Goal: Task Accomplishment & Management: Use online tool/utility

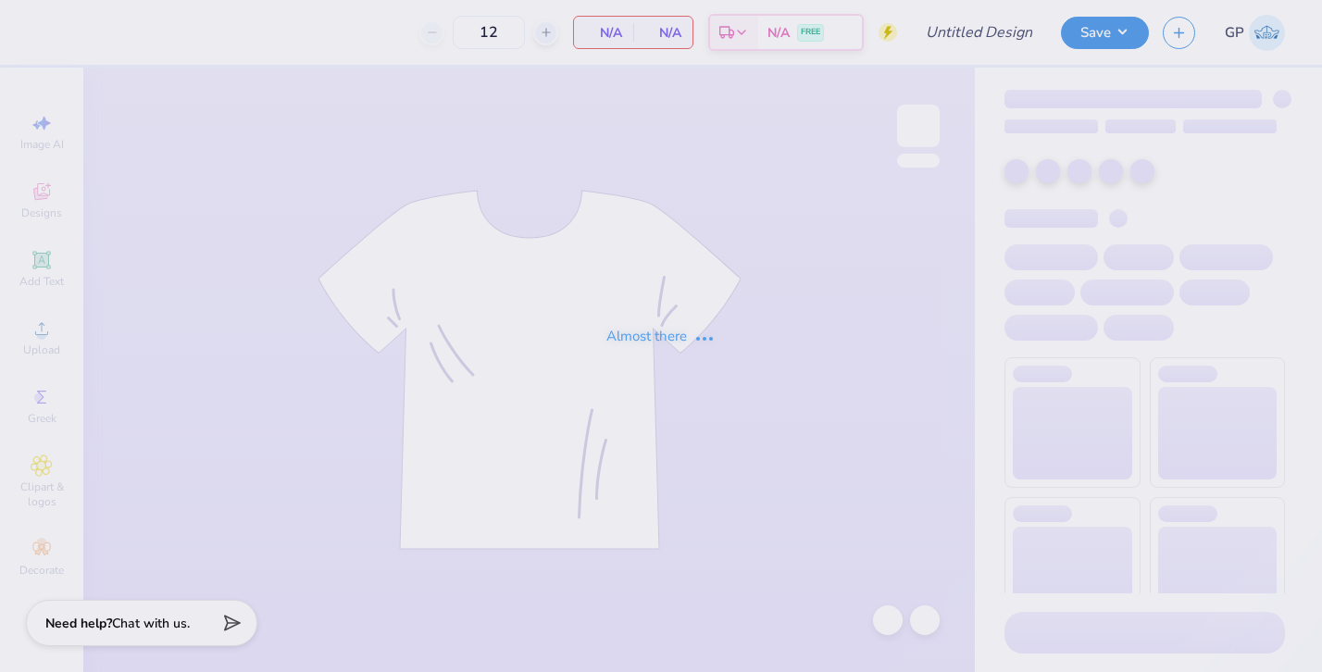
type input "PNM 1"
type input "300"
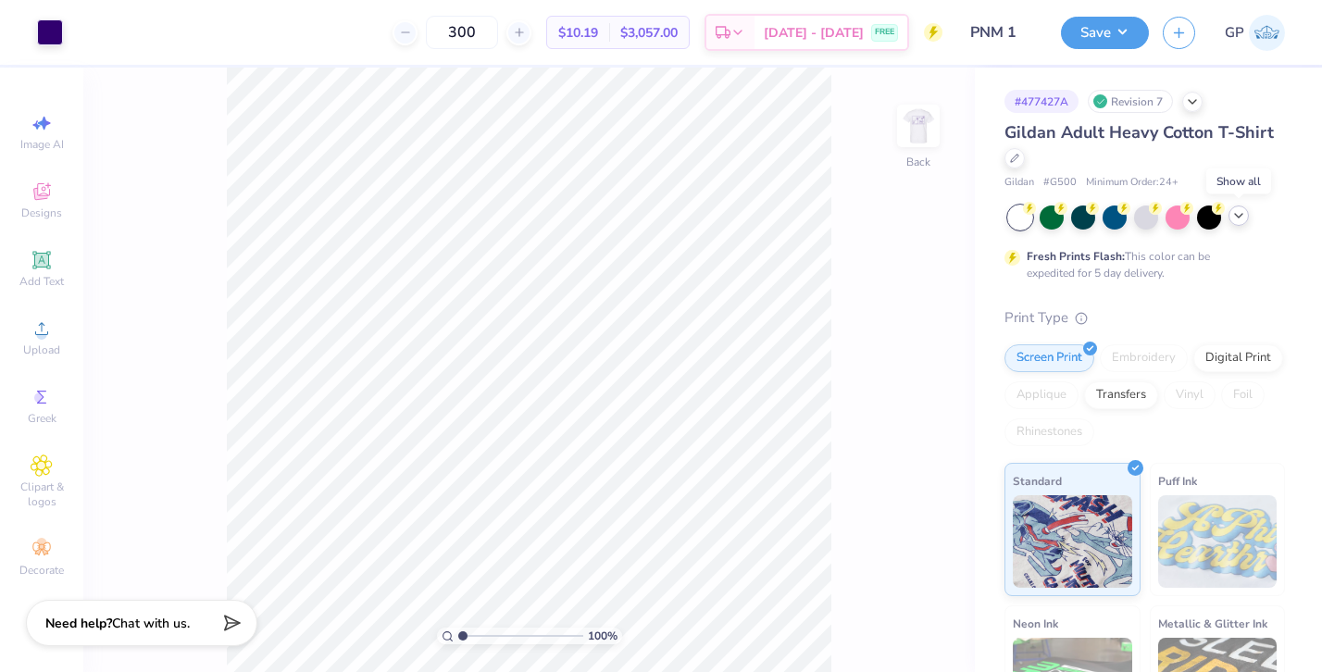
click at [1239, 221] on icon at bounding box center [1238, 215] width 15 height 15
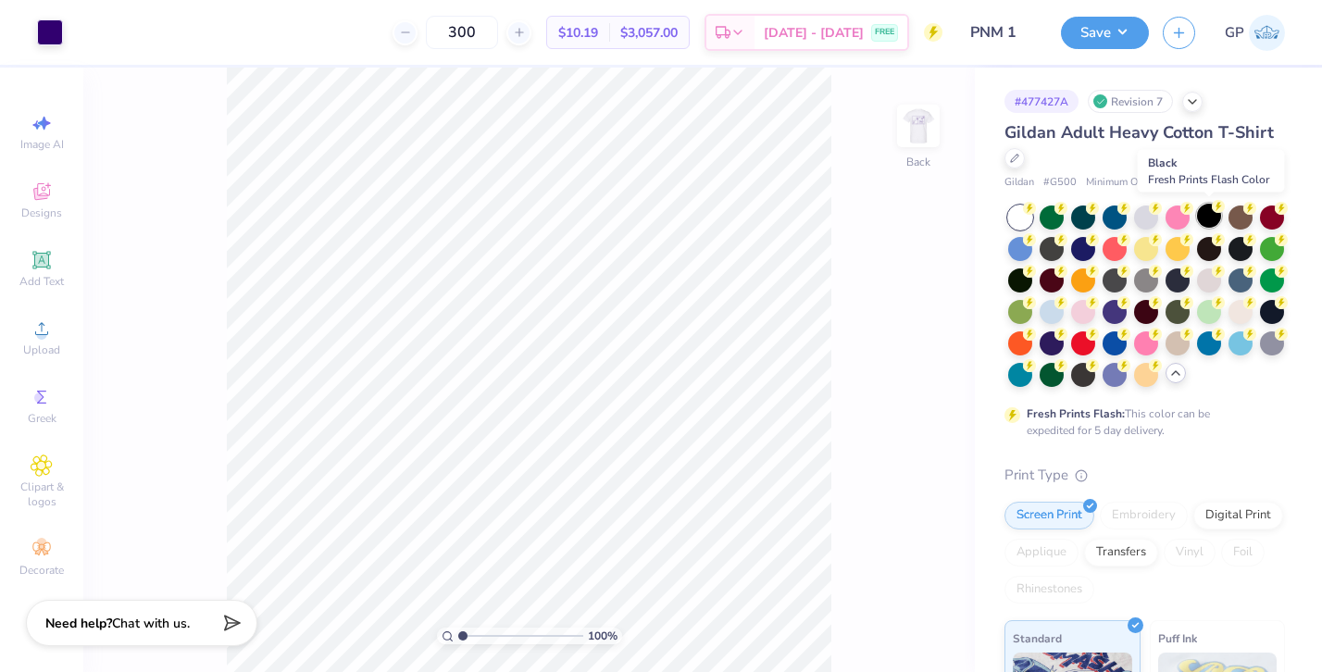
click at [1212, 217] on div at bounding box center [1209, 216] width 24 height 24
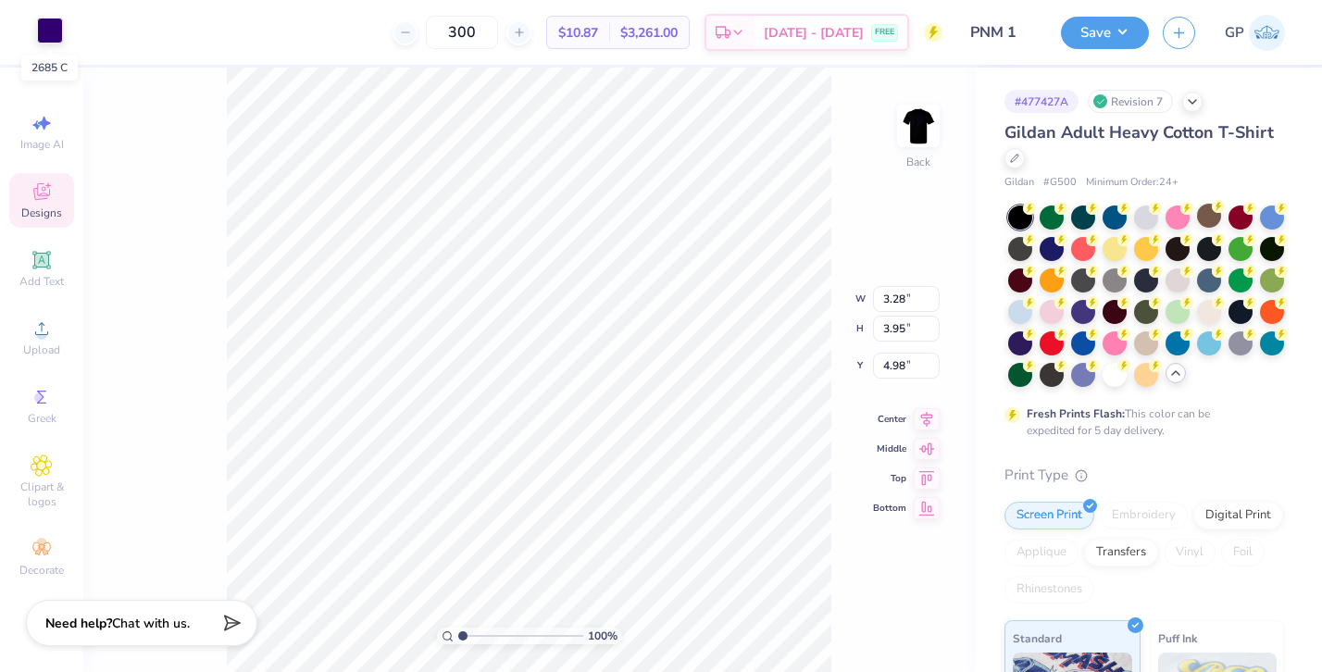
click at [53, 29] on div at bounding box center [50, 31] width 26 height 26
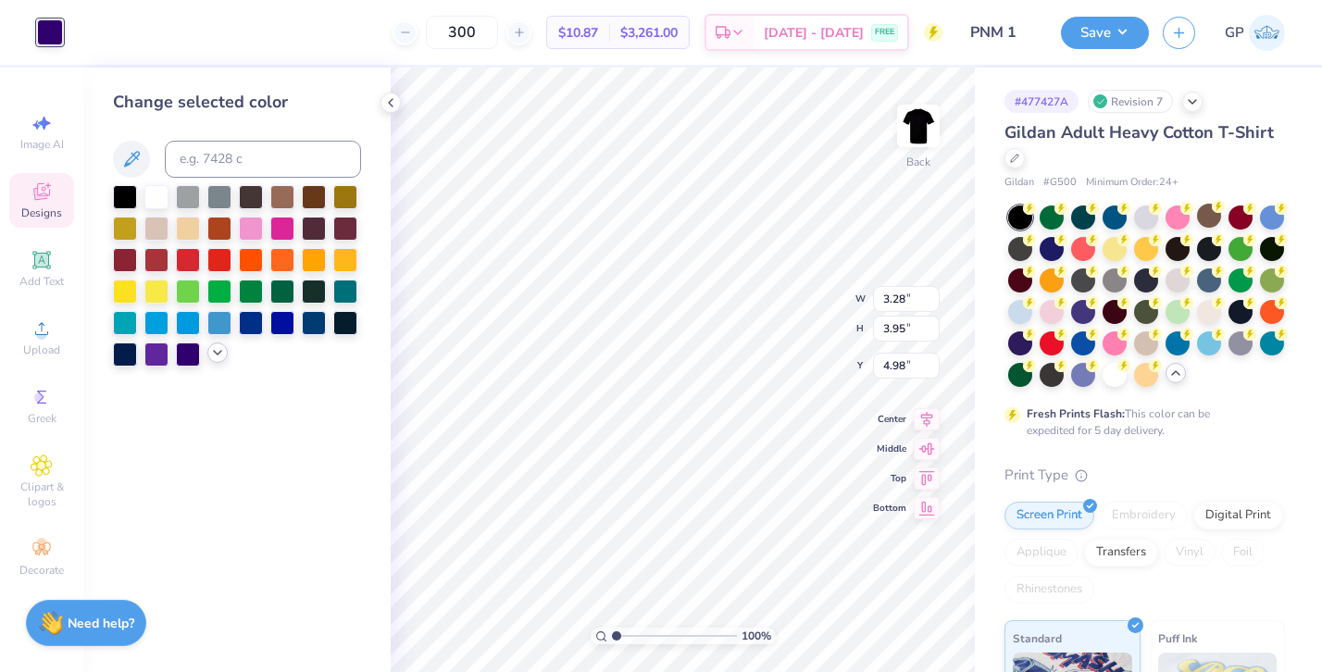
click at [217, 350] on icon at bounding box center [217, 352] width 15 height 15
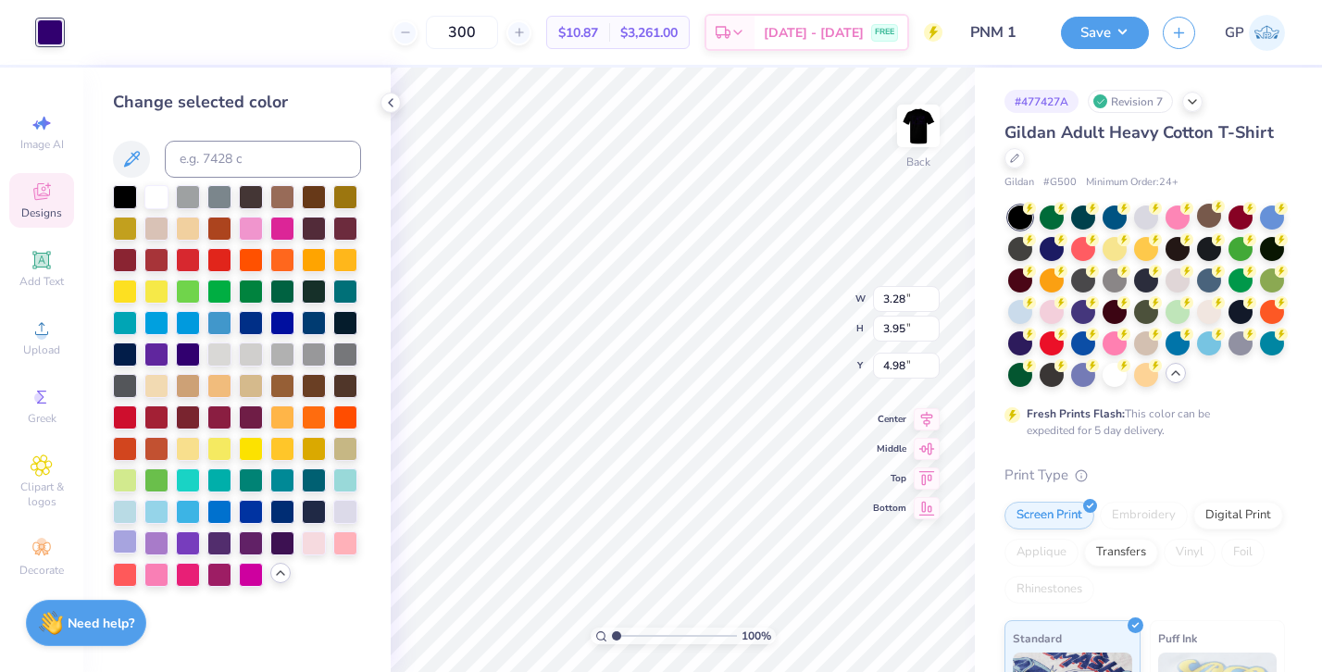
click at [115, 537] on div at bounding box center [125, 542] width 24 height 24
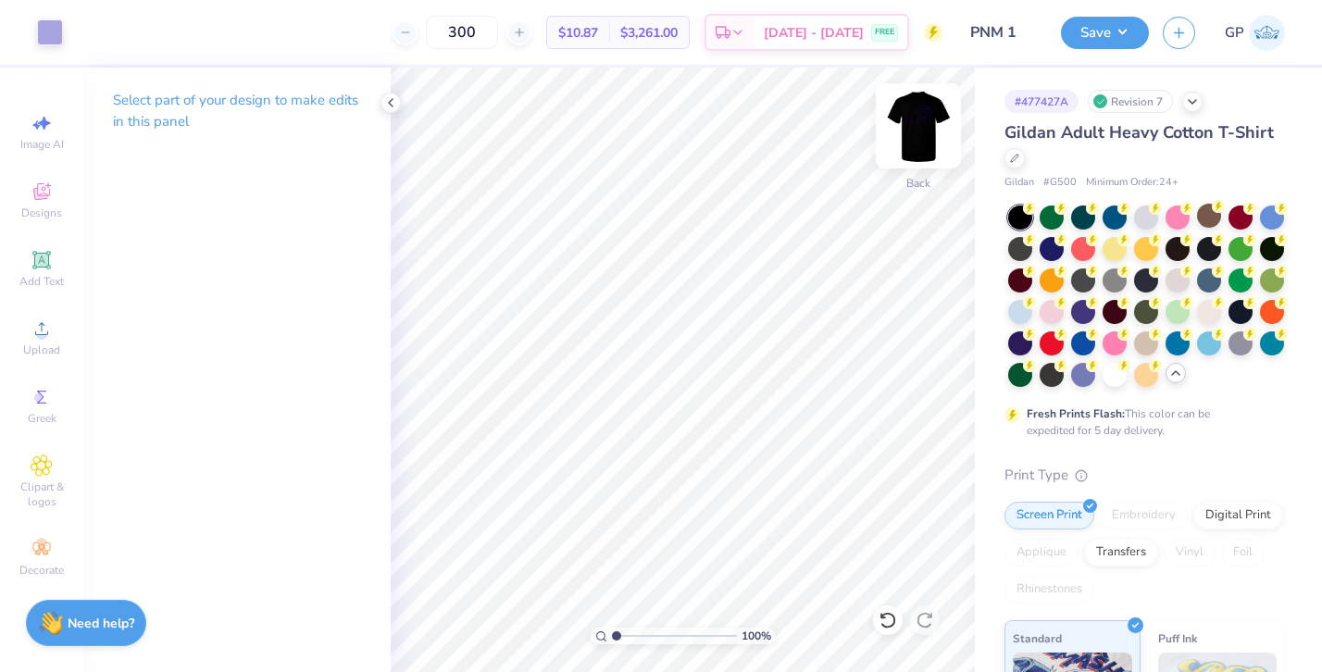
click at [921, 109] on img at bounding box center [918, 126] width 74 height 74
click at [1016, 436] on div "Art colors 300 $10.87 Per Item $3,261.00 Total Est. Delivery [DATE] - [DATE] FR…" at bounding box center [661, 336] width 1322 height 672
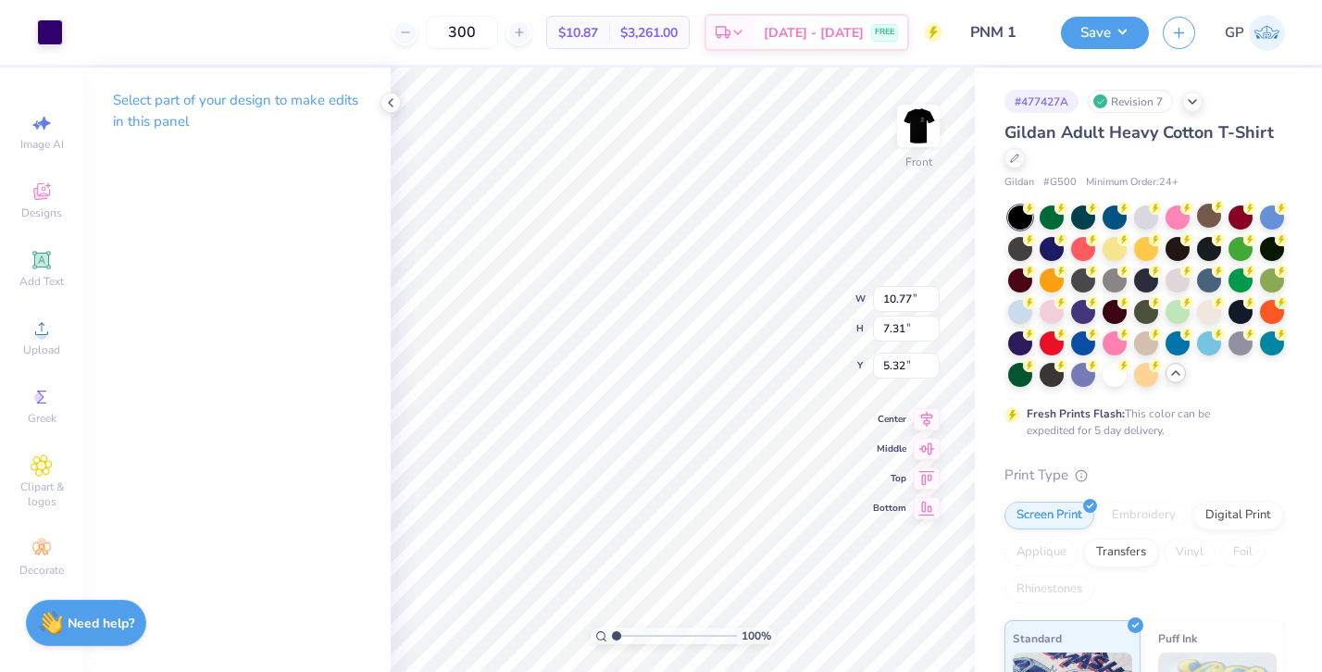
click at [63, 10] on div "Art colors 300 $10.87 Per Item $3,261.00 Total Est. Delivery [DATE] - [DATE] FR…" at bounding box center [661, 32] width 1322 height 65
click at [48, 32] on div at bounding box center [50, 31] width 26 height 26
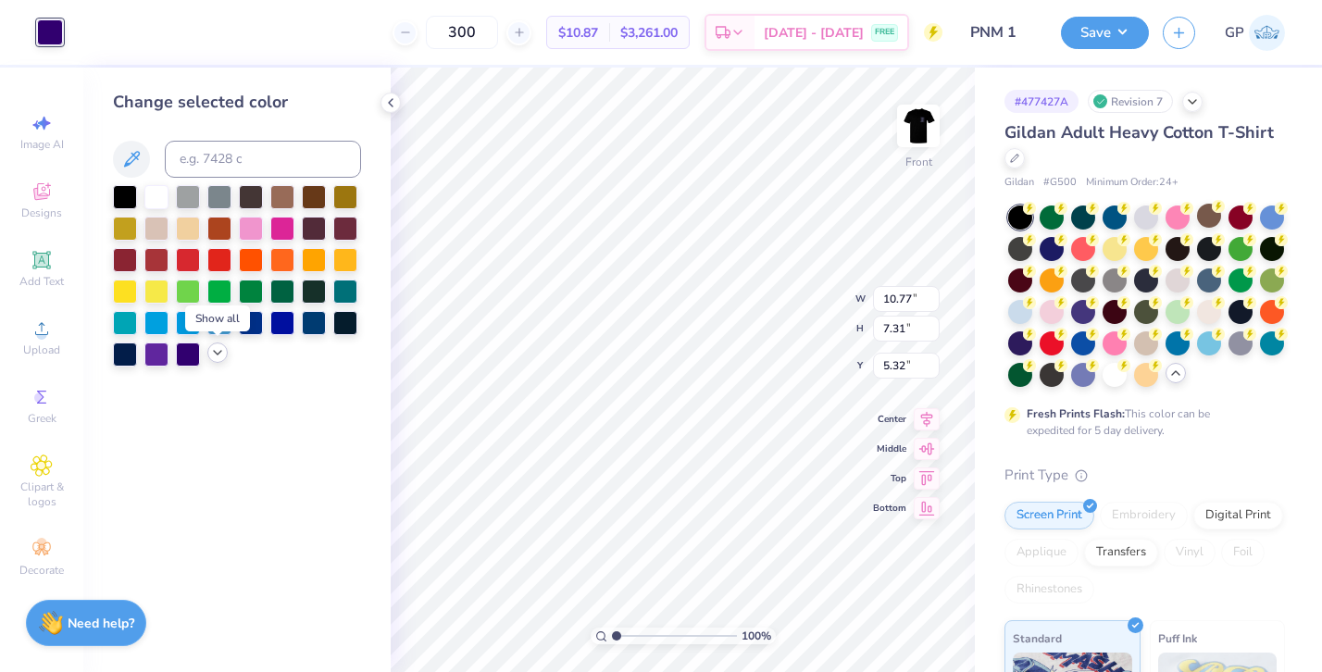
click at [217, 353] on icon at bounding box center [217, 352] width 15 height 15
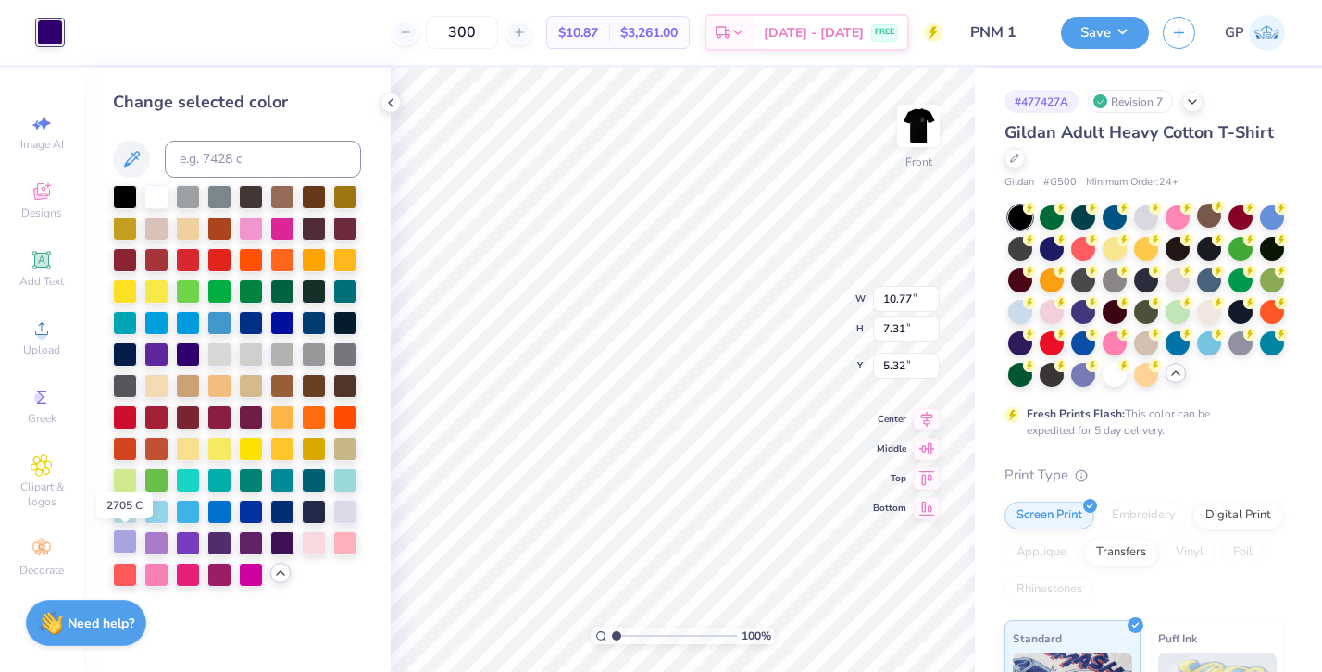
click at [117, 545] on div at bounding box center [125, 542] width 24 height 24
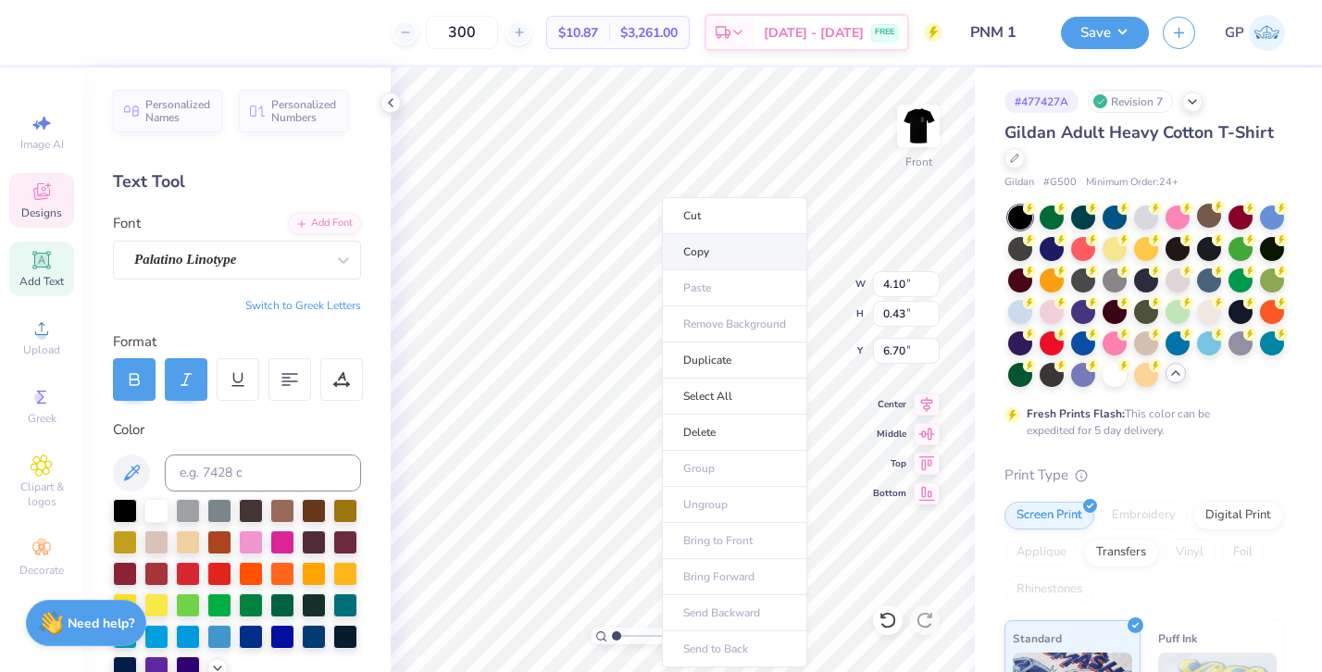
click at [681, 247] on li "Copy" at bounding box center [734, 252] width 145 height 36
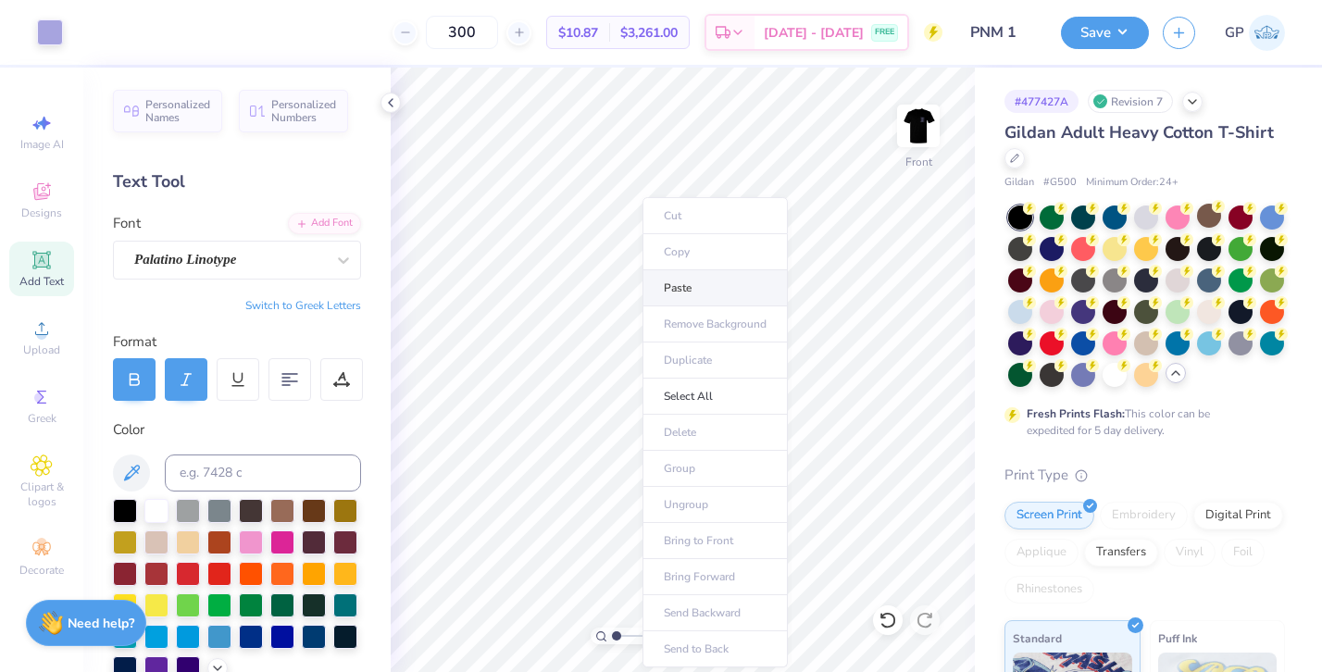
click at [669, 284] on li "Paste" at bounding box center [715, 288] width 145 height 36
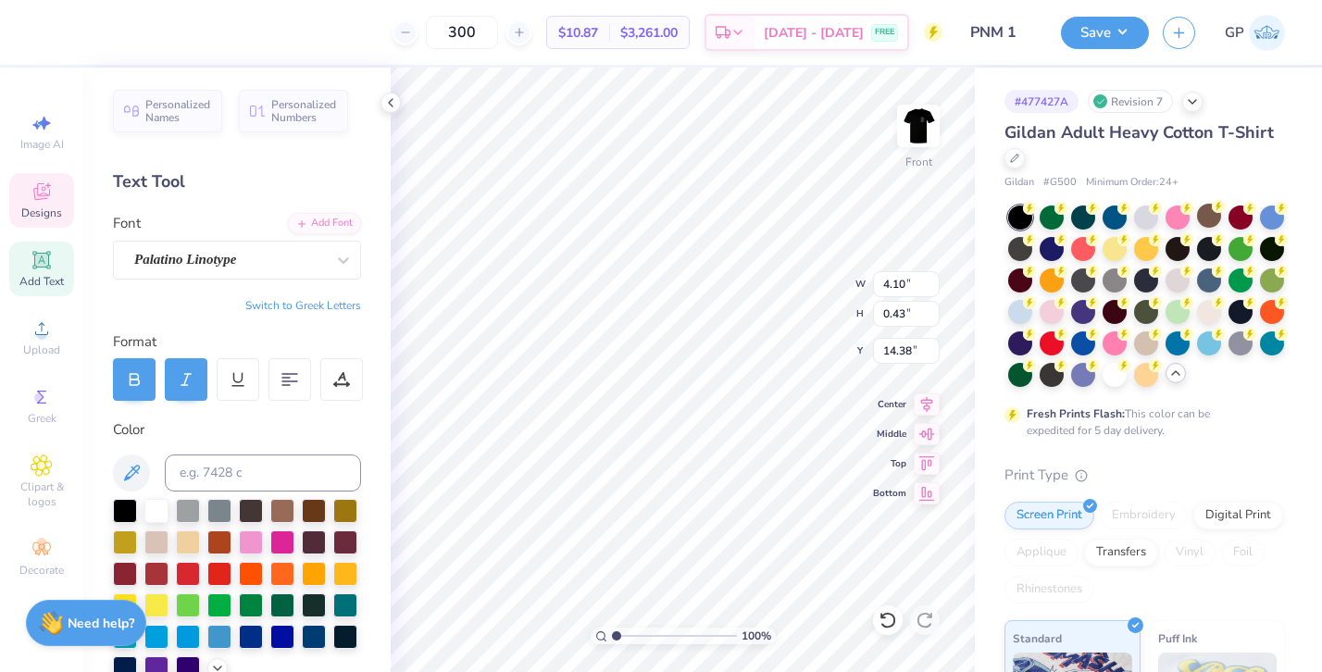
scroll to position [0, 9]
type textarea "RECRUITMENT COUCNSELOR"
type textarea "RECRUITMENT COUNSELOR"
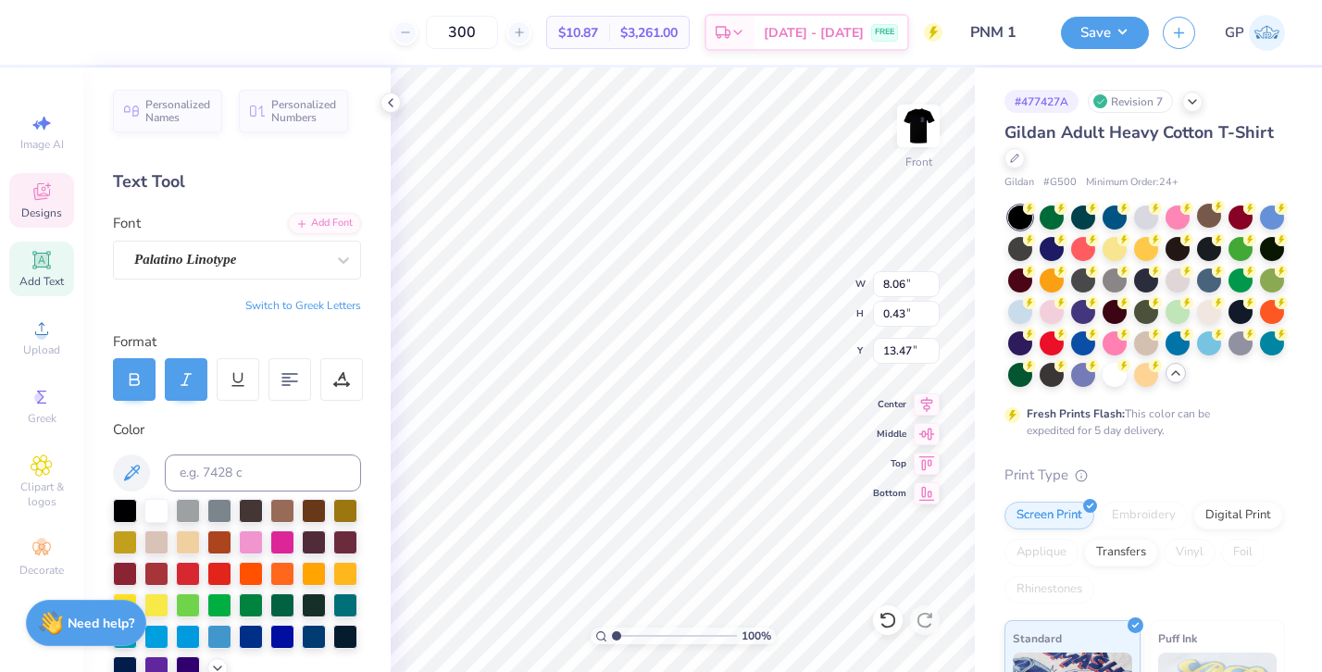
type input "13.43"
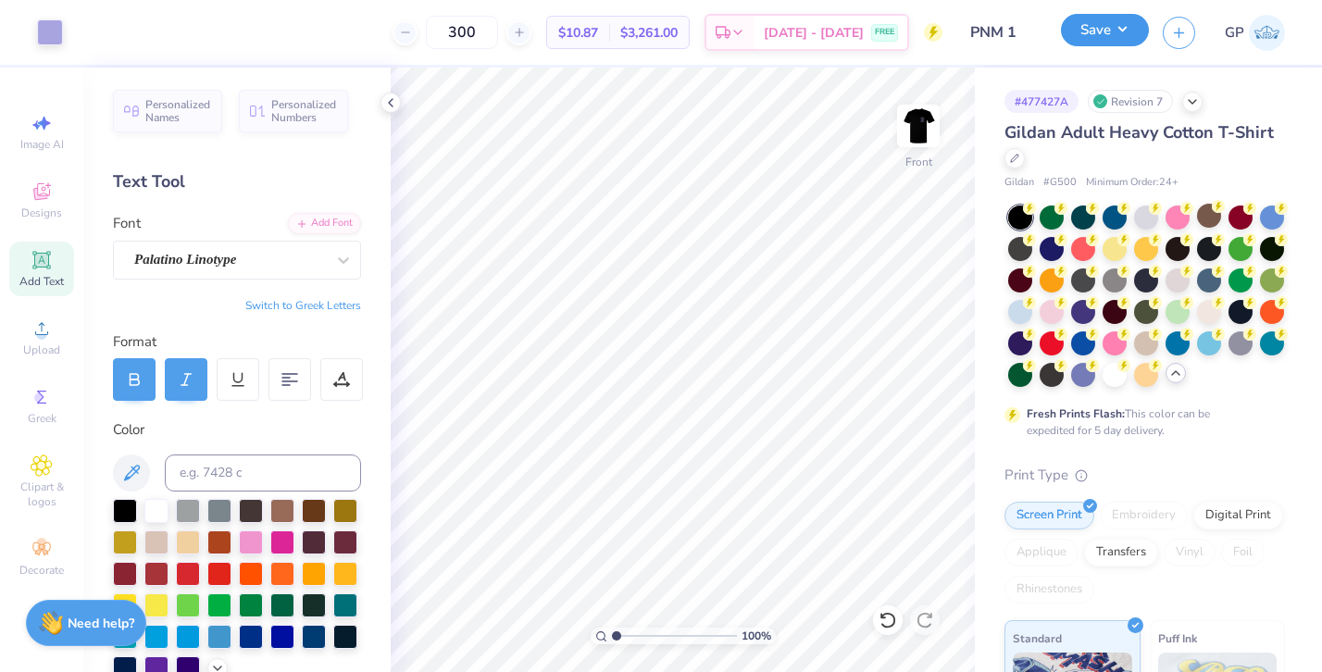
click at [1075, 29] on button "Save" at bounding box center [1105, 30] width 88 height 32
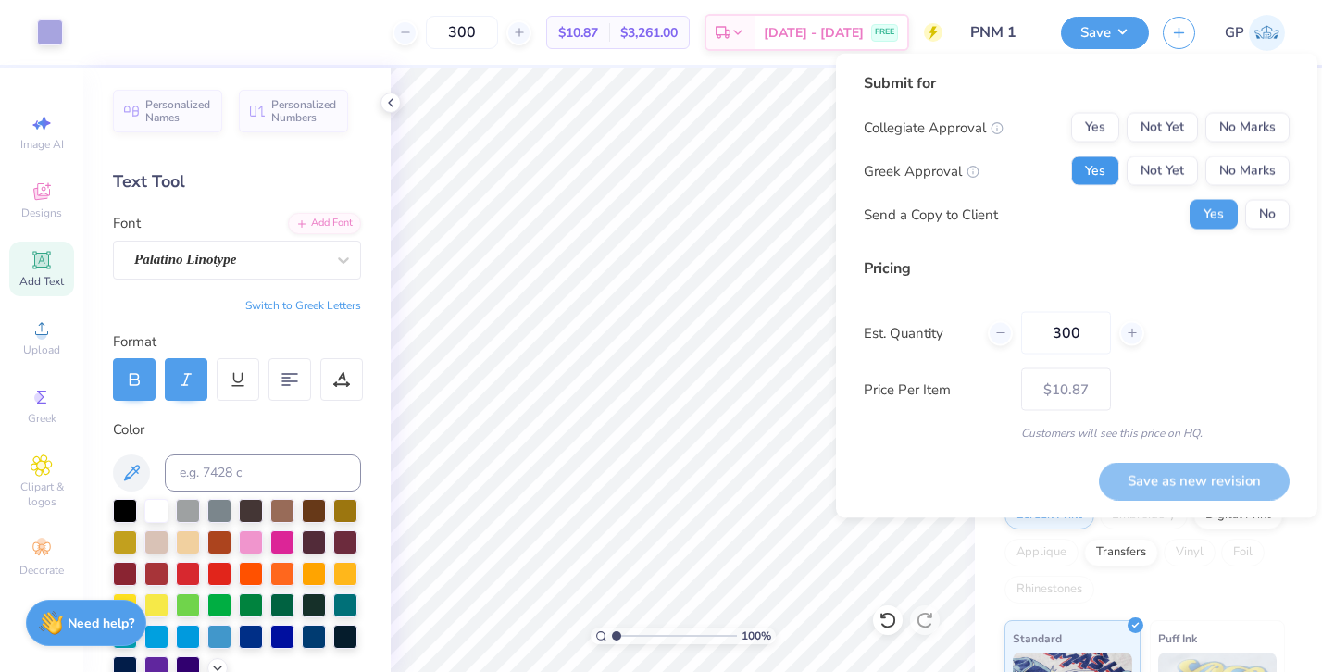
click at [1088, 179] on button "Yes" at bounding box center [1095, 171] width 48 height 30
click at [1279, 209] on button "No" at bounding box center [1267, 215] width 44 height 30
click at [1233, 124] on button "No Marks" at bounding box center [1247, 128] width 84 height 30
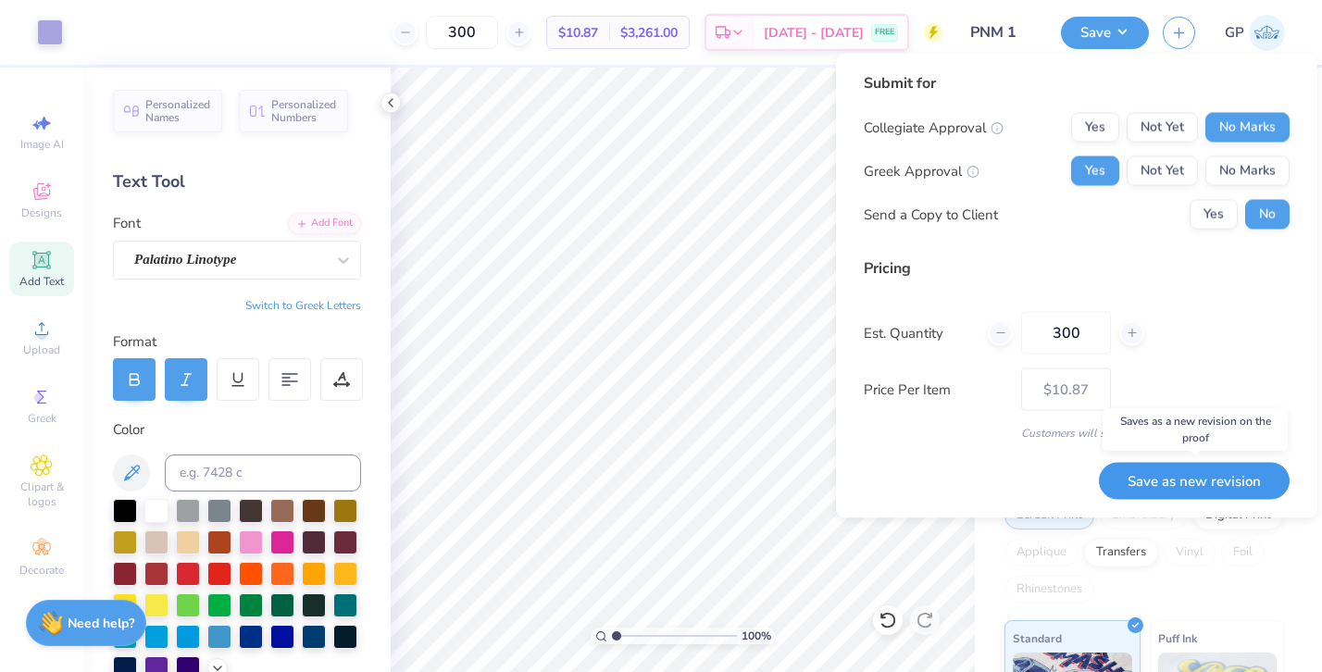
click at [1160, 484] on button "Save as new revision" at bounding box center [1194, 481] width 191 height 38
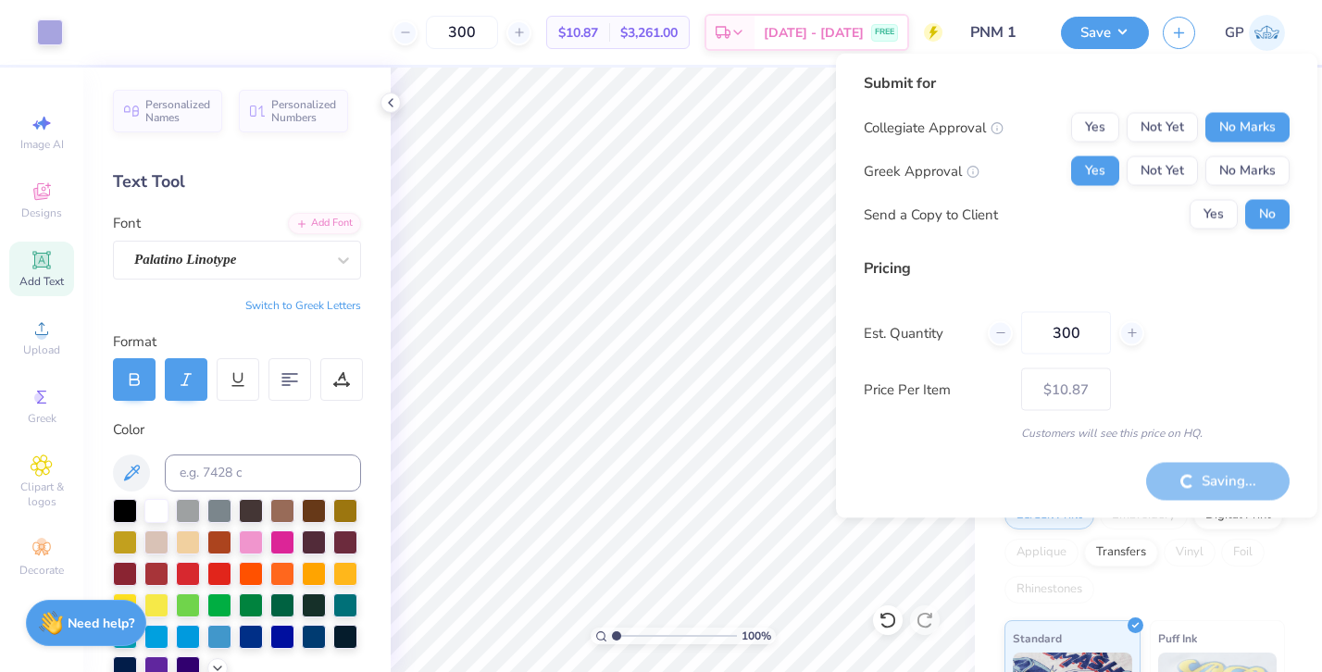
type input "– –"
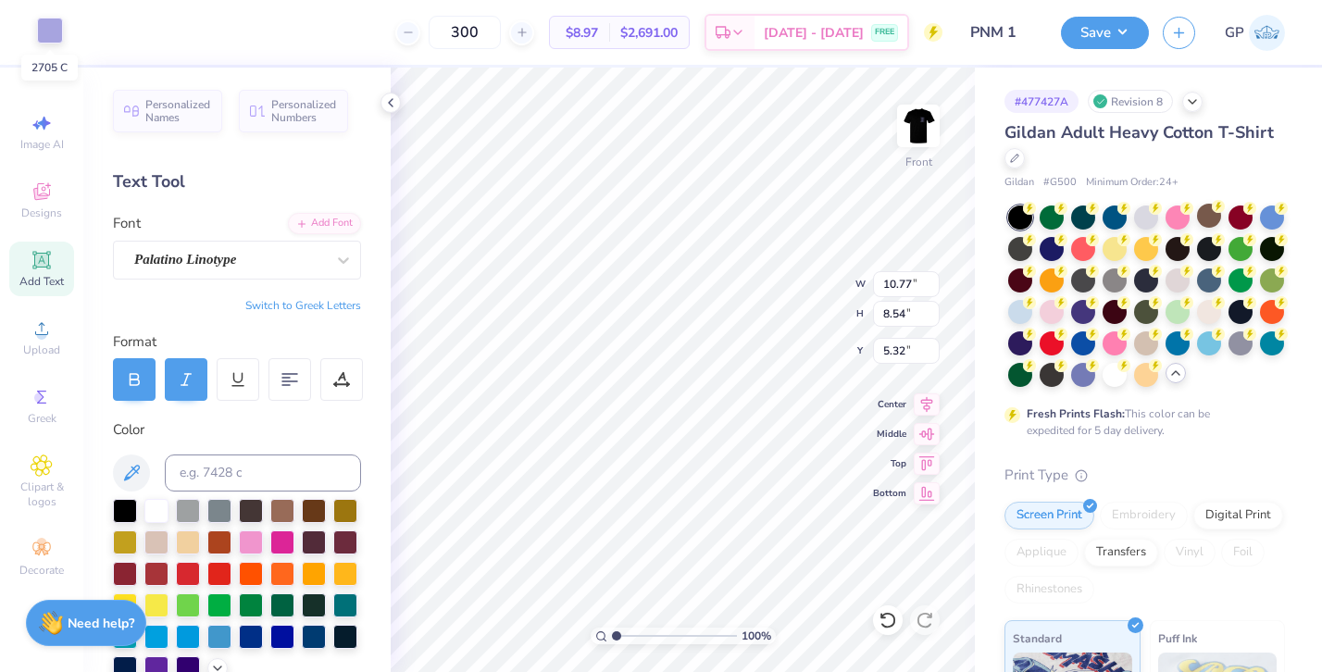
click at [48, 36] on div at bounding box center [50, 31] width 26 height 26
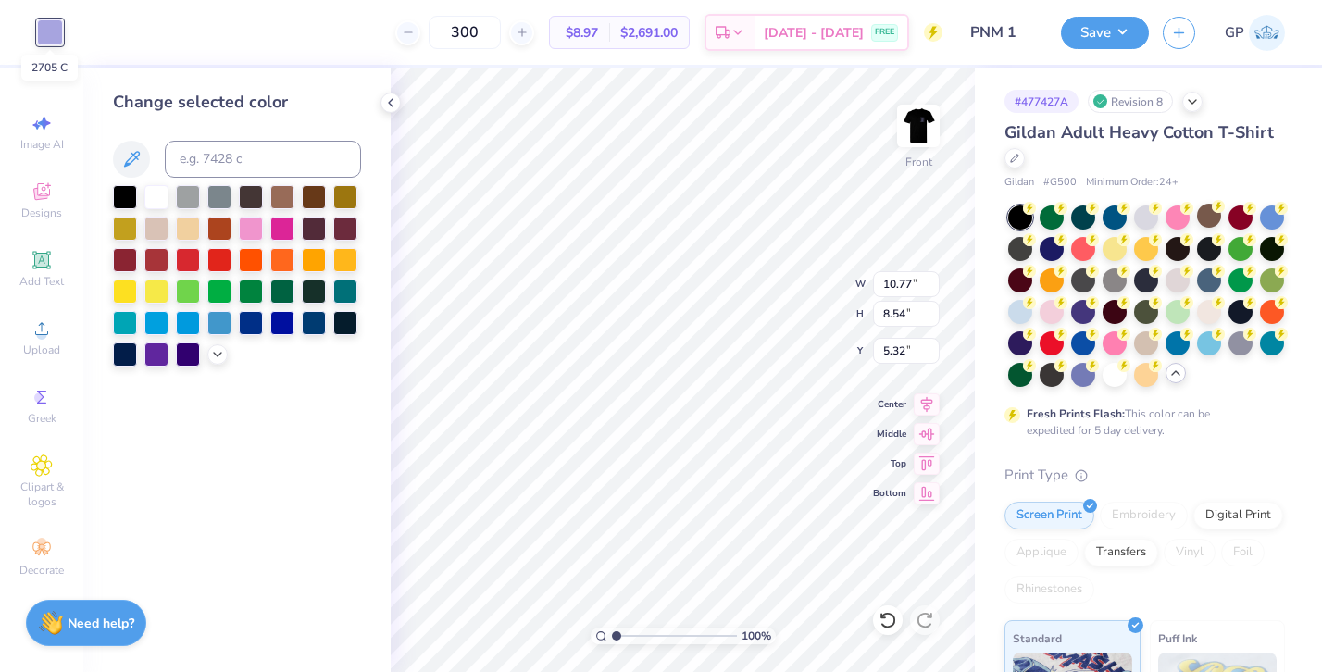
click at [48, 35] on div at bounding box center [50, 32] width 26 height 26
click at [56, 34] on div at bounding box center [50, 32] width 26 height 26
click at [210, 353] on icon at bounding box center [217, 352] width 15 height 15
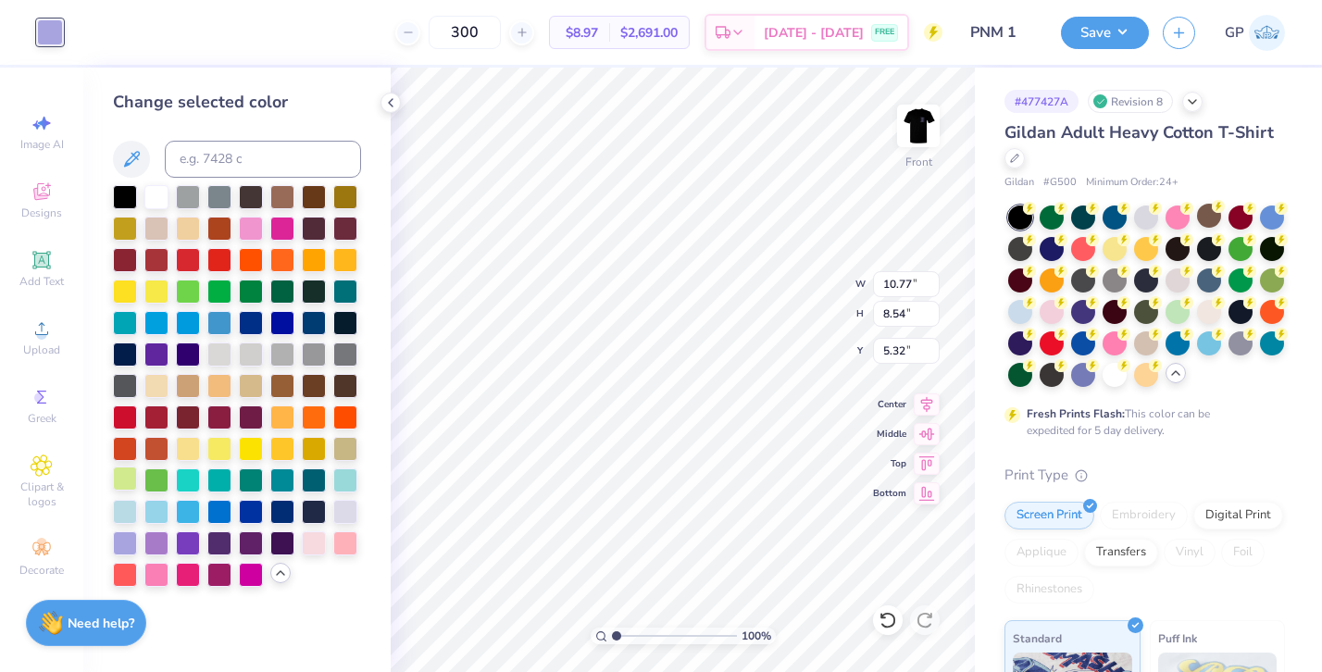
click at [129, 489] on div at bounding box center [125, 479] width 24 height 24
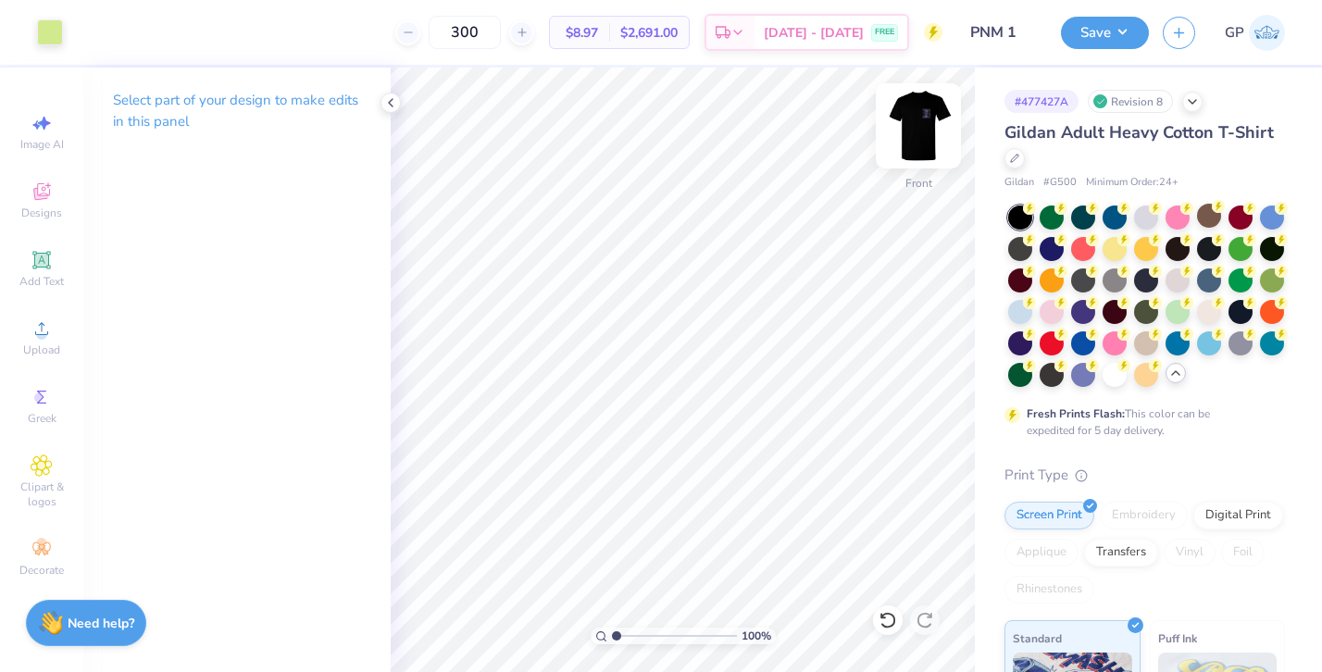
click at [925, 120] on img at bounding box center [918, 126] width 74 height 74
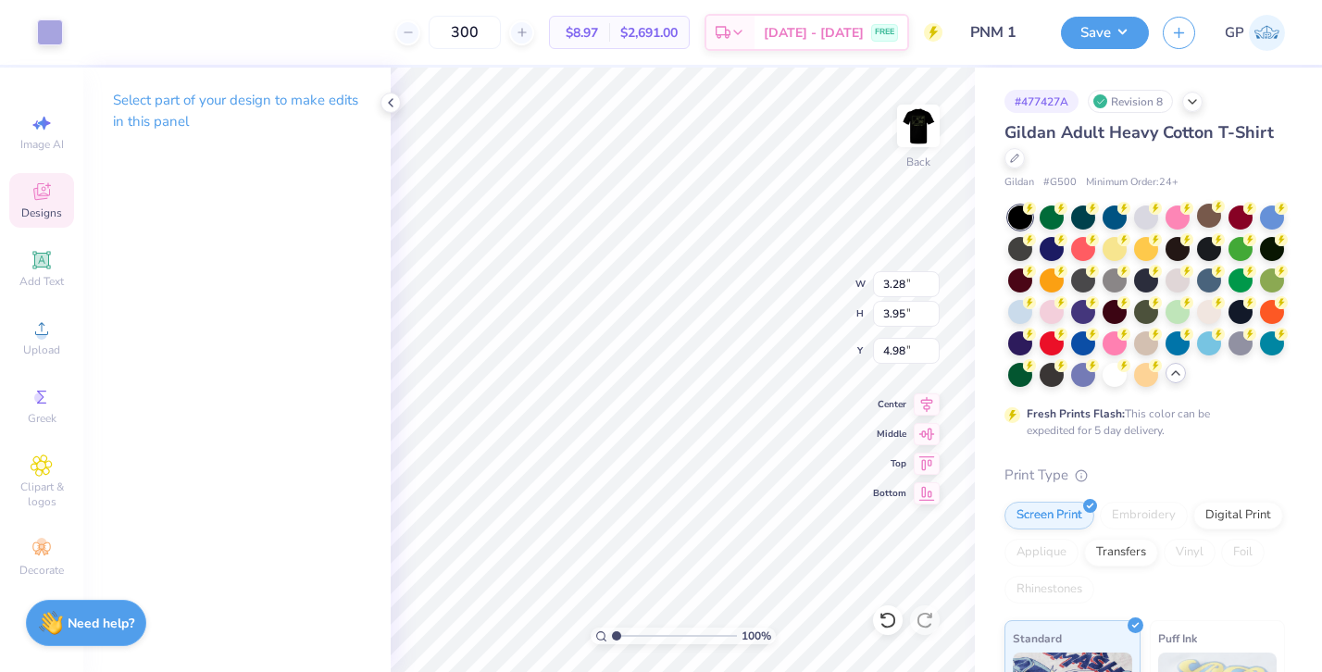
click at [42, 48] on div "Art colors" at bounding box center [31, 32] width 63 height 65
click at [52, 29] on div at bounding box center [50, 31] width 26 height 26
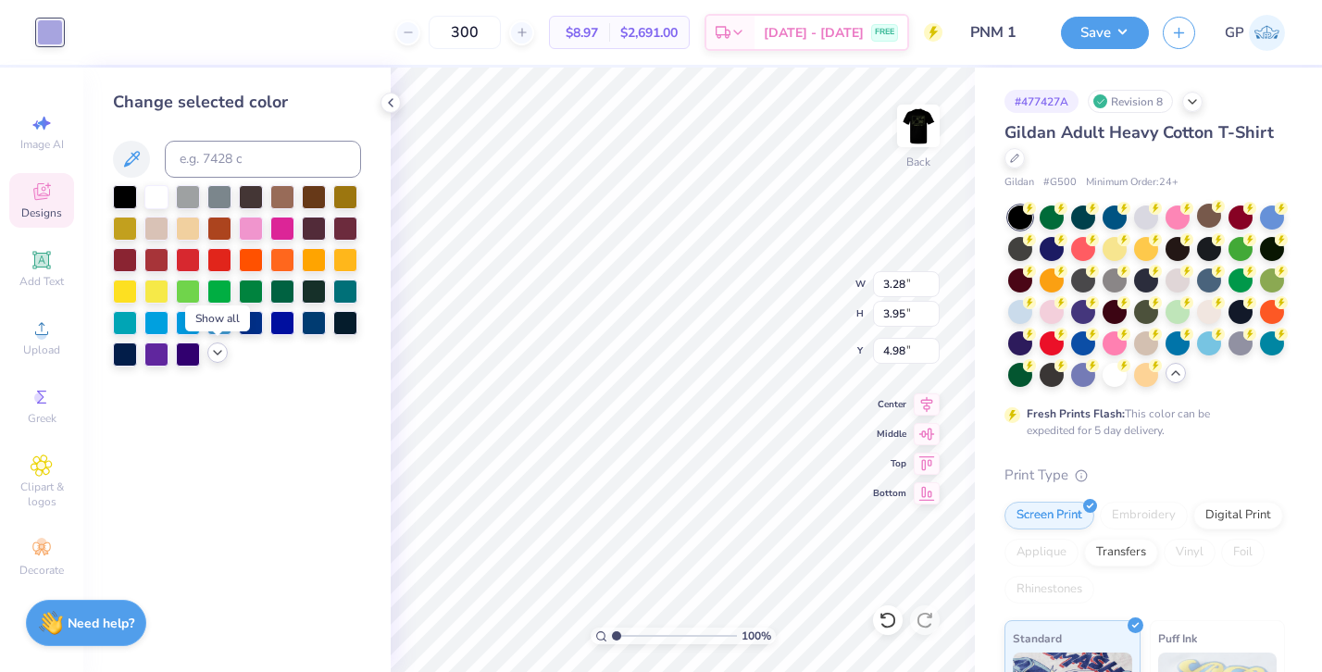
click at [210, 351] on icon at bounding box center [217, 352] width 15 height 15
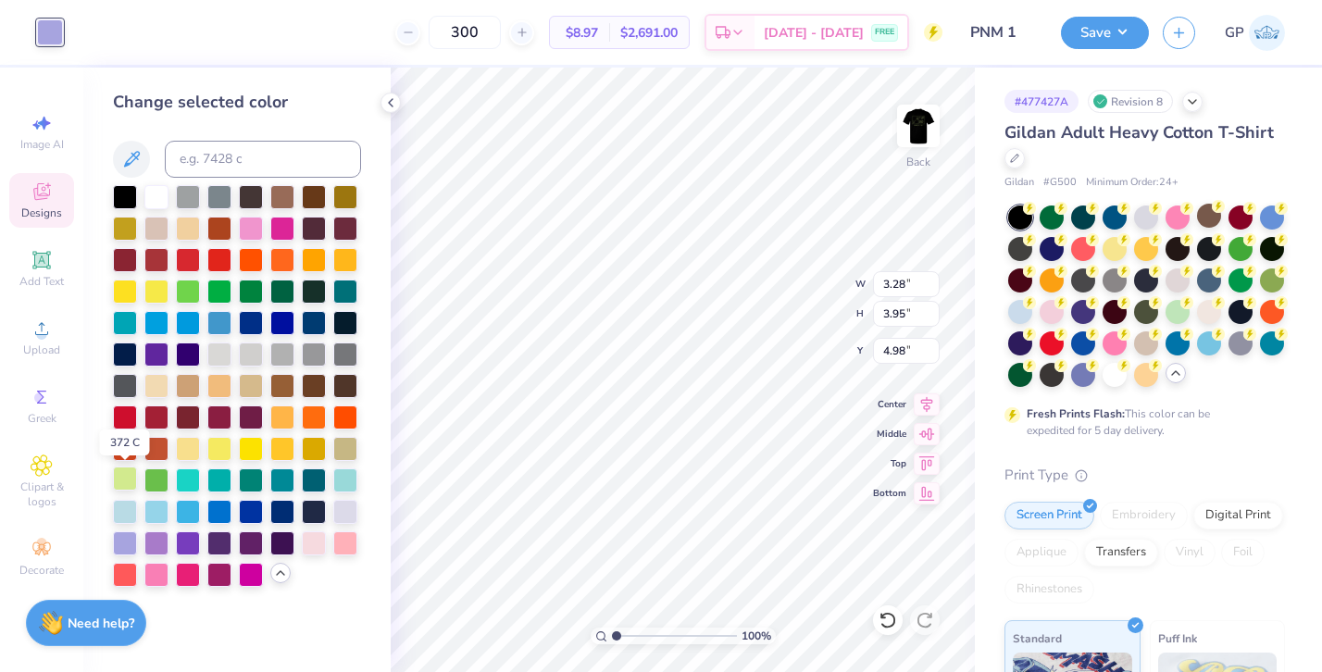
click at [122, 477] on div at bounding box center [125, 479] width 24 height 24
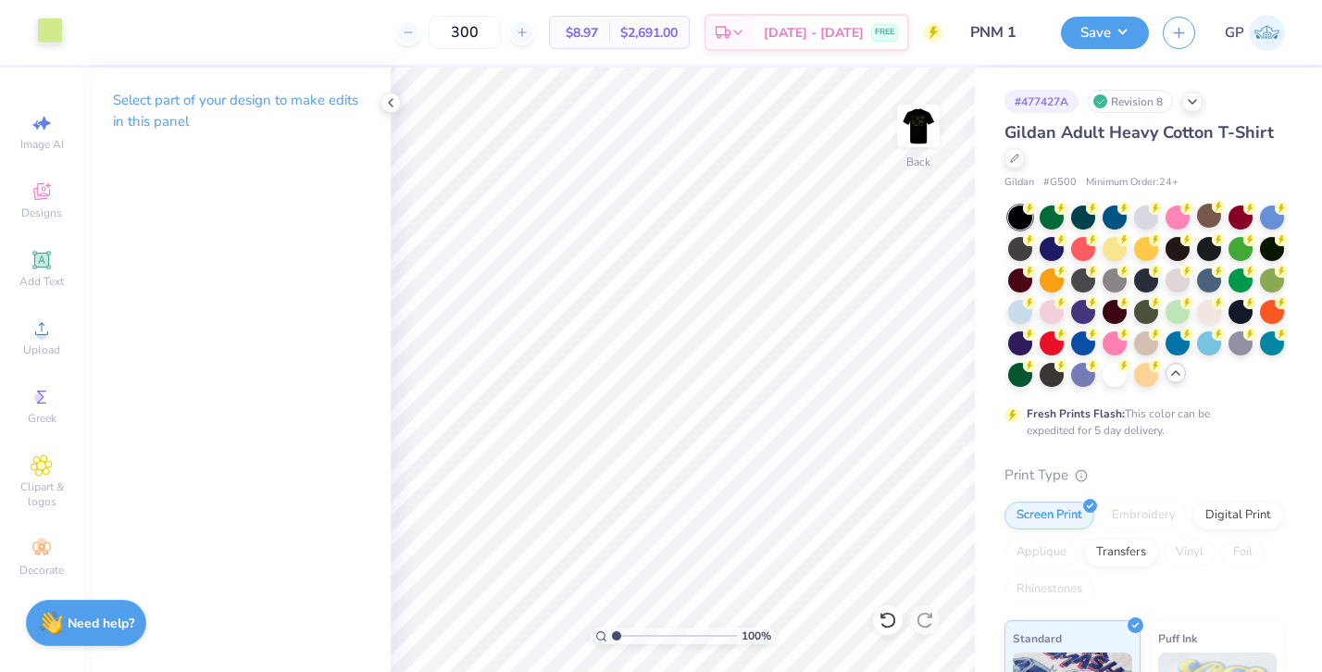
click at [43, 28] on div at bounding box center [50, 31] width 26 height 26
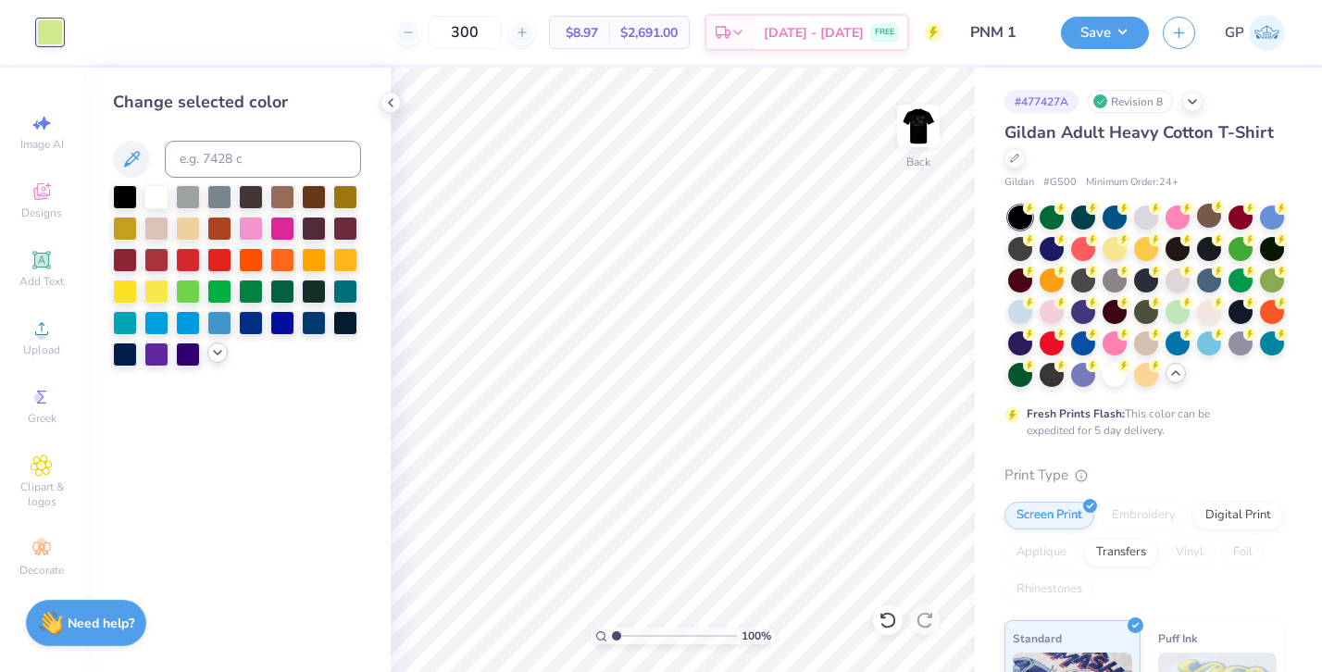
click at [213, 356] on icon at bounding box center [217, 352] width 15 height 15
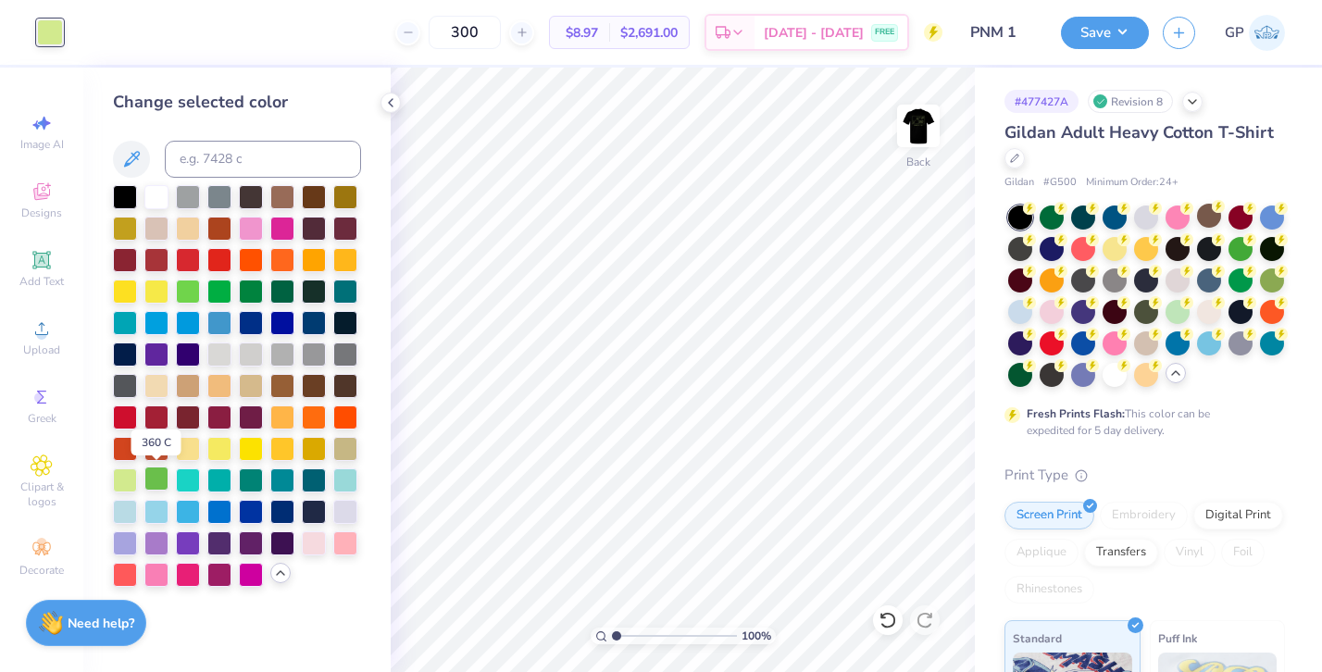
click at [160, 476] on div at bounding box center [156, 479] width 24 height 24
click at [250, 286] on div at bounding box center [251, 290] width 24 height 24
click at [341, 459] on div at bounding box center [345, 447] width 24 height 24
click at [193, 286] on div at bounding box center [188, 290] width 24 height 24
click at [122, 477] on div at bounding box center [125, 479] width 24 height 24
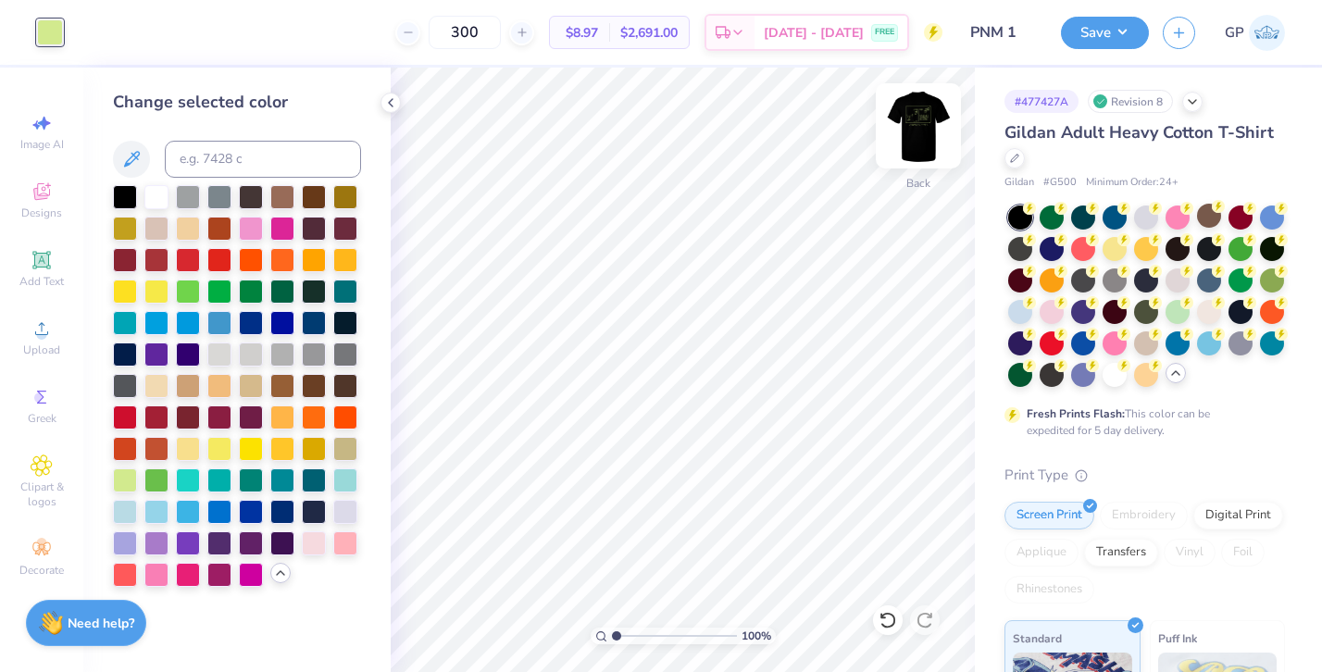
click at [902, 128] on img at bounding box center [918, 126] width 74 height 74
click at [1105, 43] on button "Save" at bounding box center [1105, 30] width 88 height 32
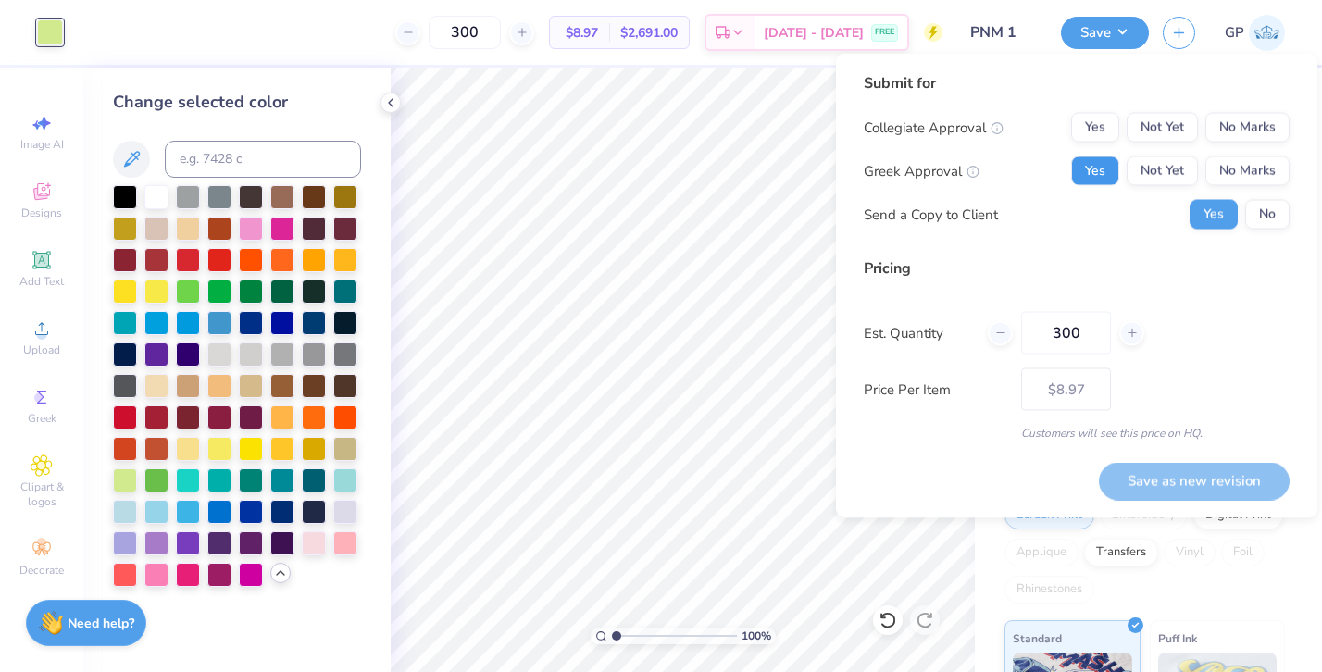
click at [1107, 179] on button "Yes" at bounding box center [1095, 171] width 48 height 30
click at [1245, 134] on button "No Marks" at bounding box center [1247, 128] width 84 height 30
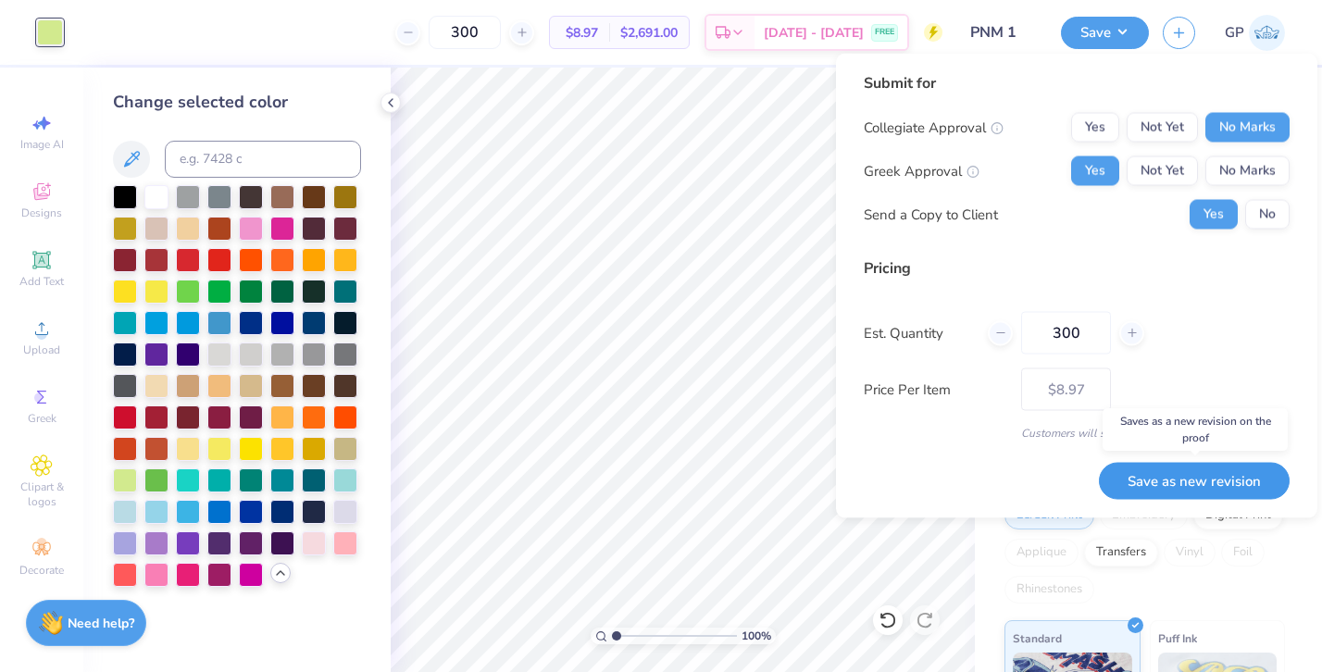
click at [1183, 485] on button "Save as new revision" at bounding box center [1194, 481] width 191 height 38
type input "$8.97"
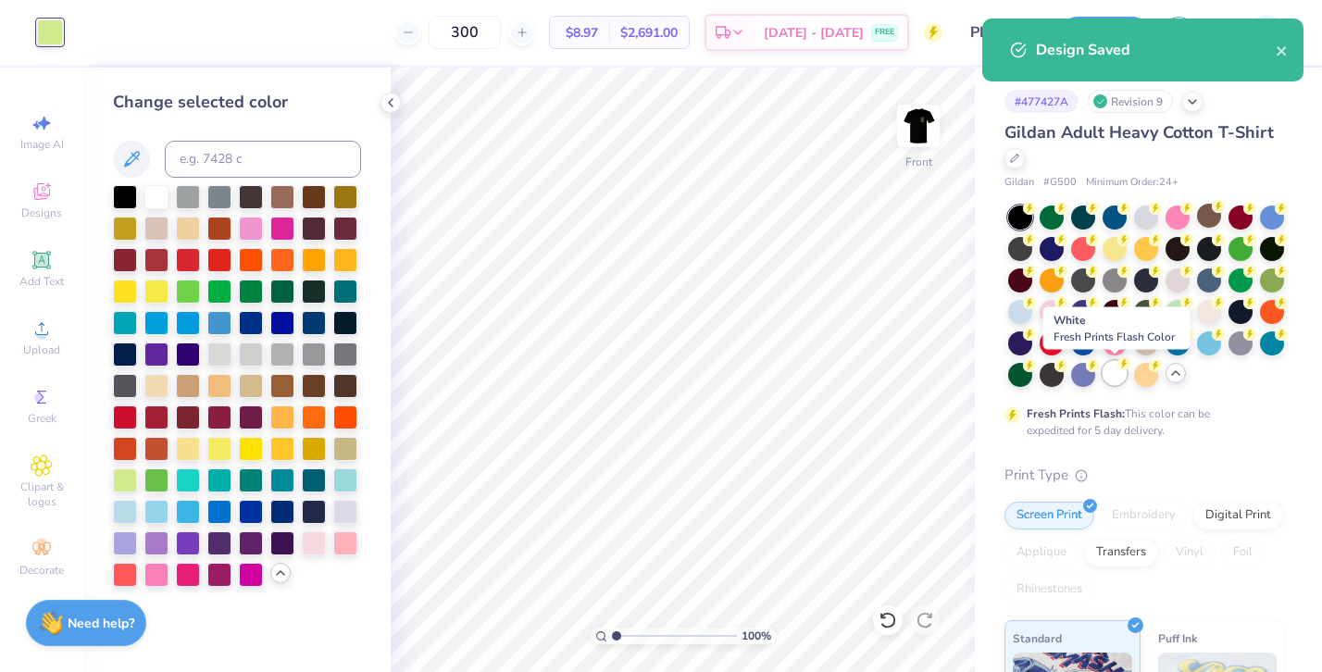
click at [1120, 375] on div at bounding box center [1115, 373] width 24 height 24
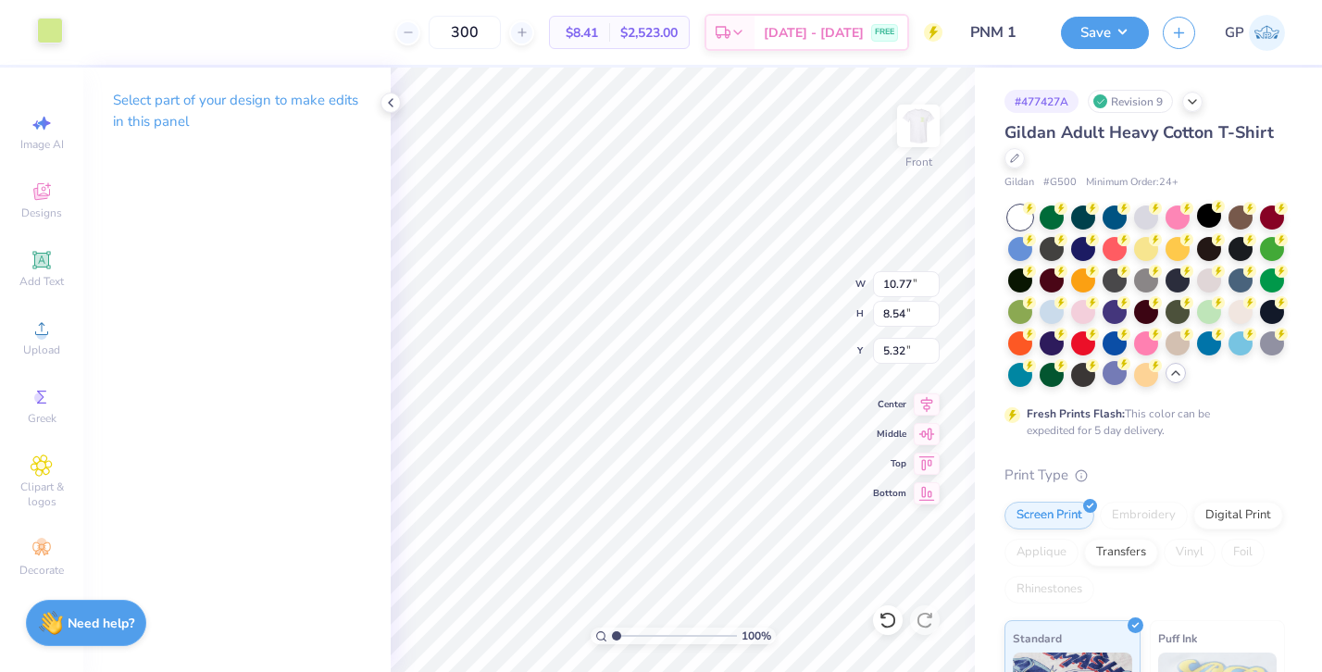
click at [48, 37] on div at bounding box center [50, 31] width 26 height 26
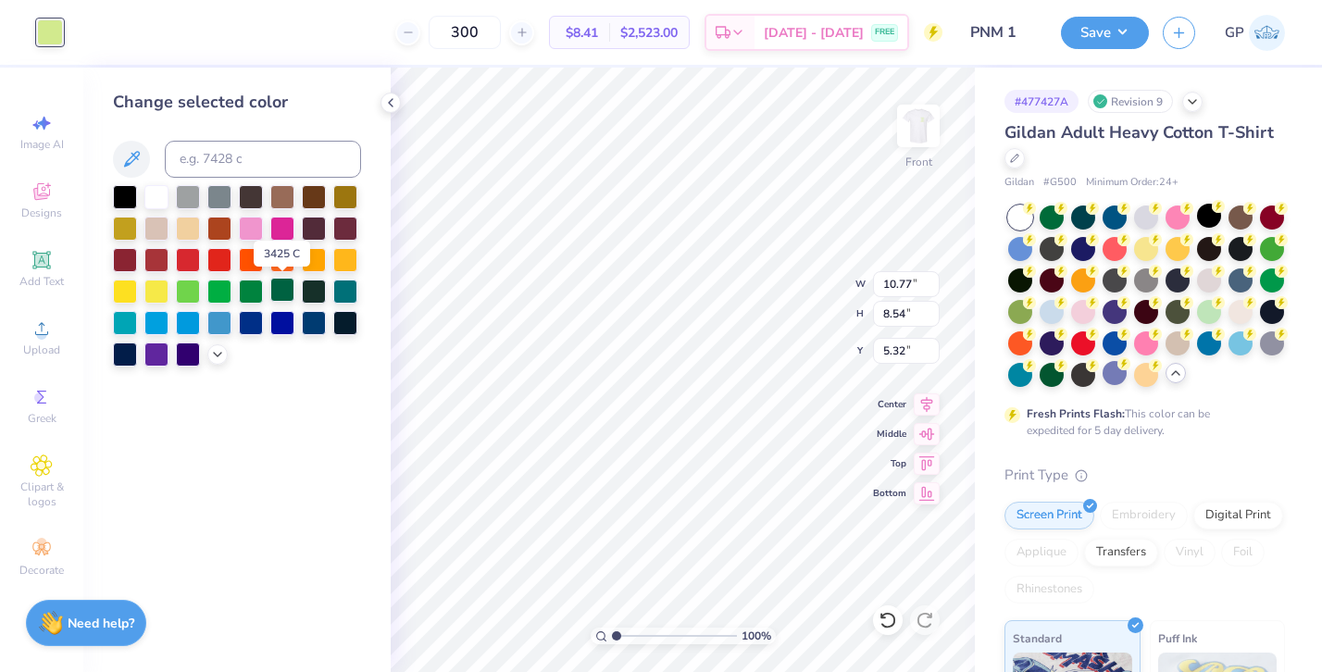
click at [282, 286] on div at bounding box center [282, 290] width 24 height 24
click at [928, 116] on img at bounding box center [918, 126] width 74 height 74
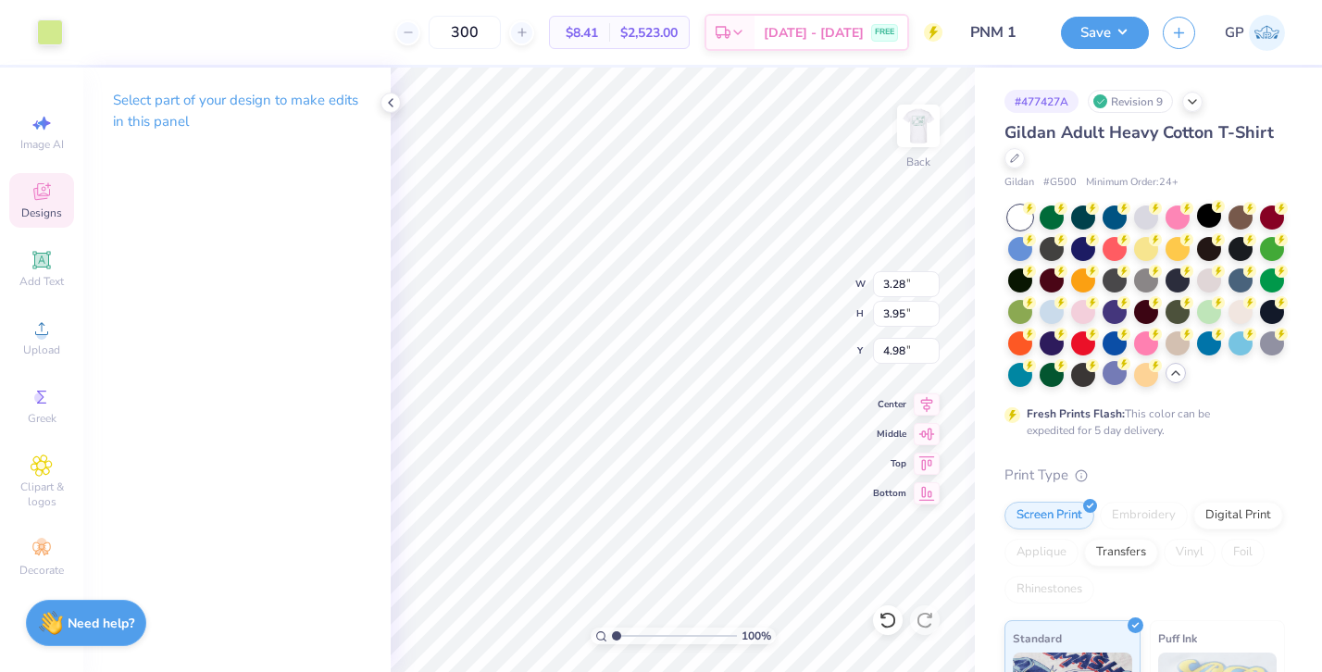
click at [44, 17] on div "Art colors" at bounding box center [31, 32] width 63 height 65
click at [43, 32] on div at bounding box center [50, 31] width 26 height 26
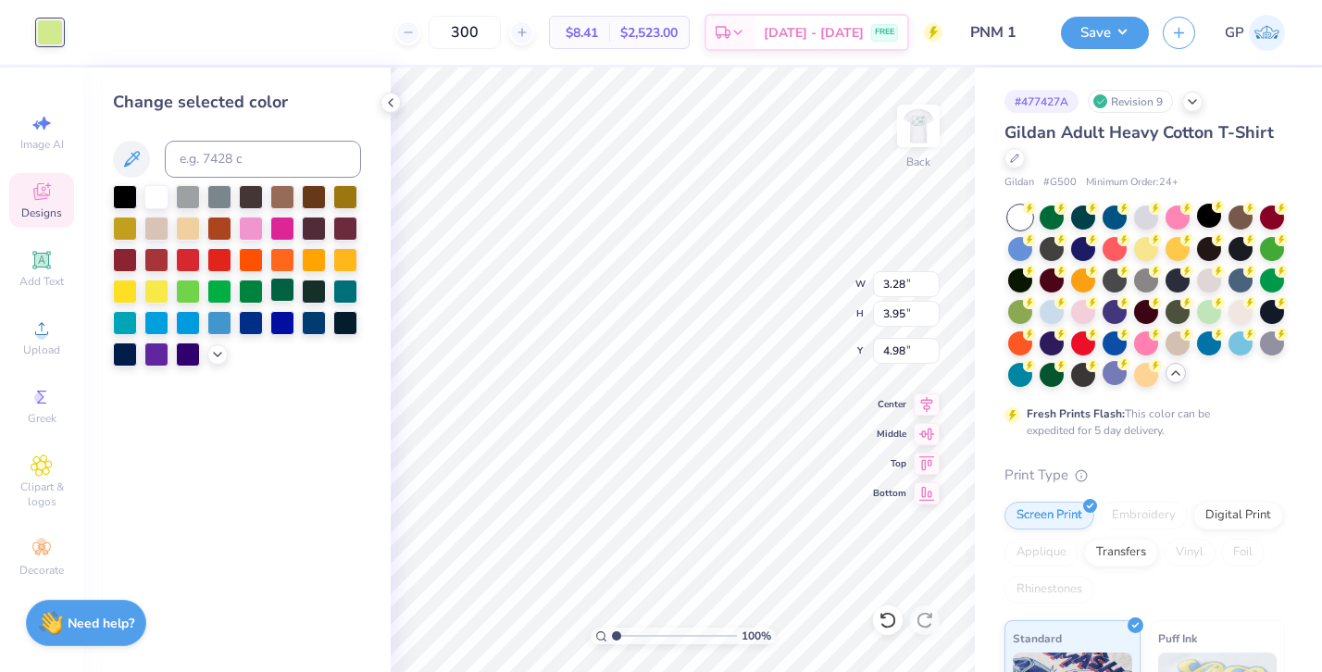
click at [292, 290] on div at bounding box center [282, 290] width 24 height 24
click at [916, 122] on img at bounding box center [918, 126] width 74 height 74
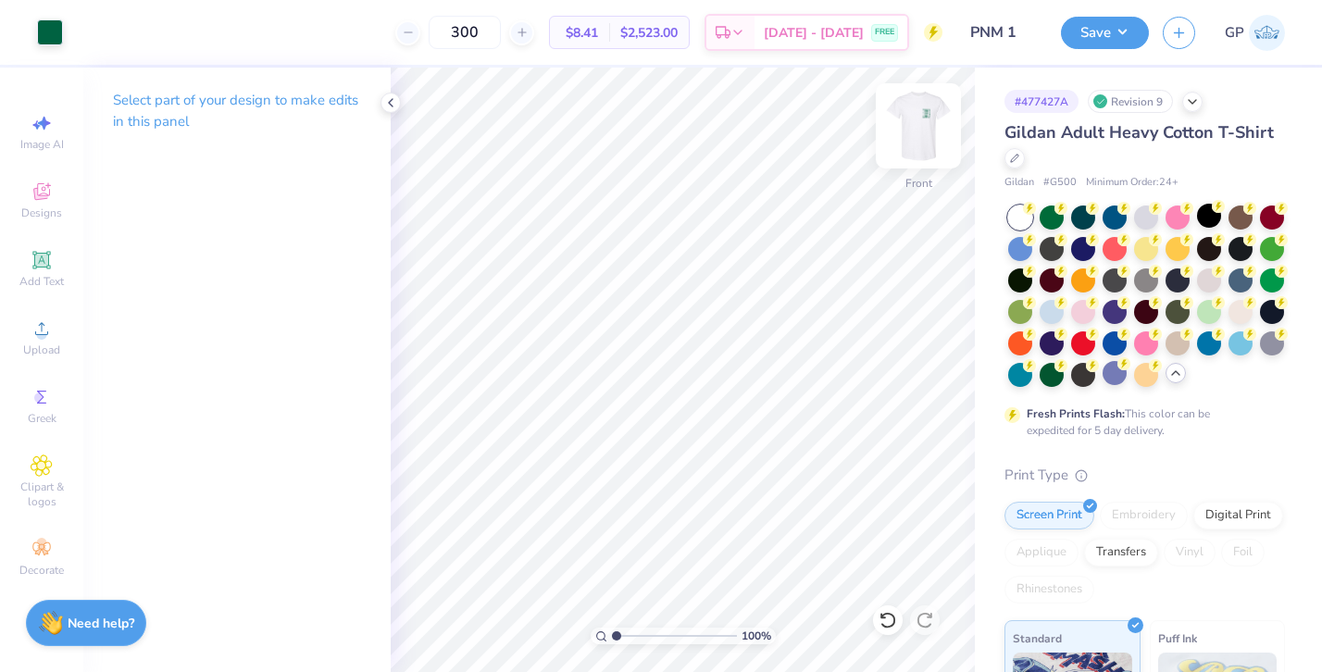
click at [905, 121] on img at bounding box center [918, 126] width 74 height 74
click at [1076, 48] on div "Save GP" at bounding box center [1191, 32] width 261 height 65
click at [1083, 39] on button "Save" at bounding box center [1105, 30] width 88 height 32
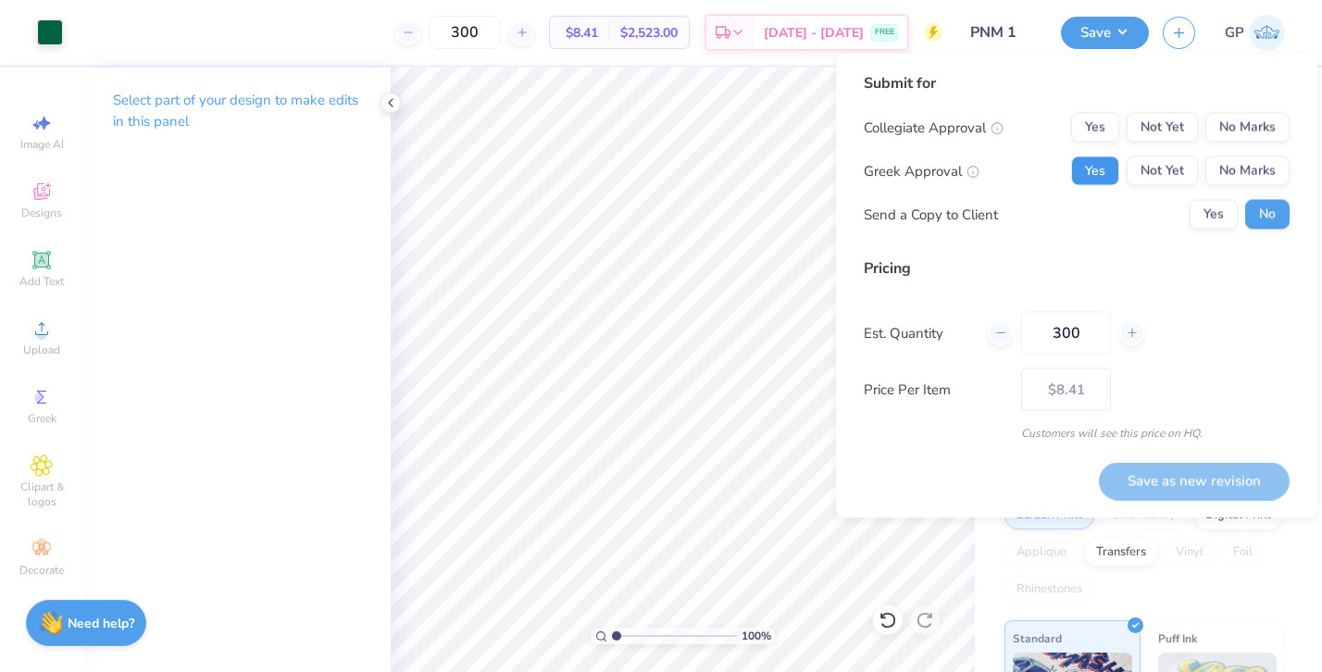
click at [1118, 172] on button "Yes" at bounding box center [1095, 171] width 48 height 30
click at [1232, 117] on button "No Marks" at bounding box center [1247, 128] width 84 height 30
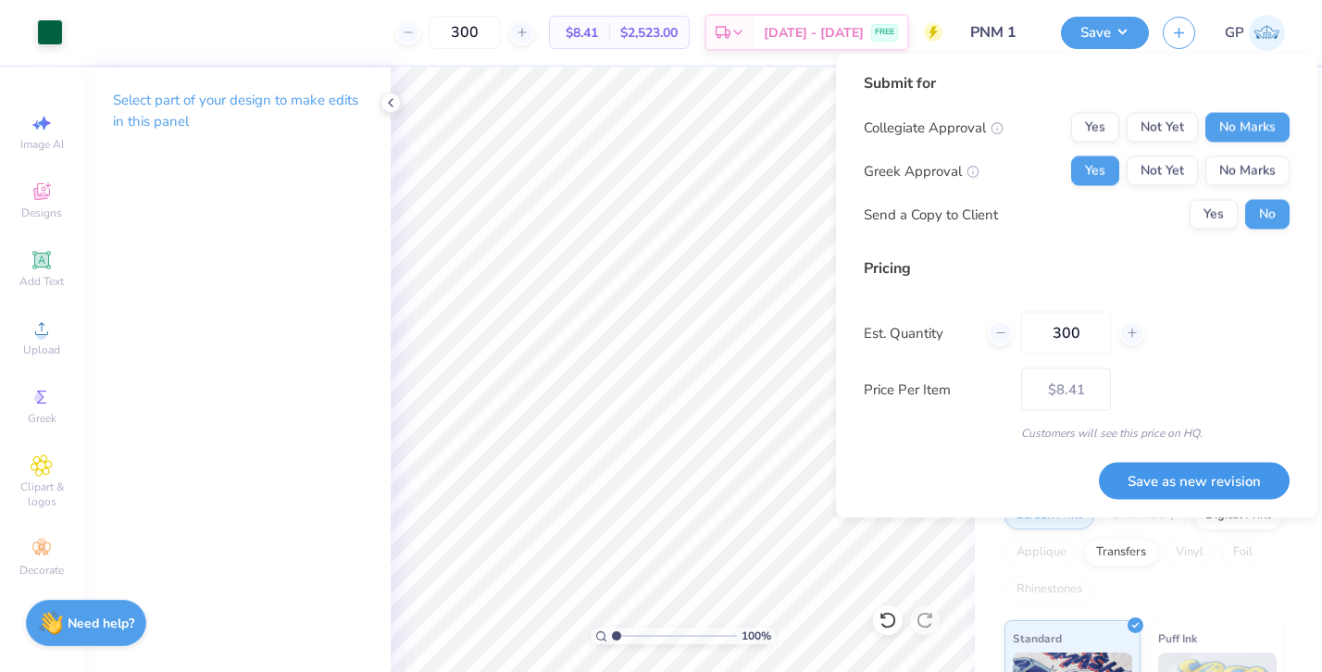
click at [1139, 481] on button "Save as new revision" at bounding box center [1194, 481] width 191 height 38
type input "$8.41"
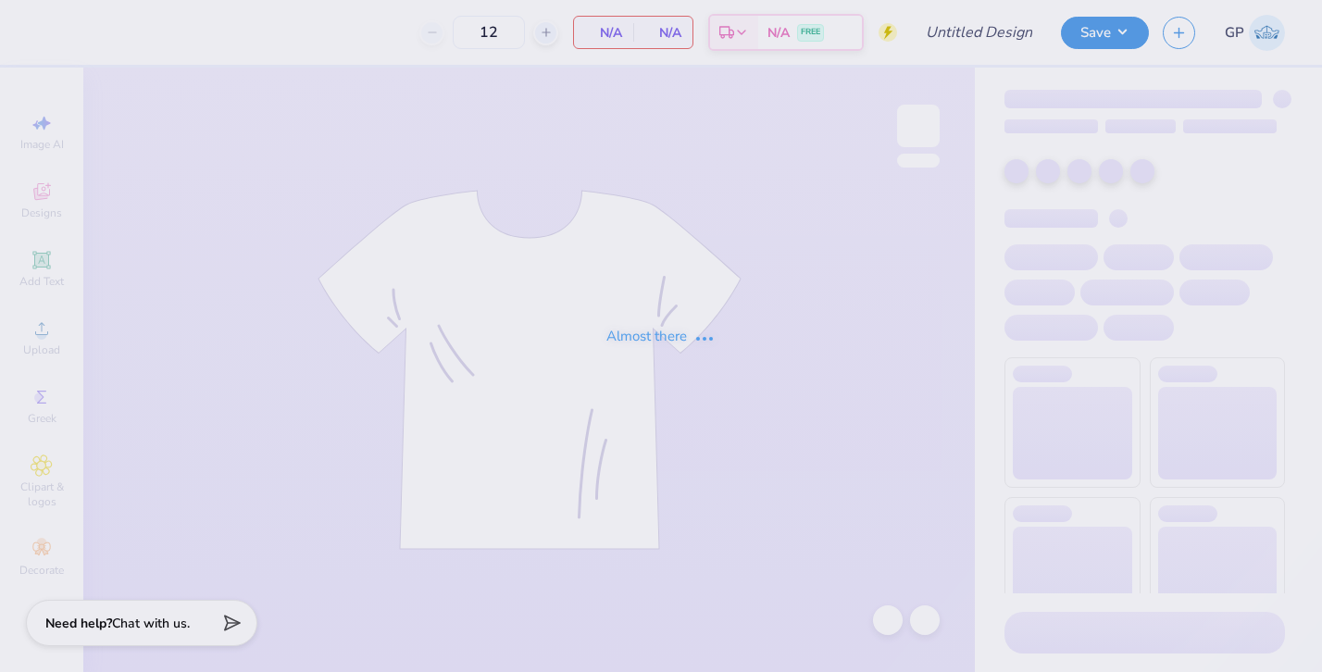
type input "PNM 1"
type input "300"
type input "Colgate Panhel"
type input "100"
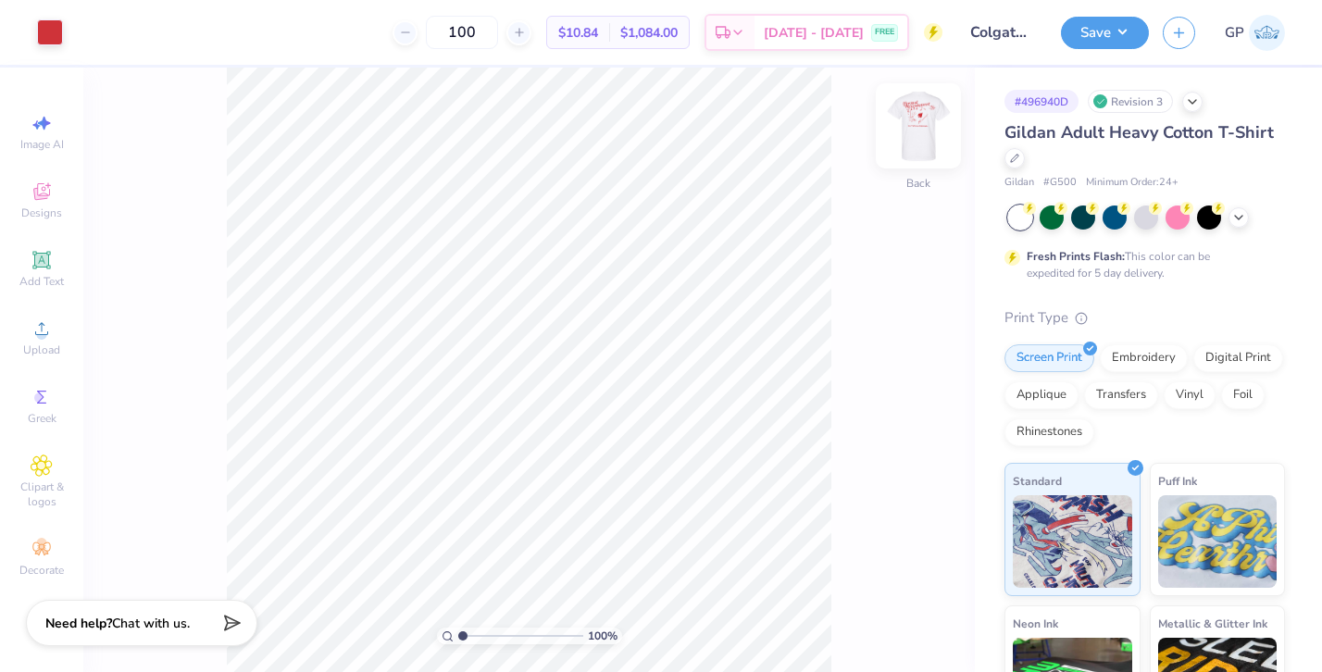
click at [912, 131] on img at bounding box center [918, 126] width 74 height 74
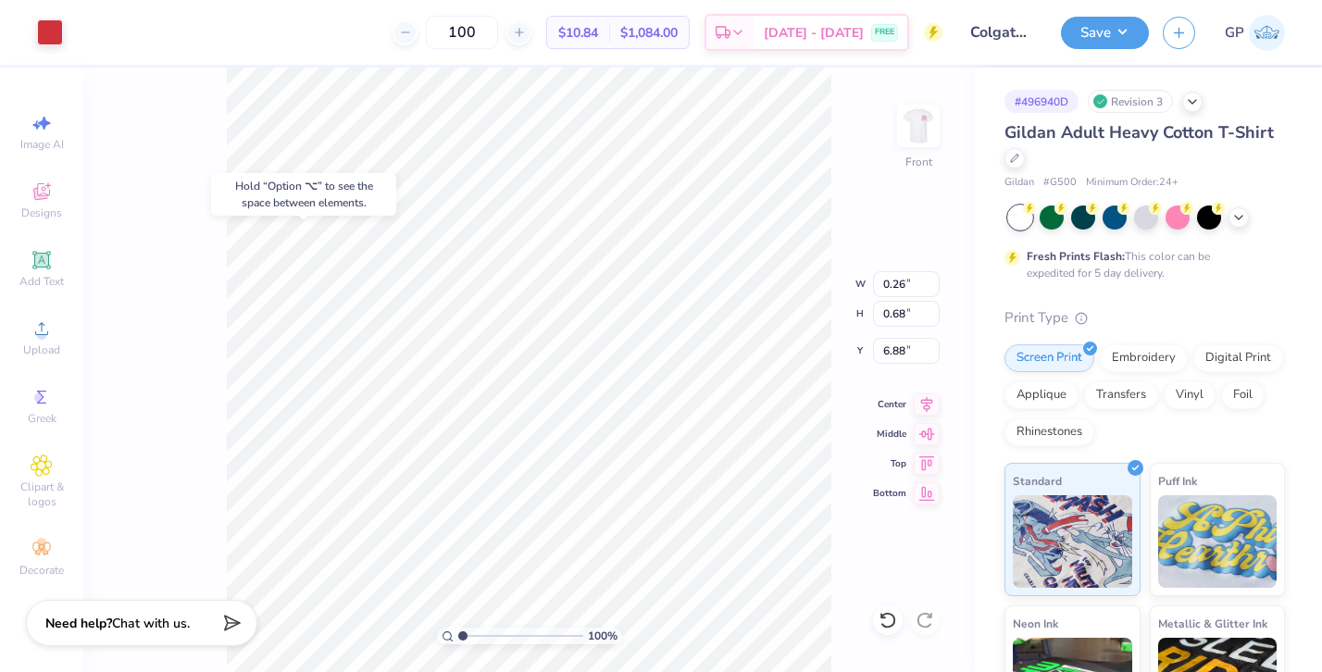
type input "6.88"
click at [37, 253] on icon at bounding box center [41, 260] width 18 height 18
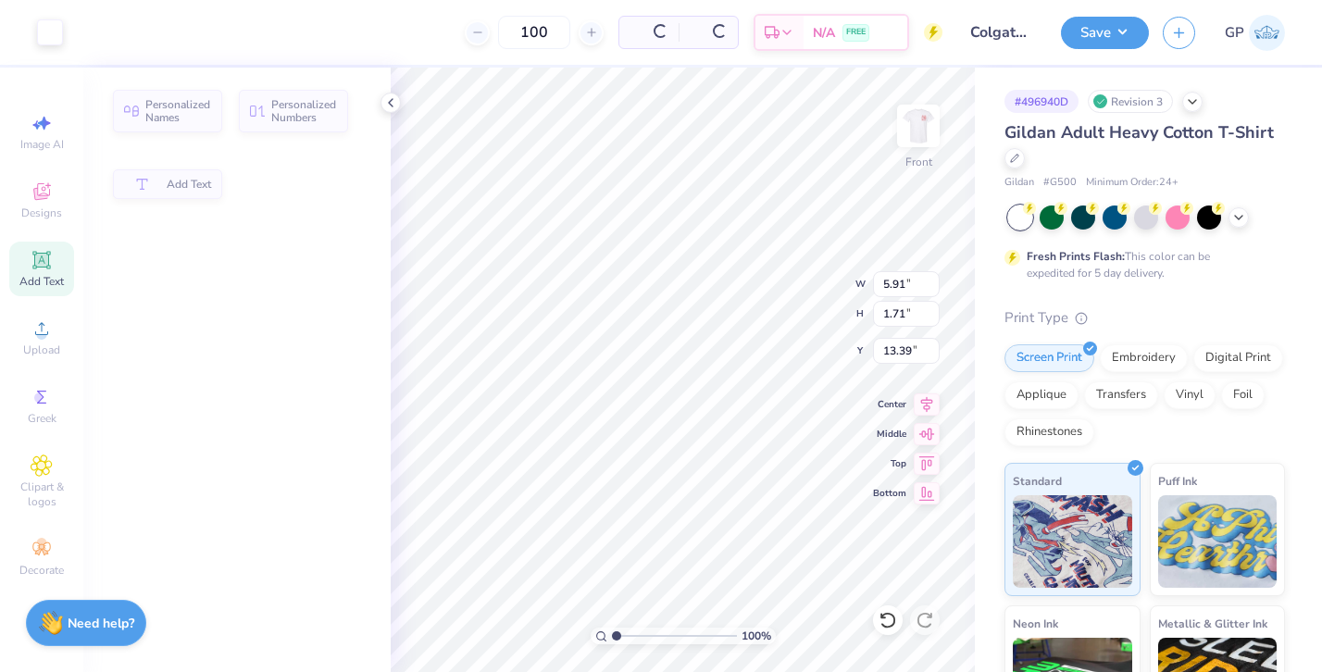
type input "5.91"
type input "1.71"
type input "13.39"
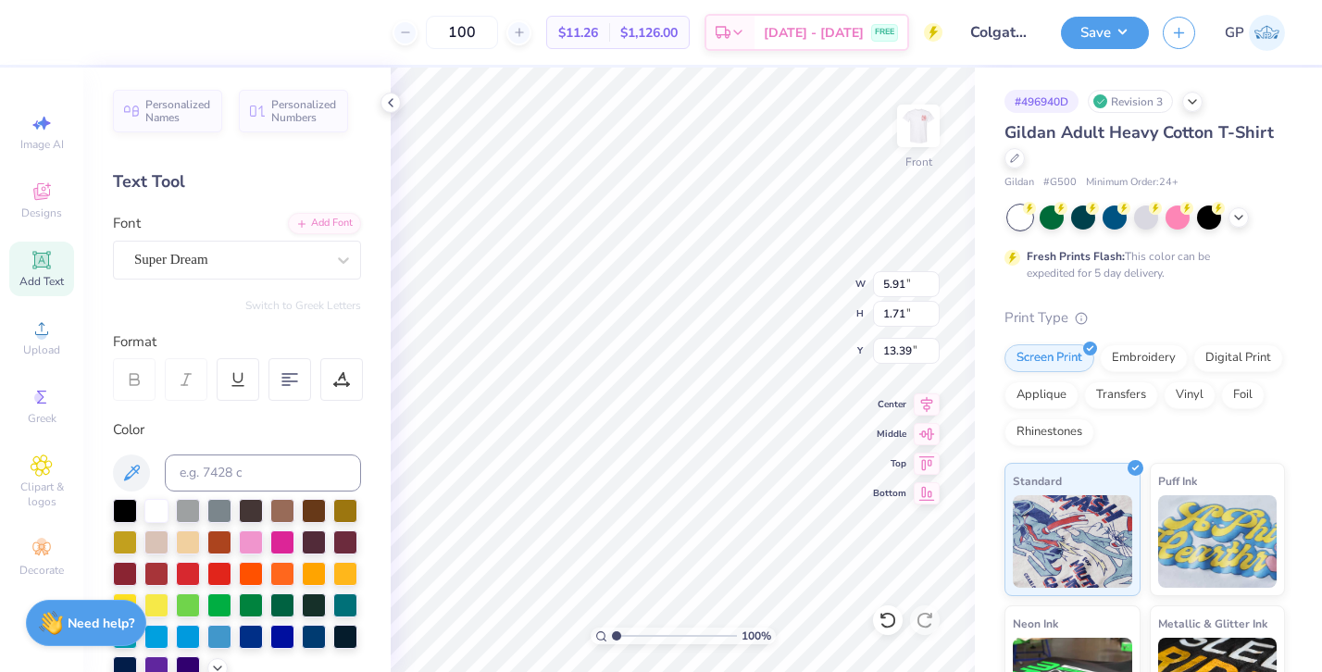
type textarea "3"
click at [187, 290] on div "Personalized Names Personalized Numbers Text Tool Add Font Font Super Dream Swi…" at bounding box center [236, 370] width 307 height 605
click at [188, 273] on div "Super Dream" at bounding box center [229, 259] width 194 height 29
type input "0.26"
type input "0.68"
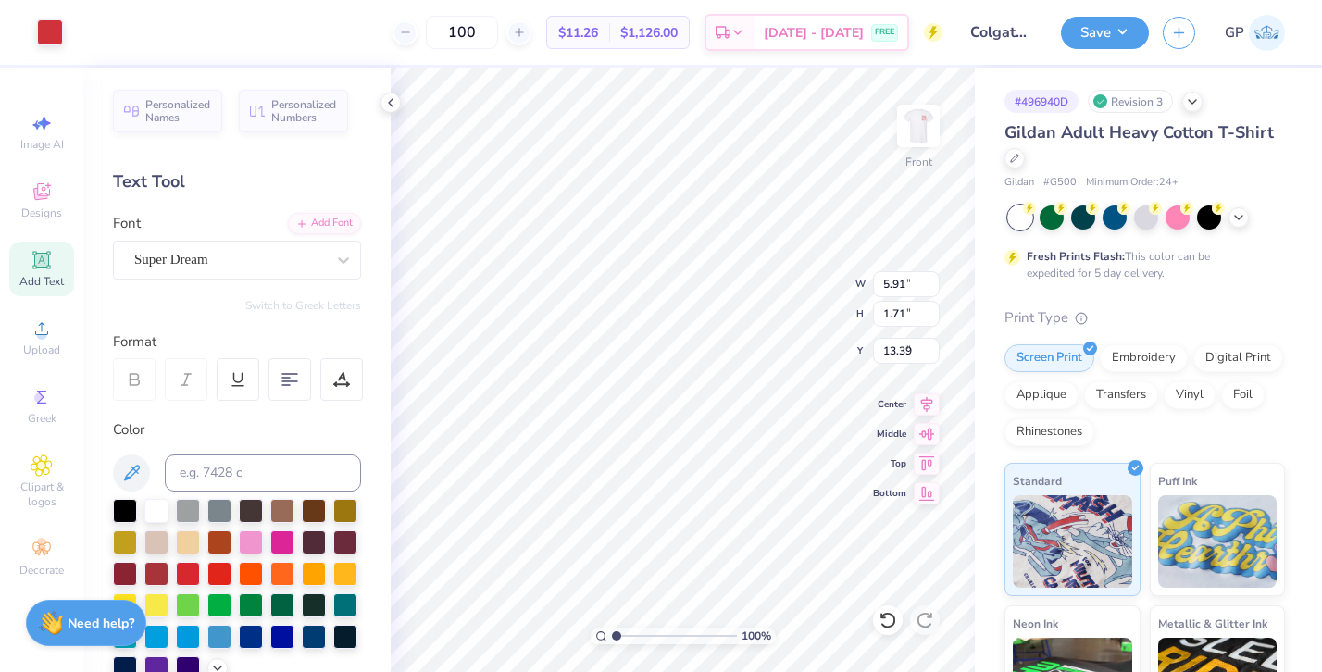
type input "6.68"
type input "1.26"
type input "1.72"
type input "13.39"
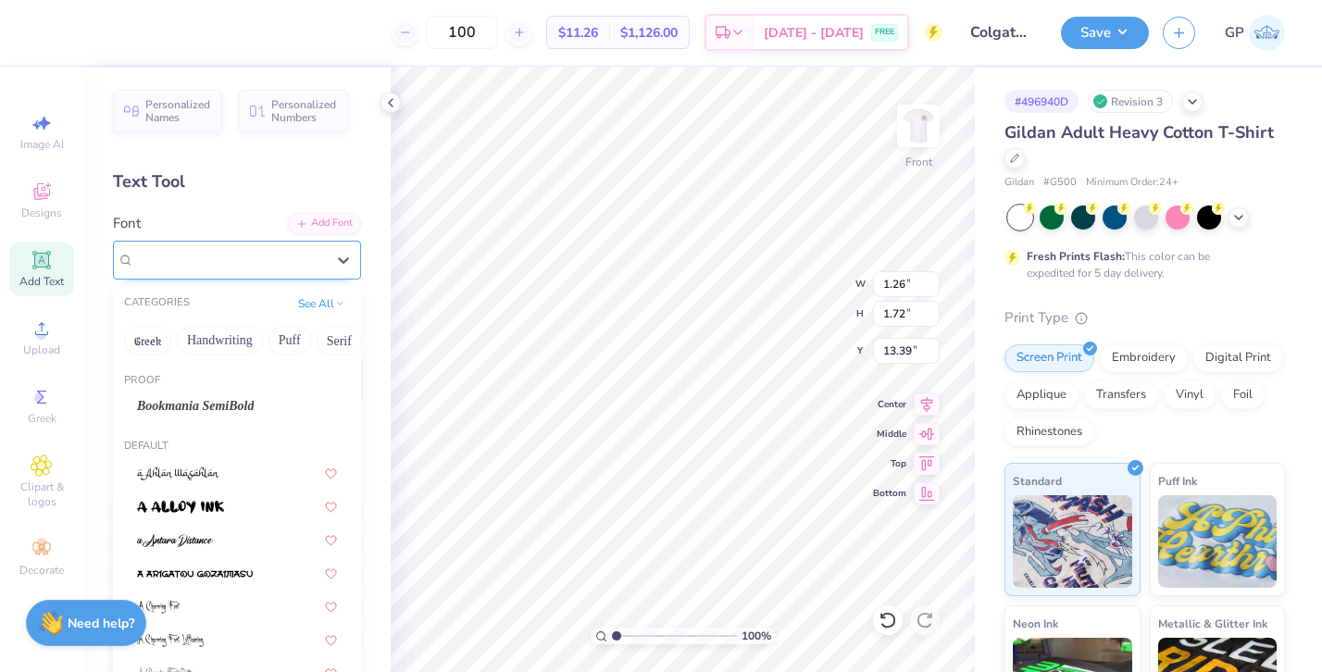
click at [150, 262] on div "Super Dream" at bounding box center [229, 259] width 194 height 29
click at [168, 393] on div "Bookmania SemiBold" at bounding box center [236, 406] width 233 height 31
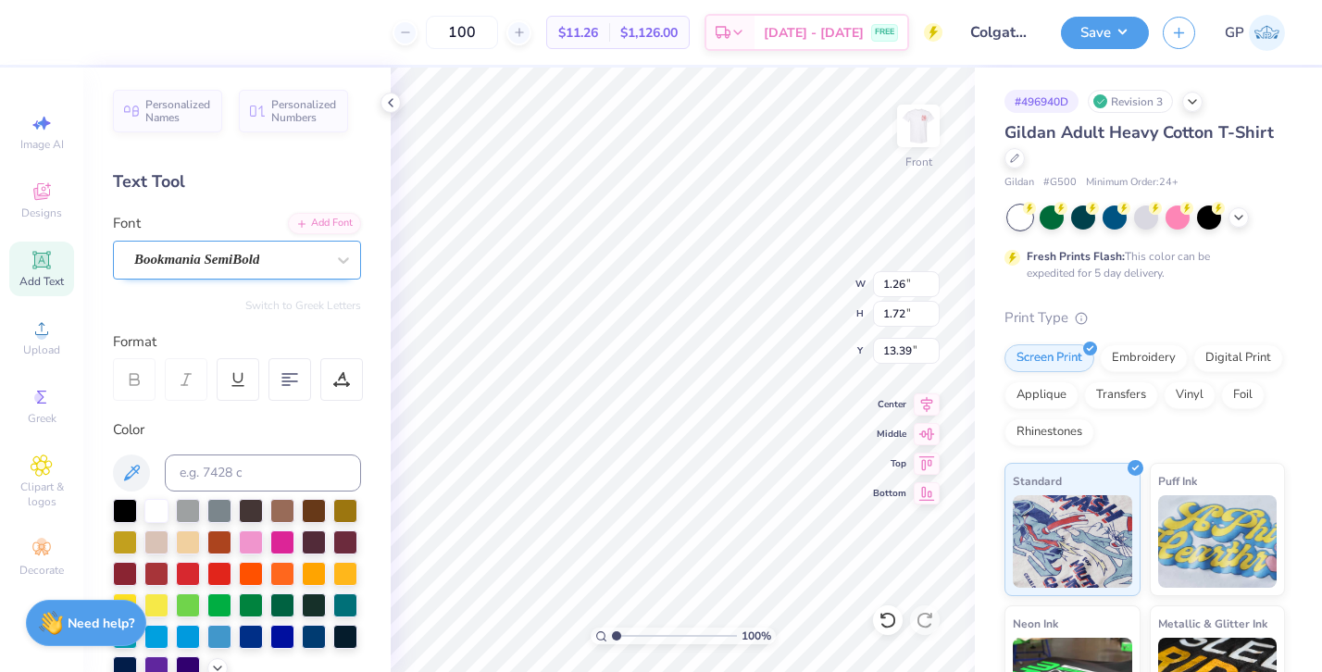
click at [174, 261] on div "Bookmania SemiBold" at bounding box center [229, 259] width 194 height 29
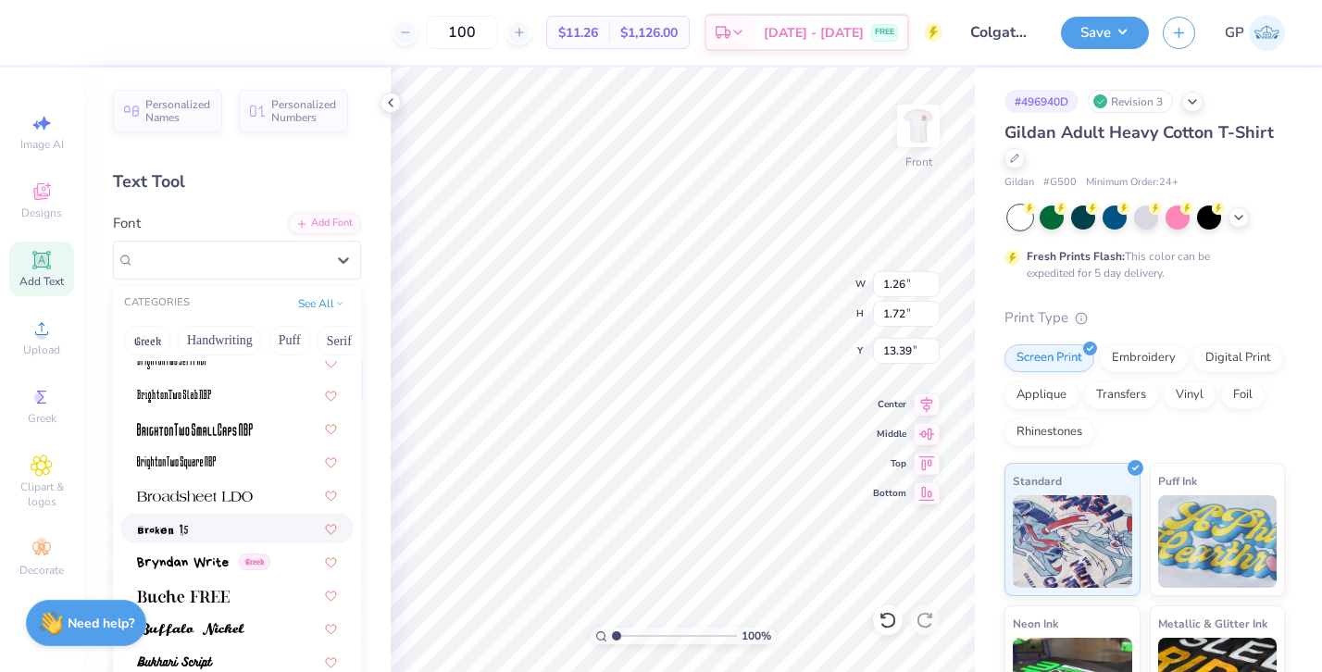
scroll to position [1550, 0]
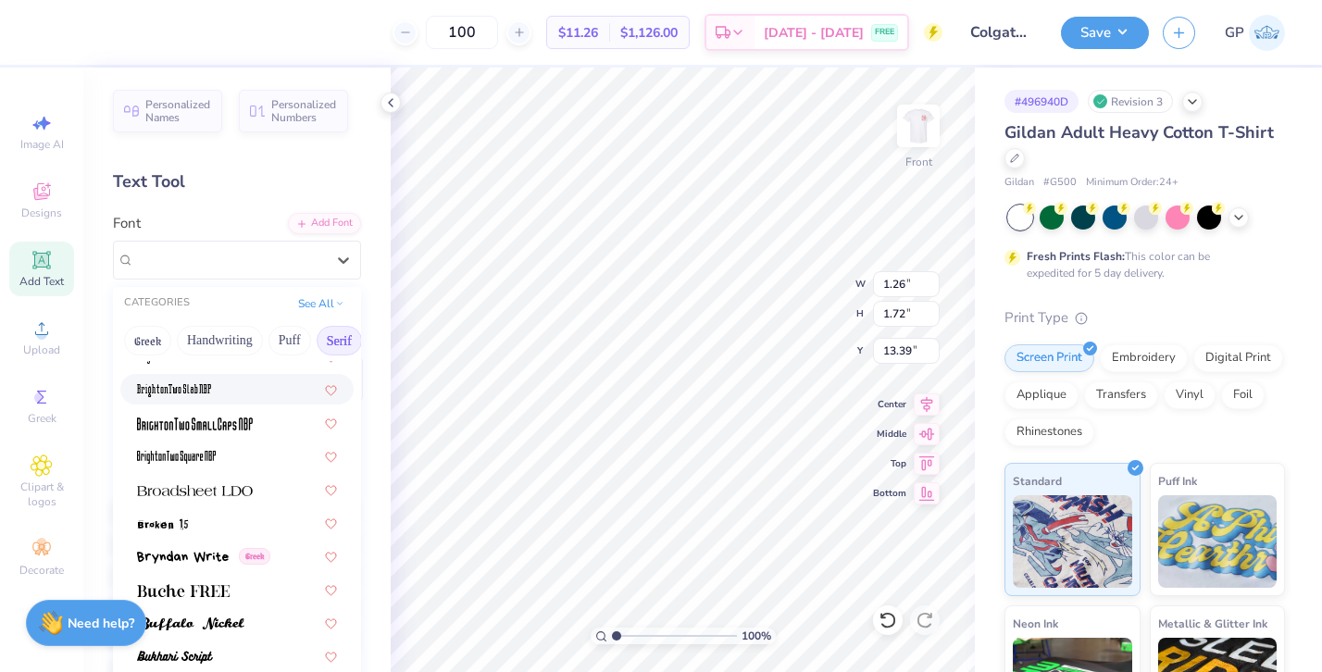
click at [319, 339] on button "Serif" at bounding box center [339, 341] width 45 height 30
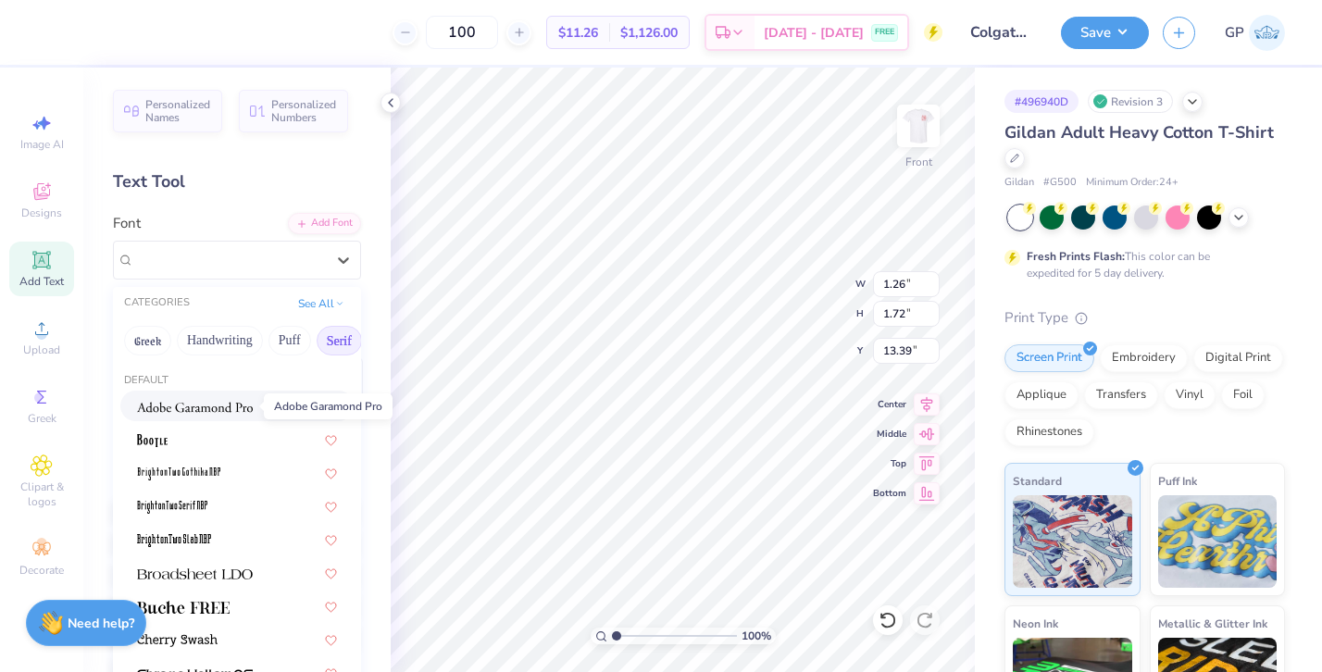
click at [170, 411] on img at bounding box center [195, 407] width 116 height 13
click at [246, 258] on div "Adobe Garamond Pro" at bounding box center [229, 259] width 194 height 29
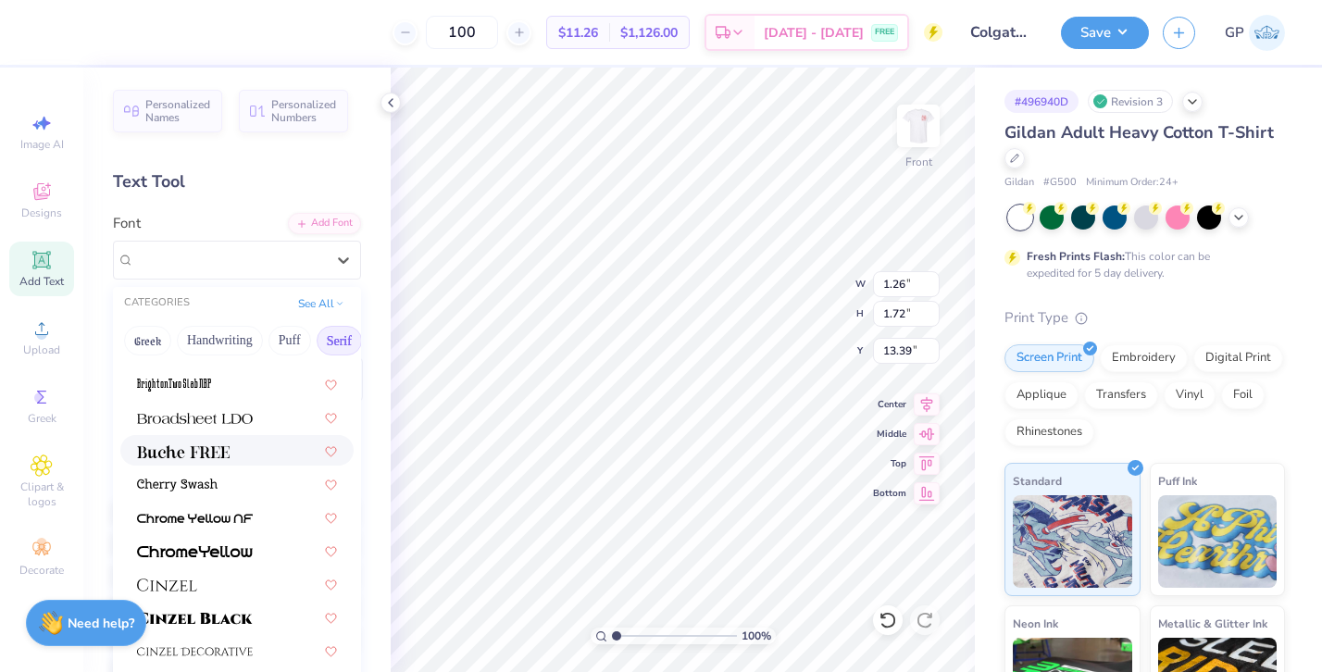
scroll to position [184, 0]
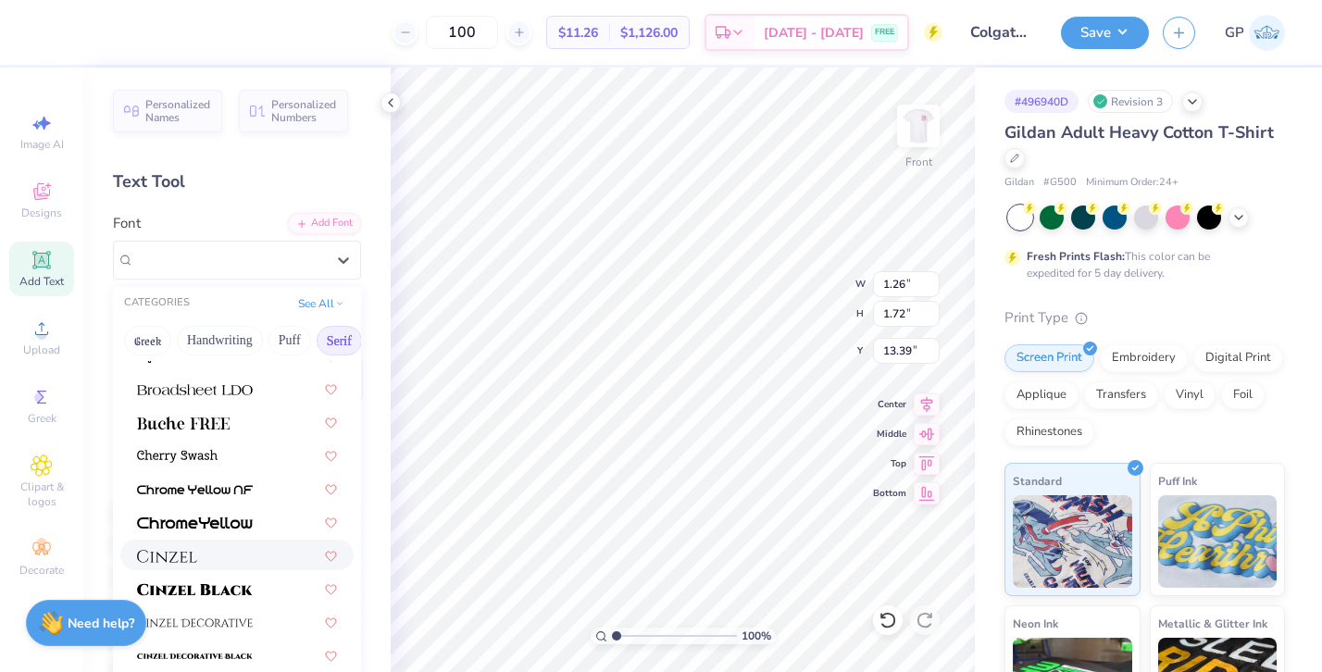
click at [171, 543] on div at bounding box center [236, 555] width 233 height 31
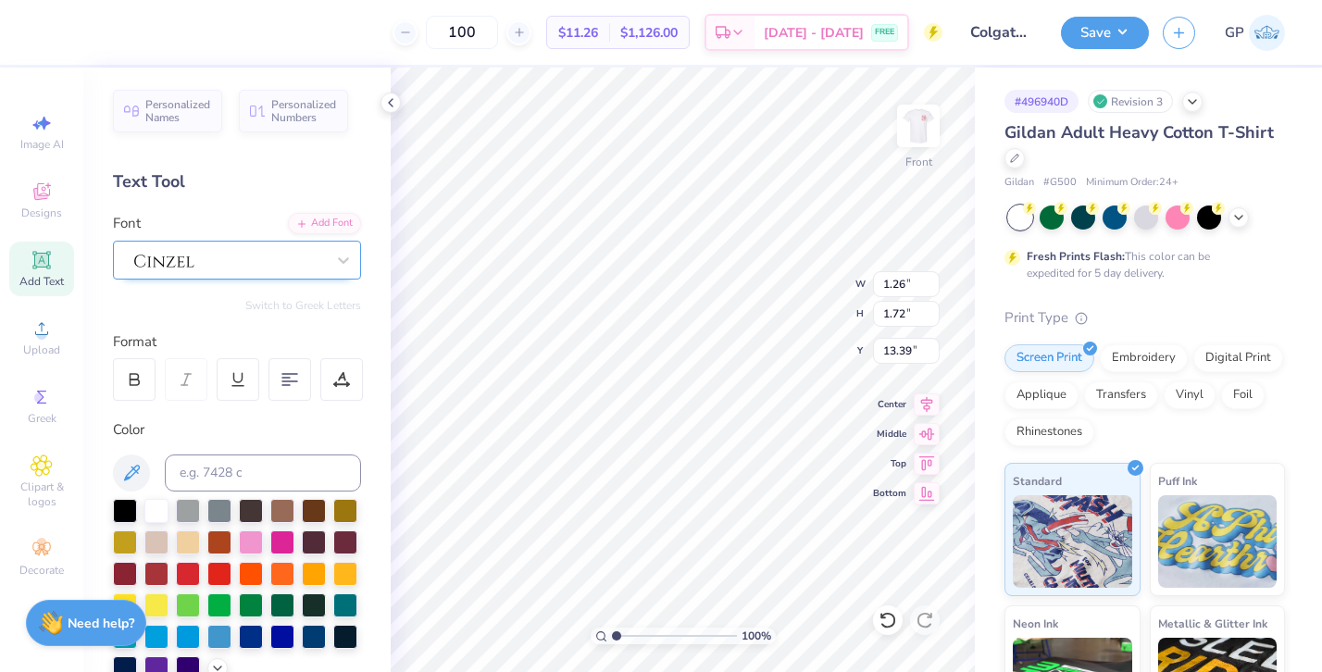
click at [200, 248] on div at bounding box center [229, 259] width 191 height 25
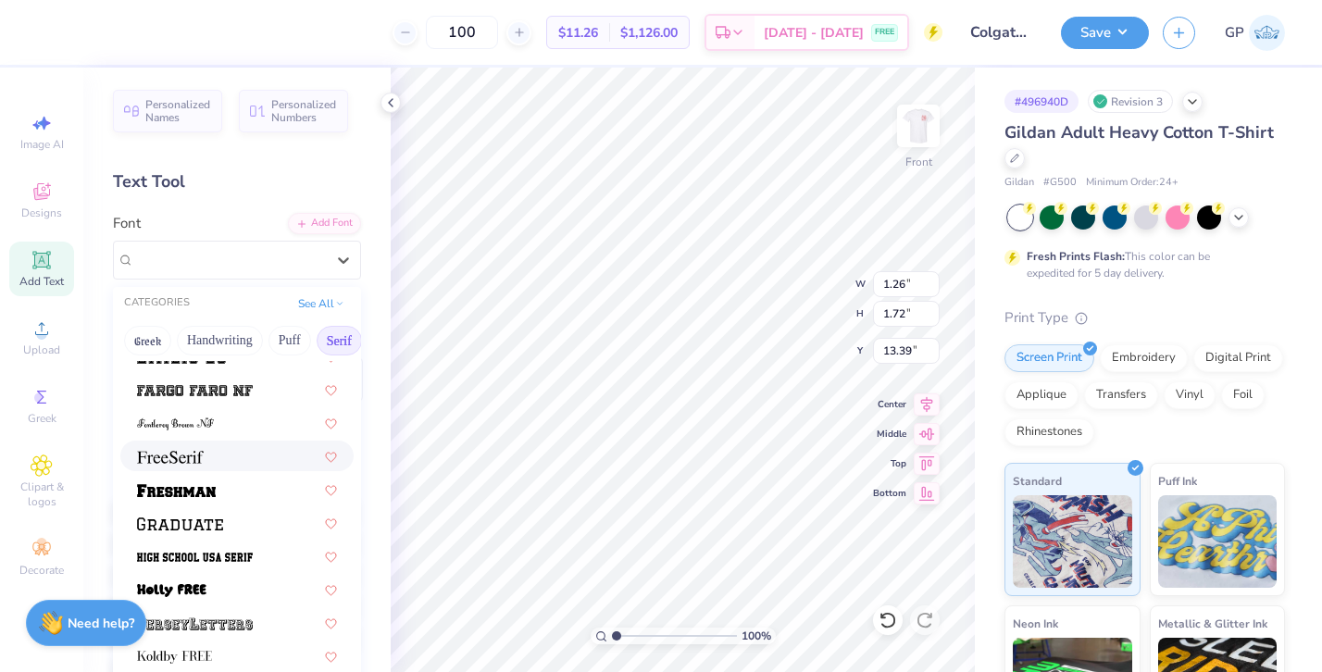
scroll to position [1528, 0]
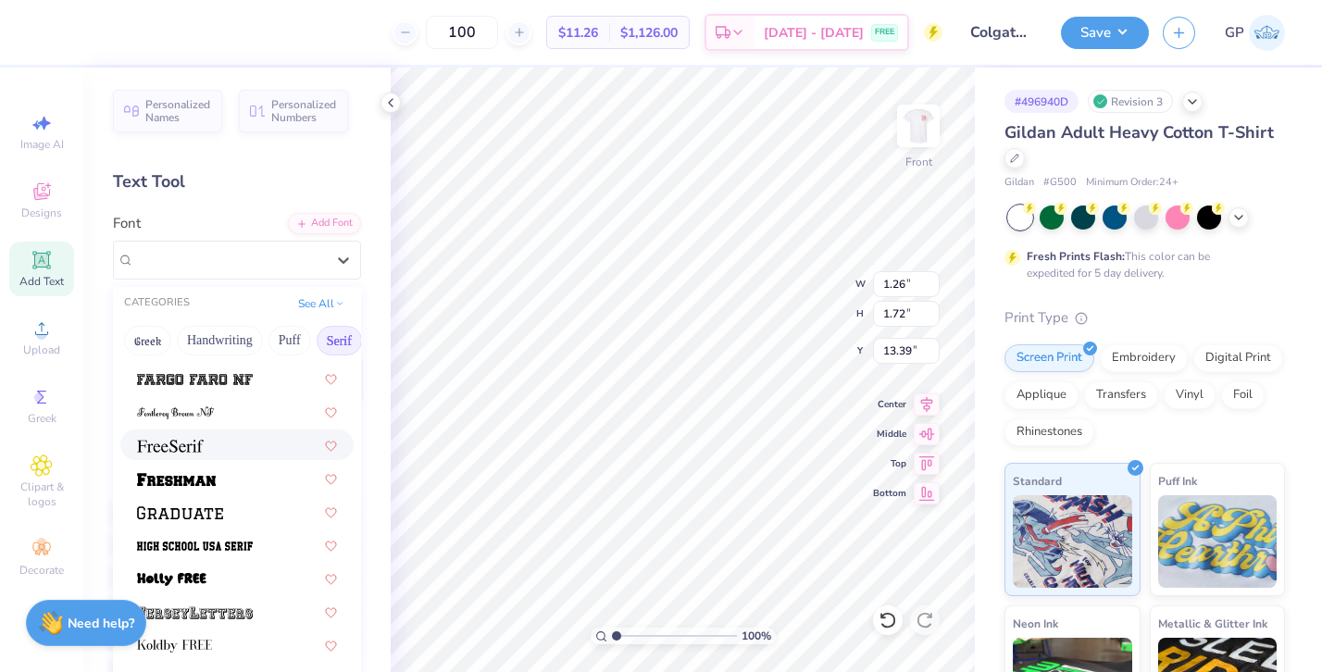
click at [173, 436] on span at bounding box center [170, 444] width 67 height 19
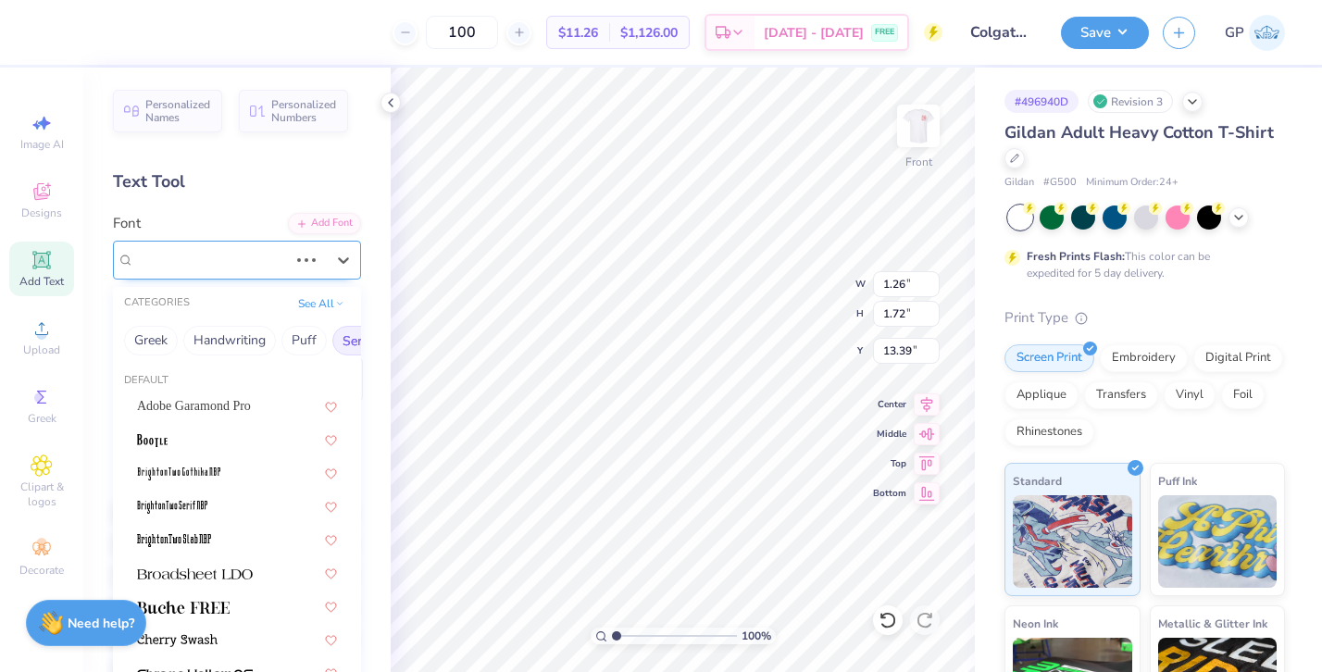
click at [173, 263] on div at bounding box center [210, 259] width 157 height 29
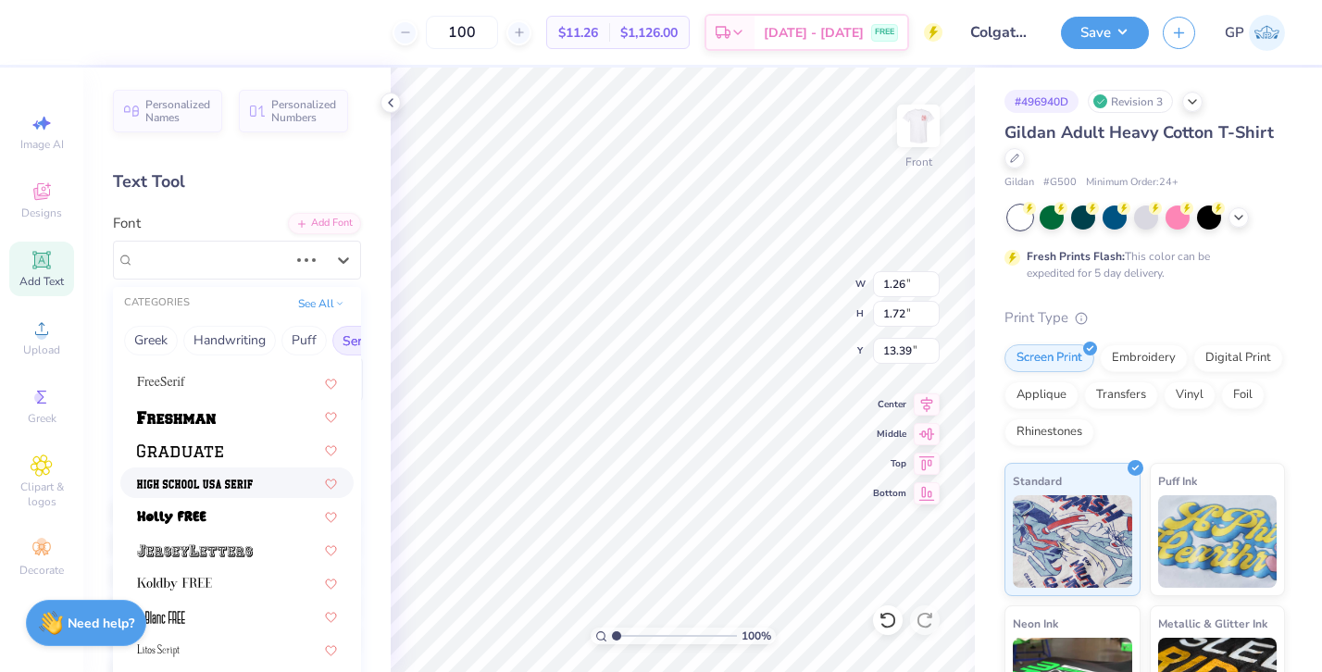
scroll to position [1629, 0]
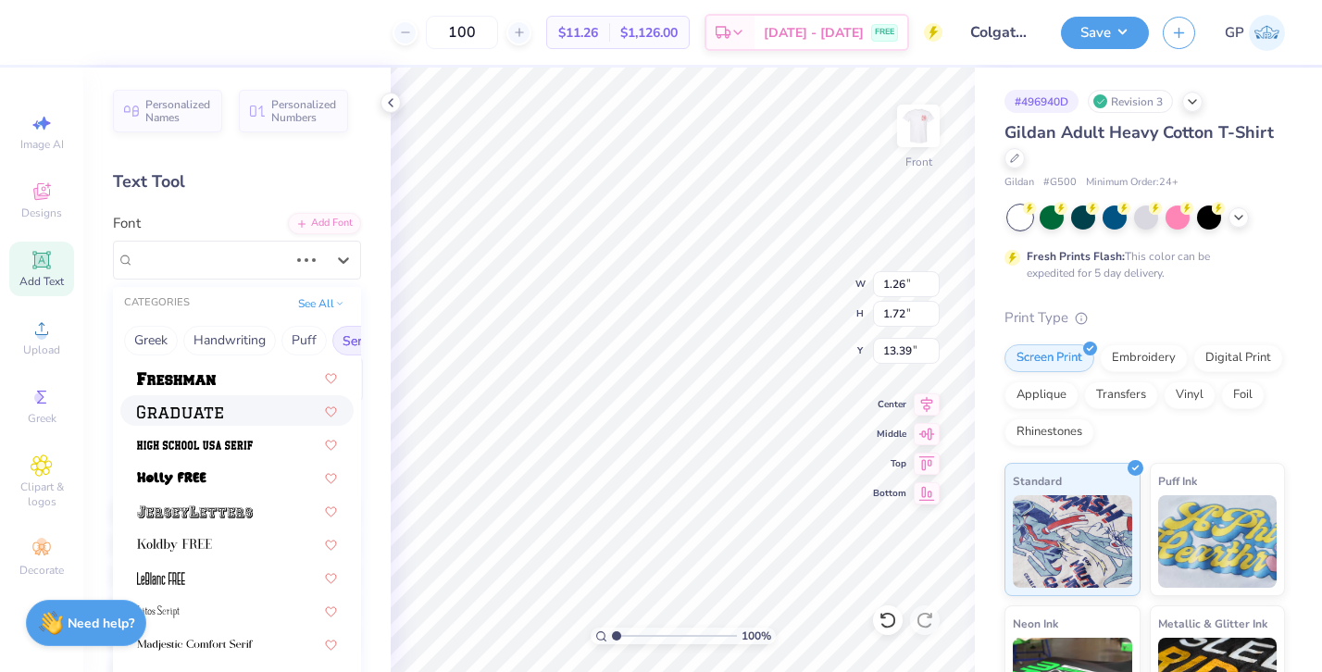
click at [173, 399] on div at bounding box center [236, 410] width 233 height 31
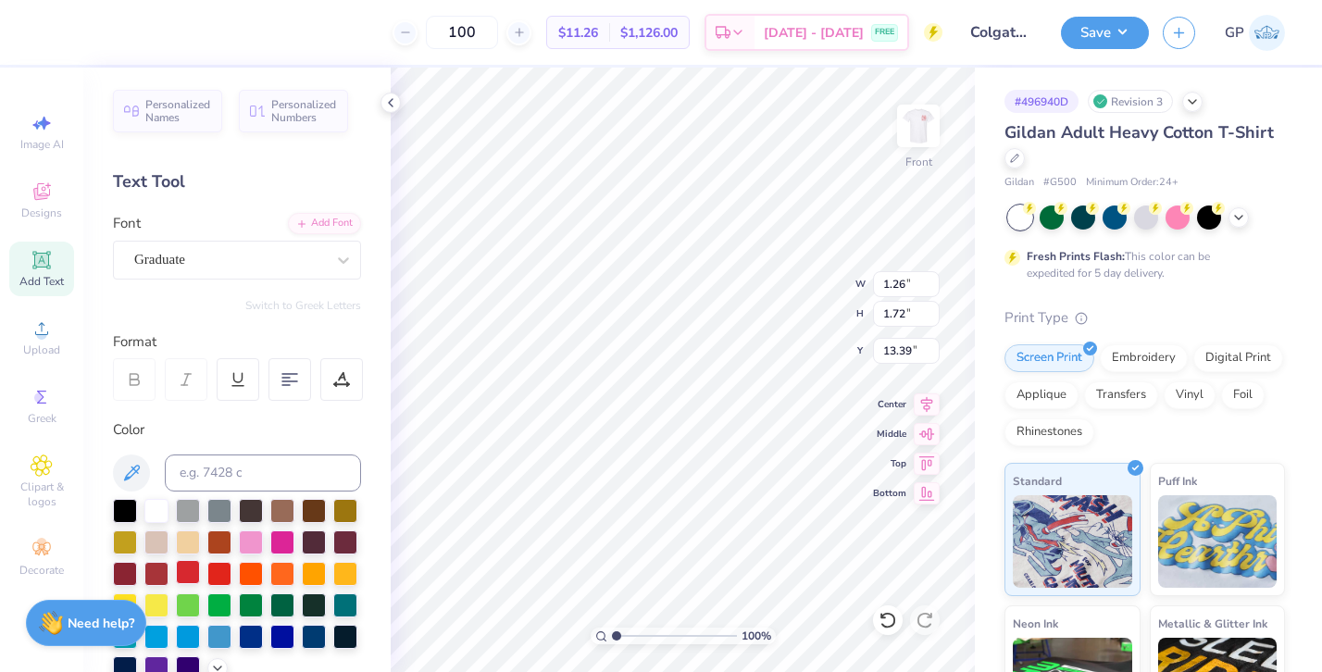
click at [194, 572] on div at bounding box center [188, 572] width 24 height 24
click at [193, 258] on div "Graduate" at bounding box center [229, 259] width 194 height 29
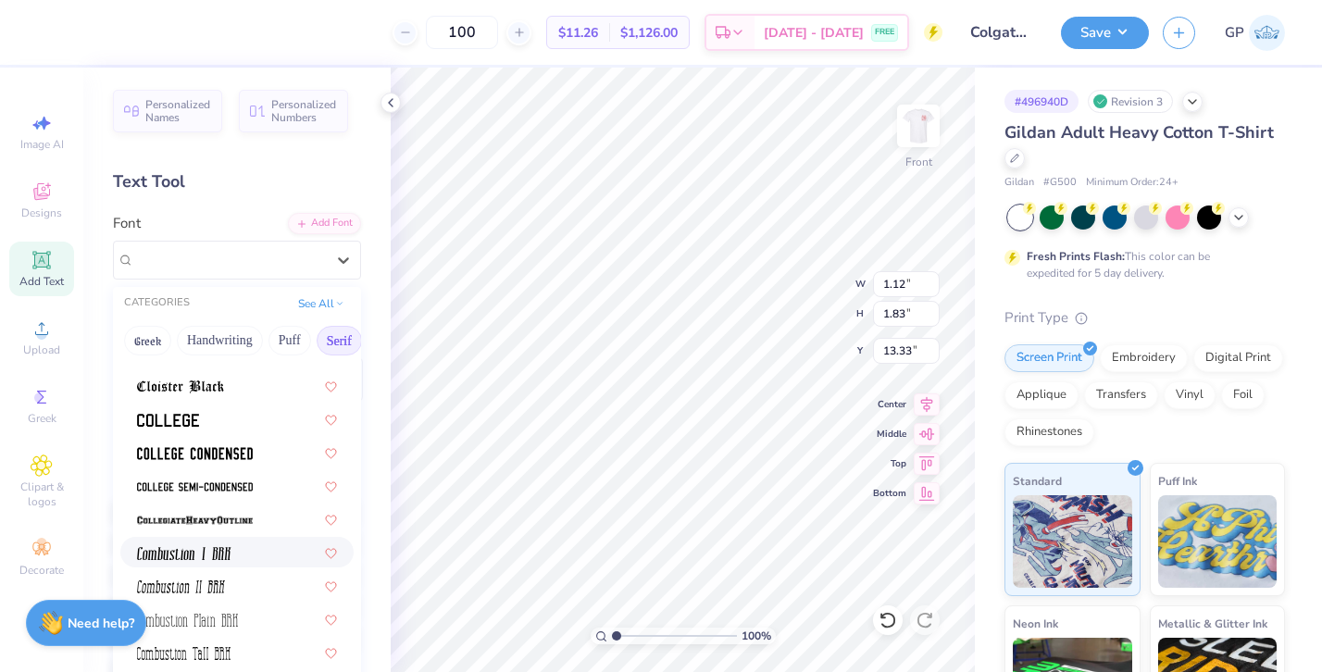
scroll to position [523, 0]
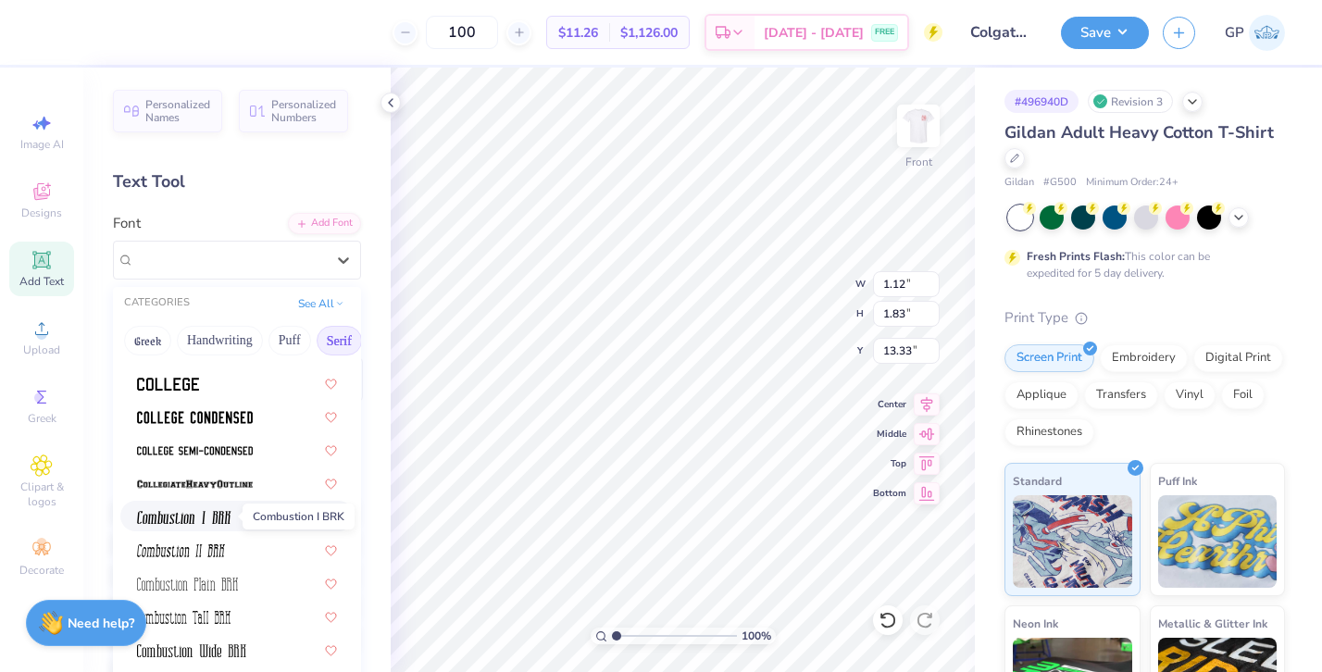
click at [202, 509] on span at bounding box center [184, 515] width 94 height 19
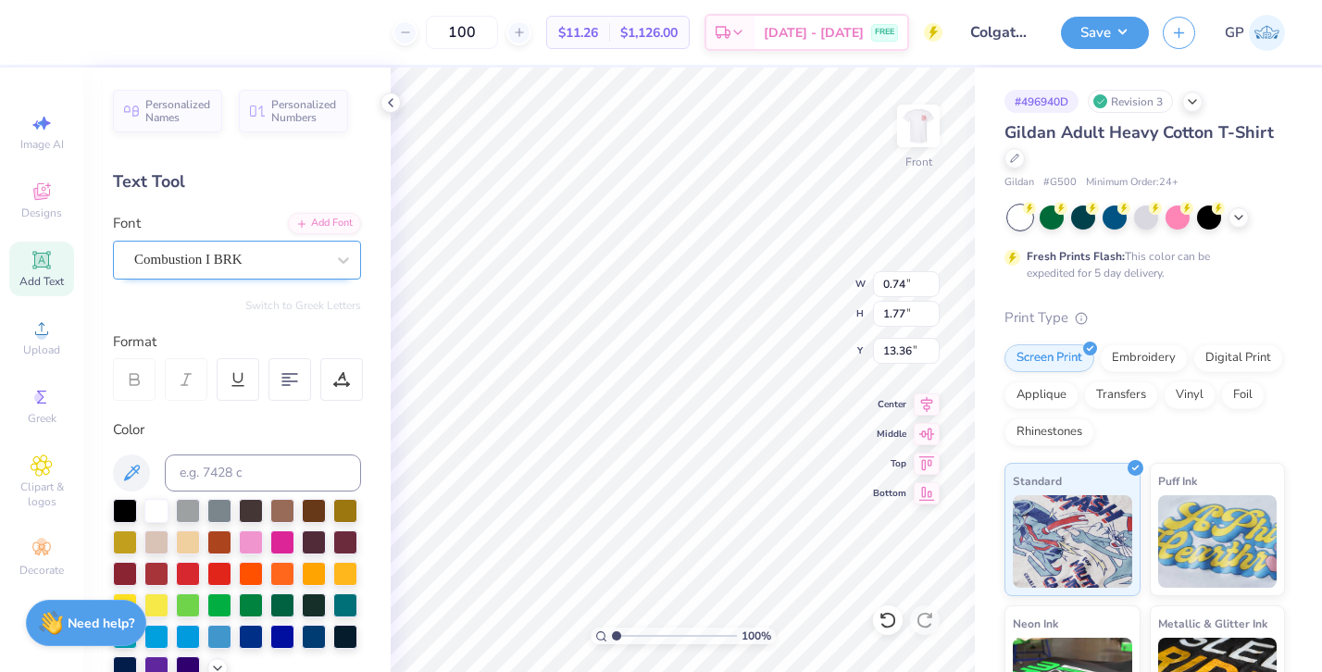
click at [177, 247] on div at bounding box center [229, 259] width 191 height 25
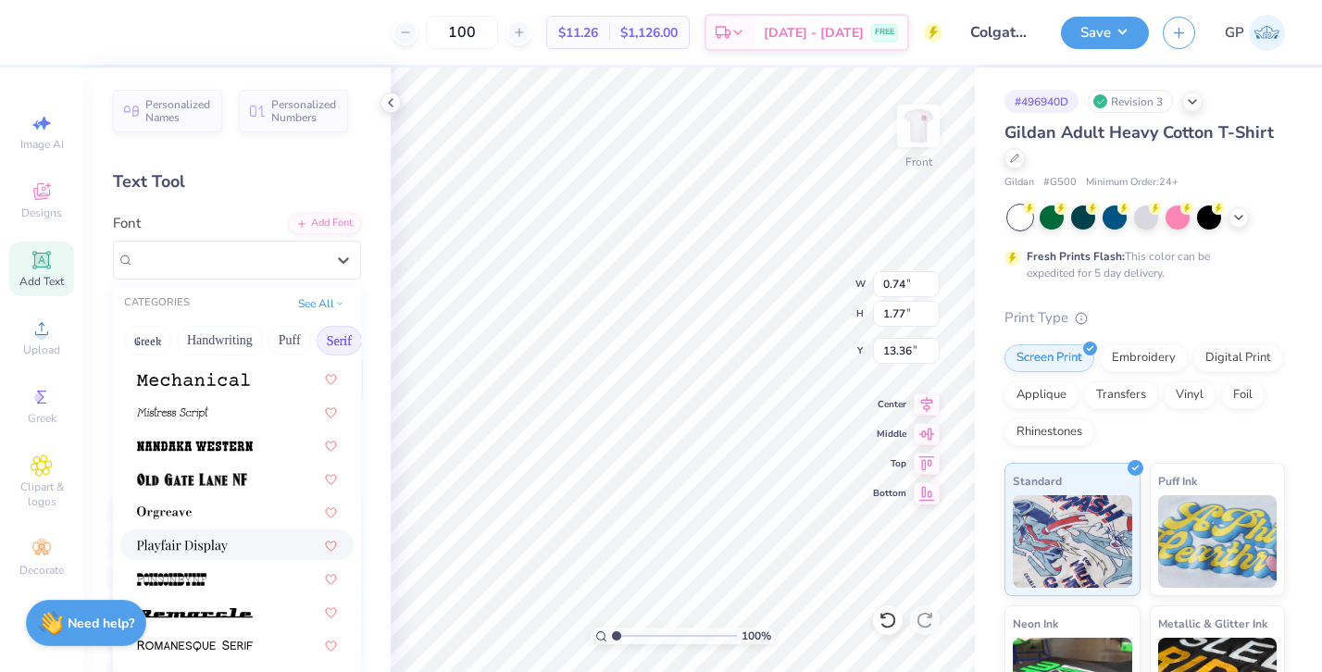
scroll to position [1929, 0]
click at [207, 547] on img at bounding box center [182, 544] width 91 height 13
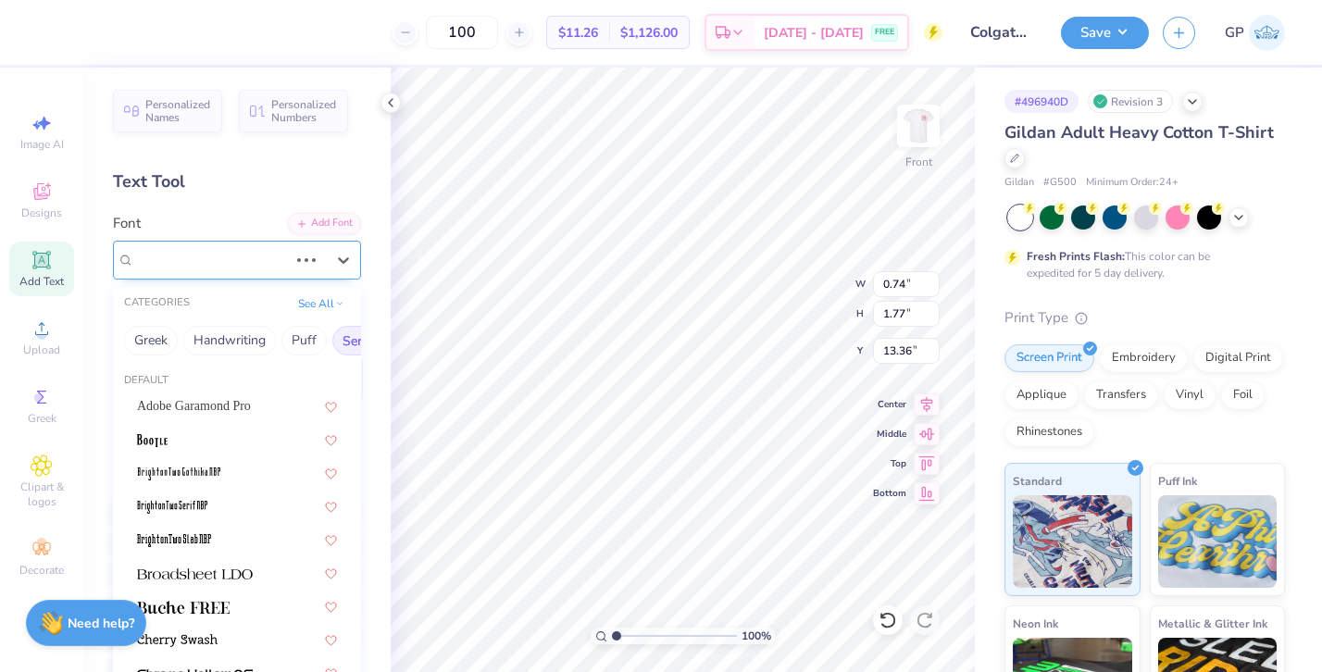
click at [184, 269] on div "Combustion I BRK" at bounding box center [210, 259] width 157 height 29
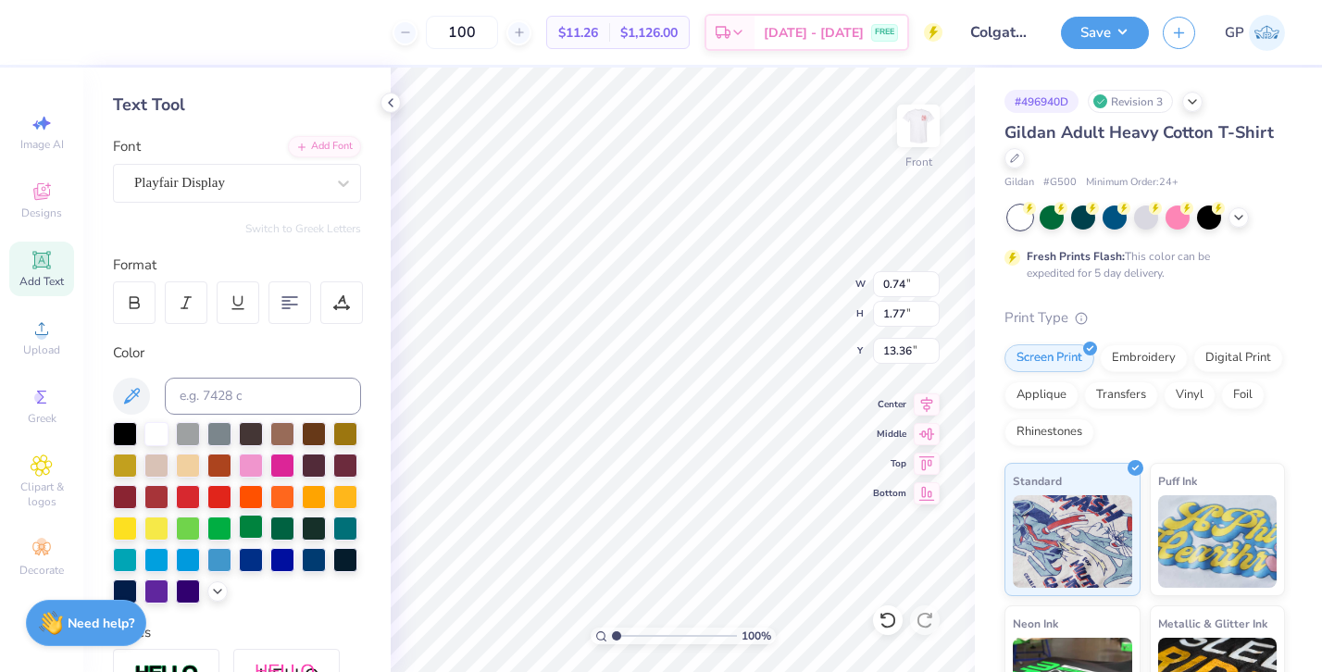
scroll to position [85, 0]
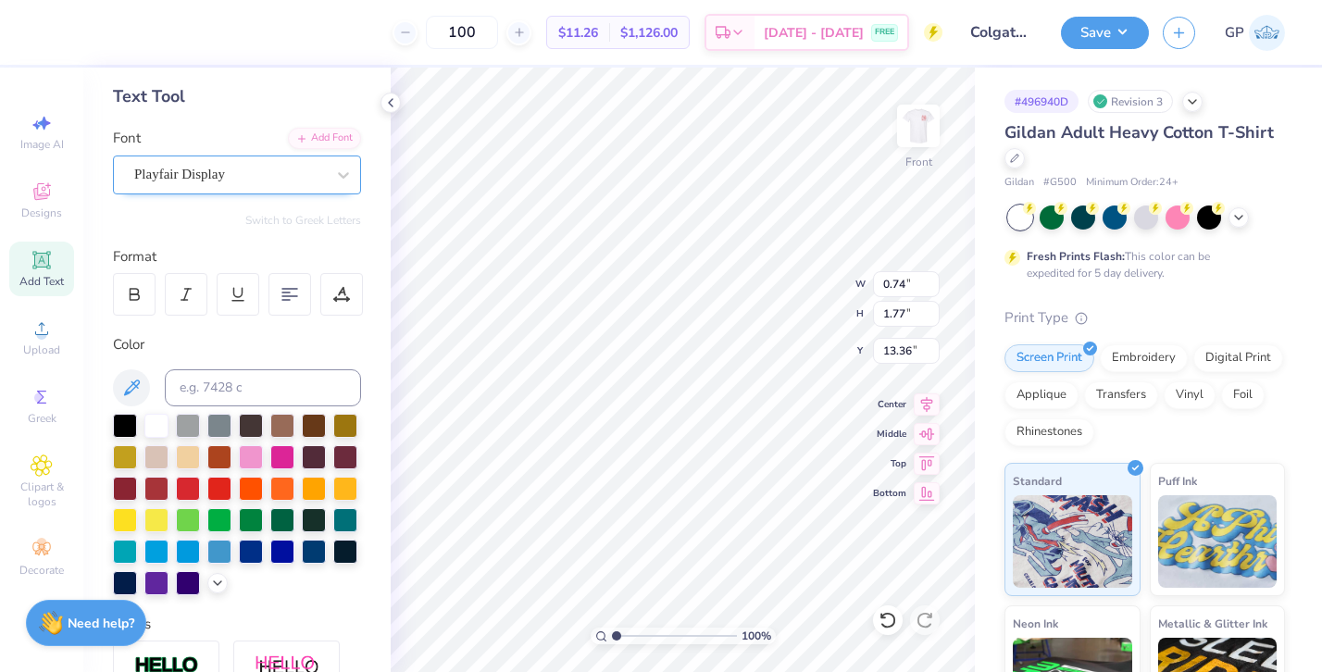
click at [206, 177] on div "Playfair Display" at bounding box center [229, 174] width 194 height 29
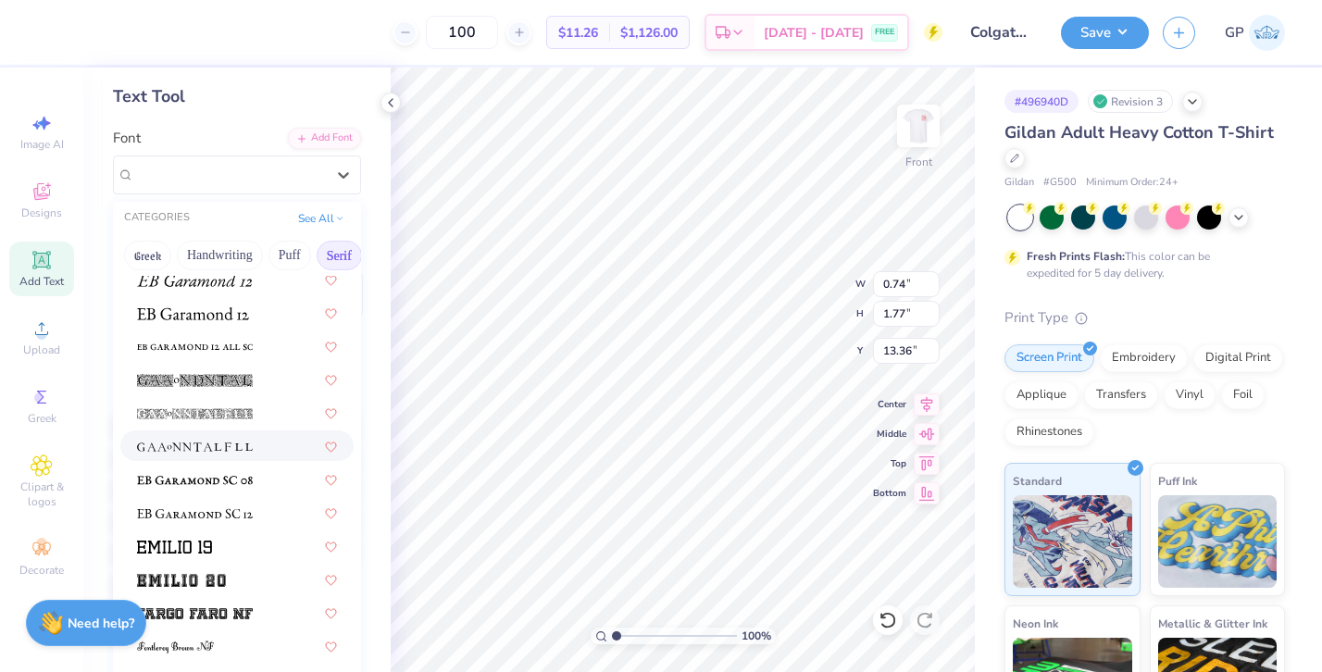
scroll to position [1217, 0]
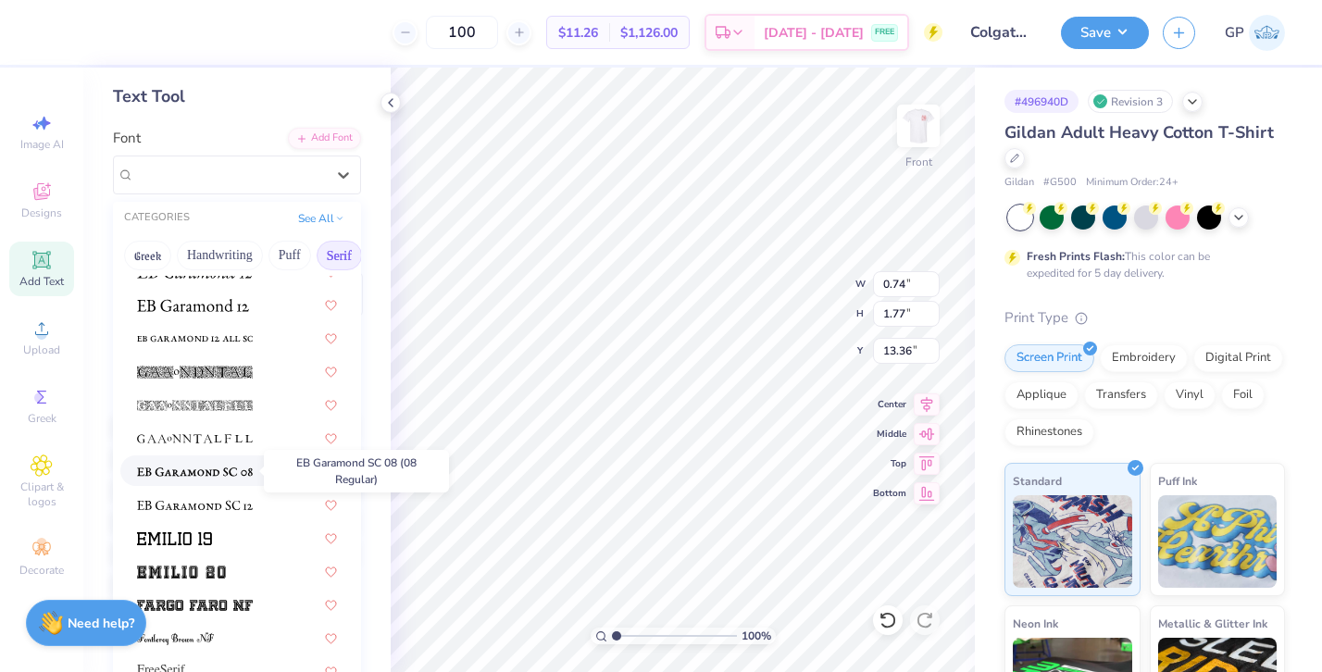
click at [230, 474] on img at bounding box center [195, 472] width 116 height 13
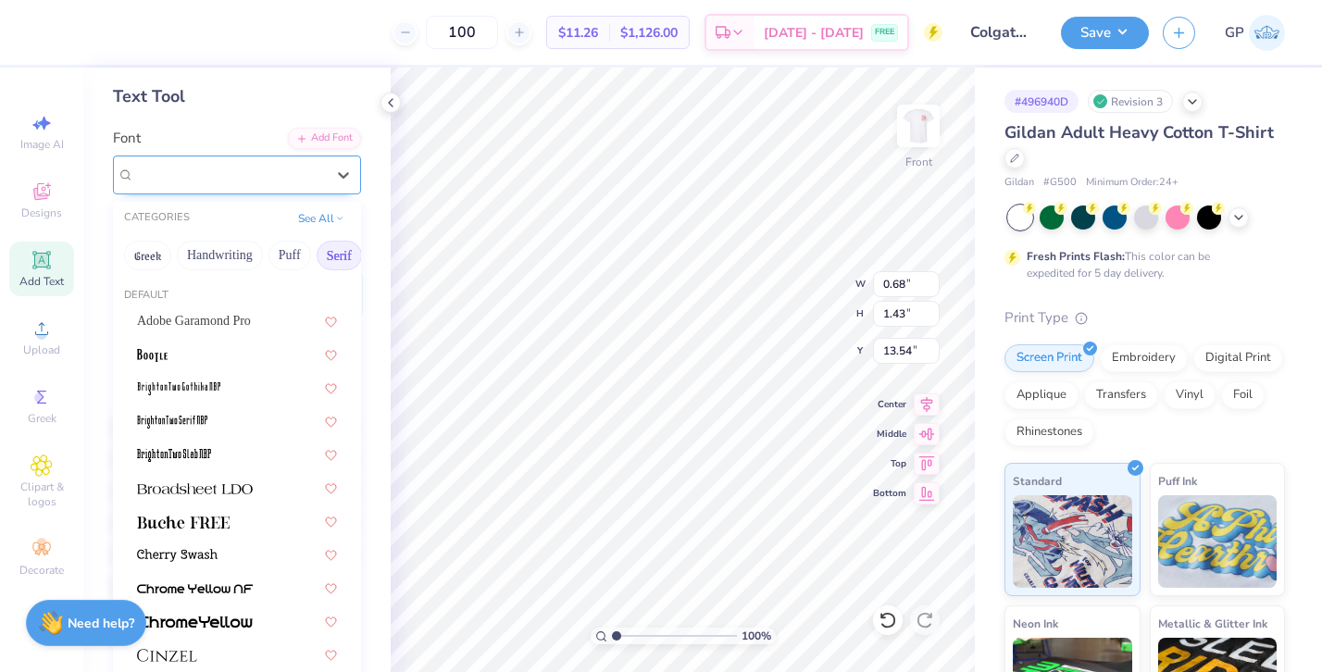
click at [166, 171] on div "EB Garamond SC 08 (08 Regular)" at bounding box center [229, 174] width 194 height 29
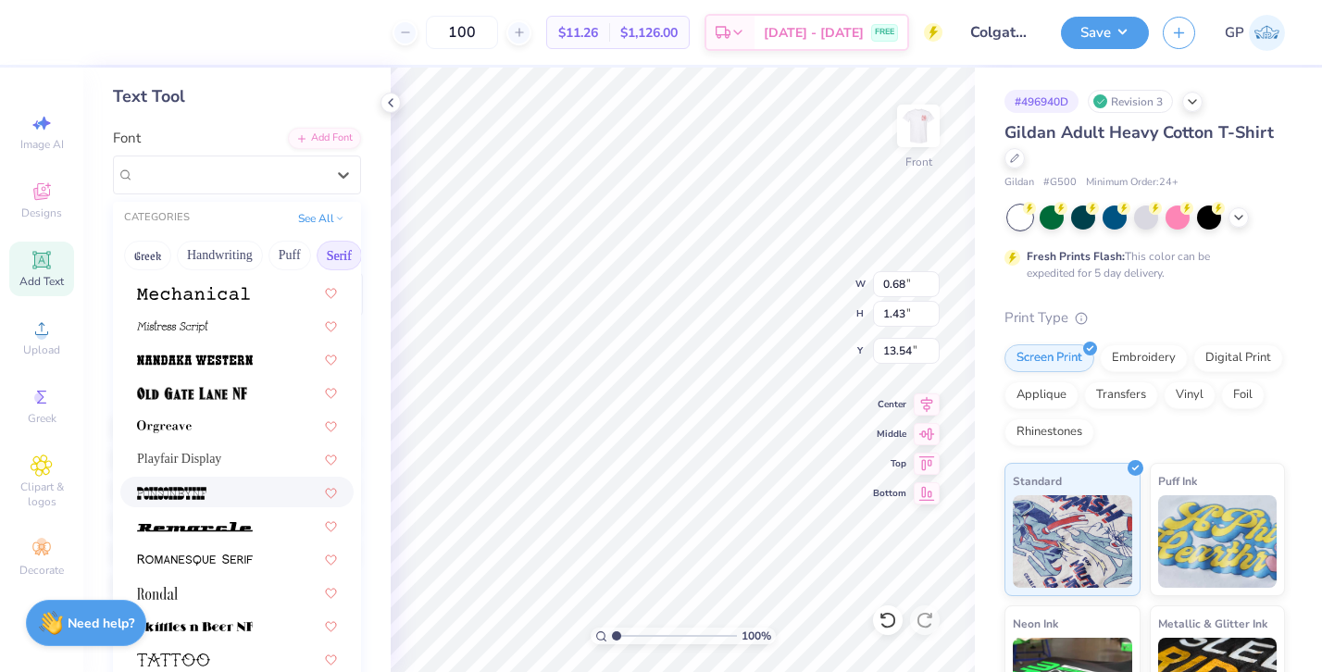
scroll to position [1933, 0]
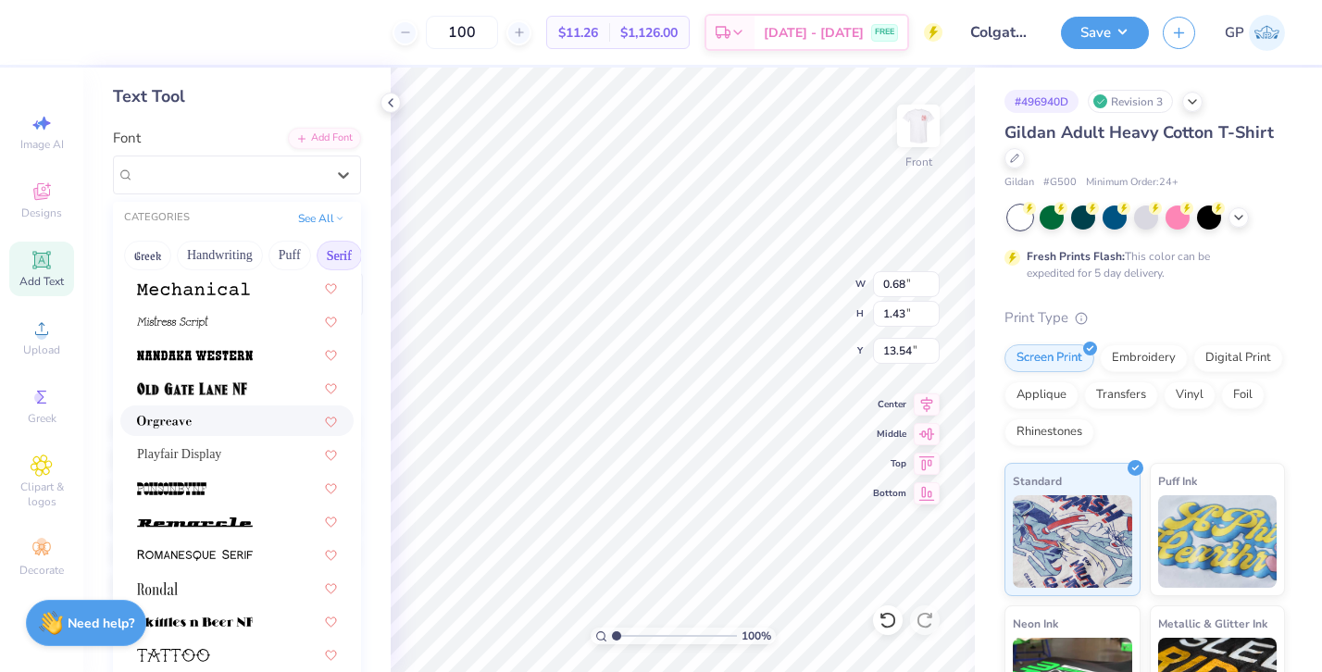
click at [180, 434] on div at bounding box center [236, 421] width 233 height 31
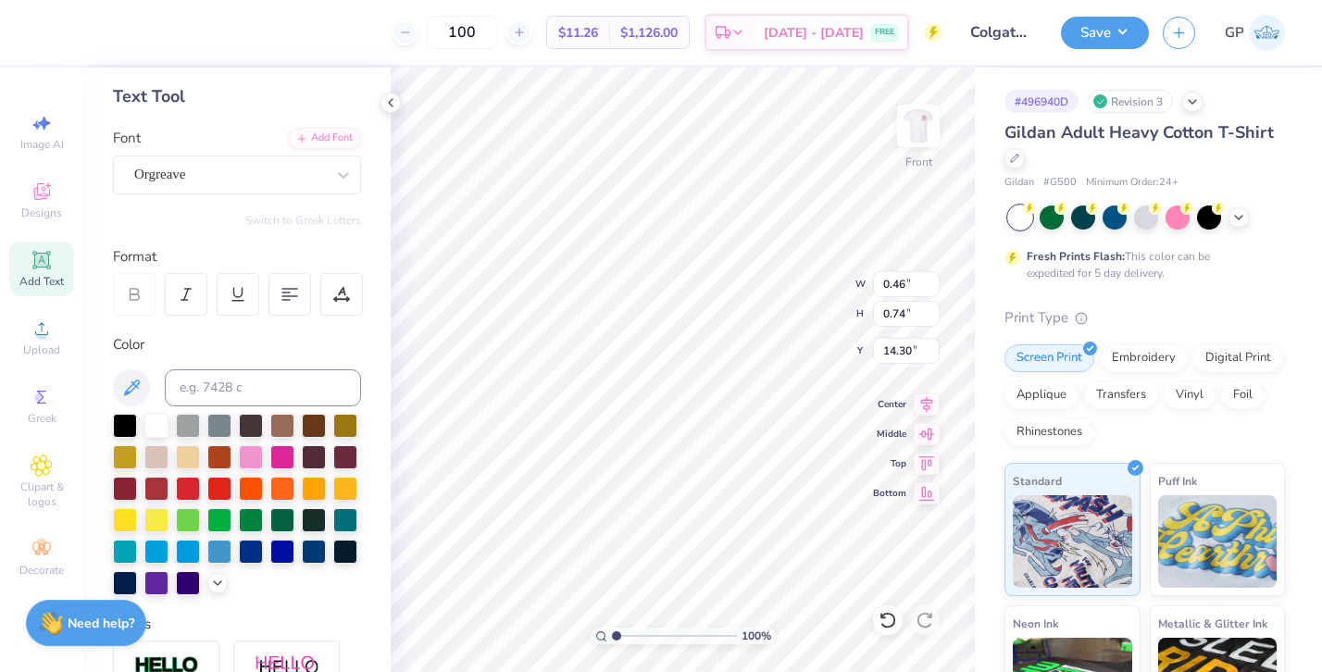
type input "0.46"
type input "0.74"
type input "10.09"
type input "0.32"
type input "0.69"
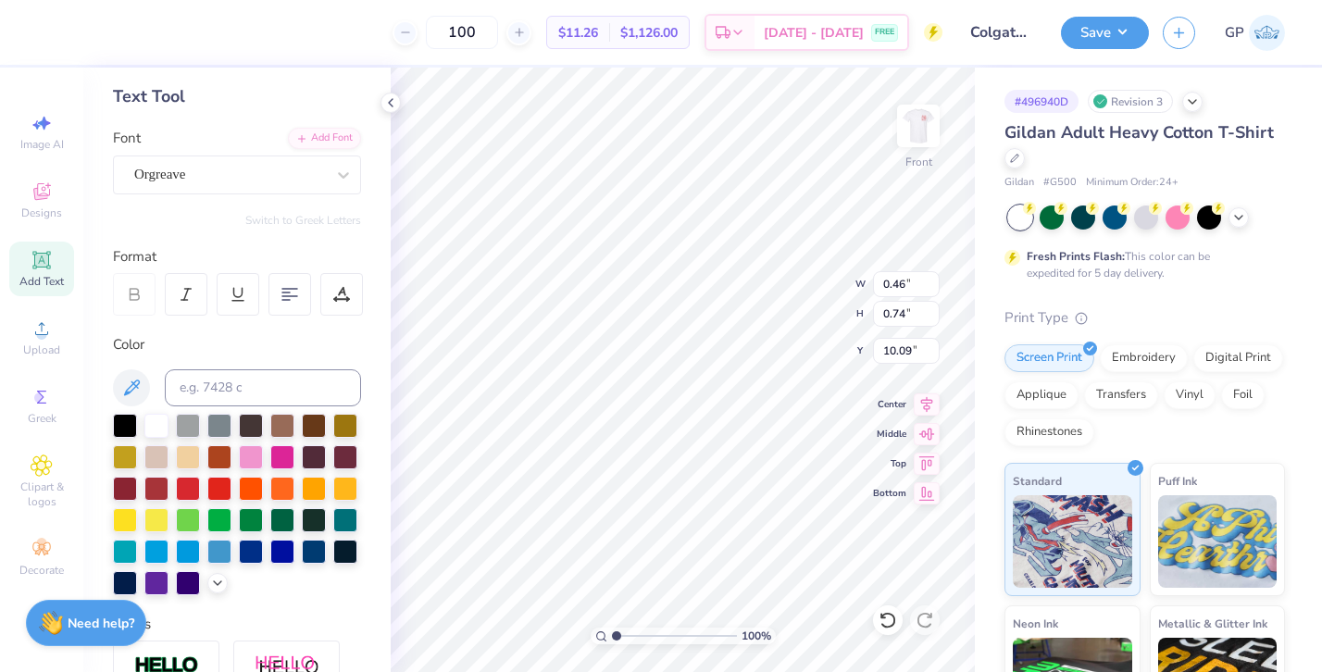
type input "5.93"
type input "6.02"
click at [181, 172] on div "Orgreave" at bounding box center [229, 174] width 194 height 29
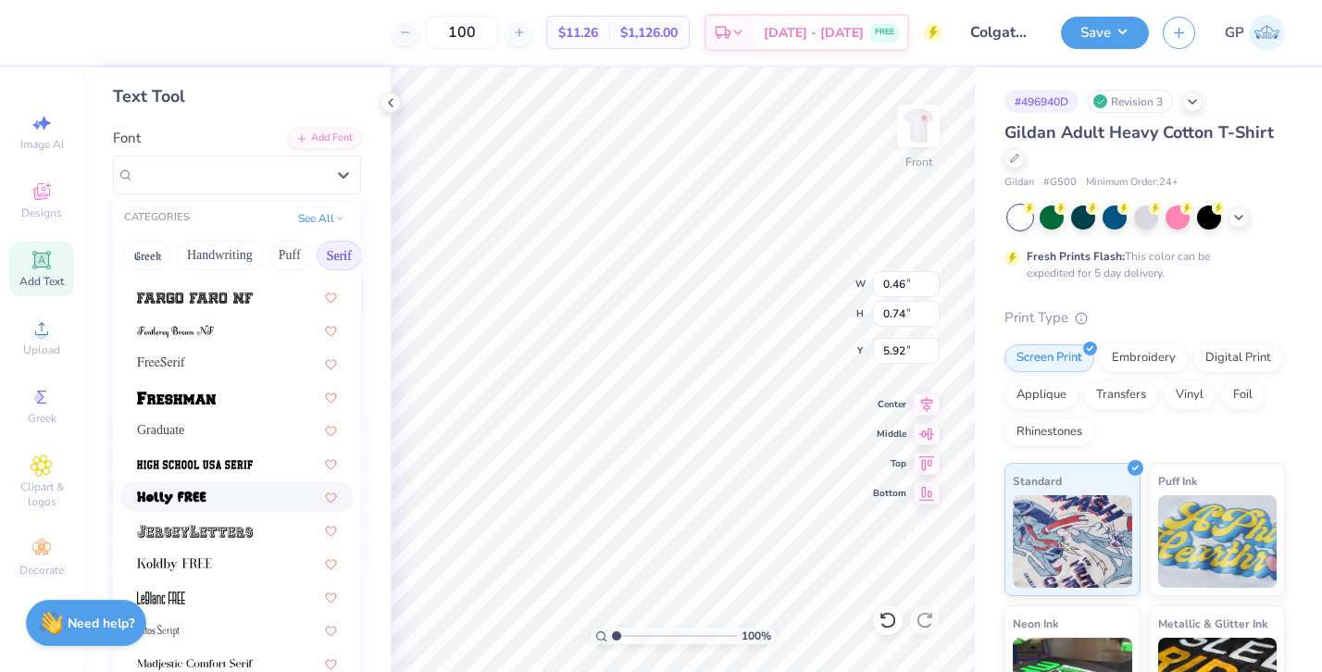
scroll to position [1525, 0]
click at [185, 368] on div "FreeSerif" at bounding box center [237, 362] width 200 height 19
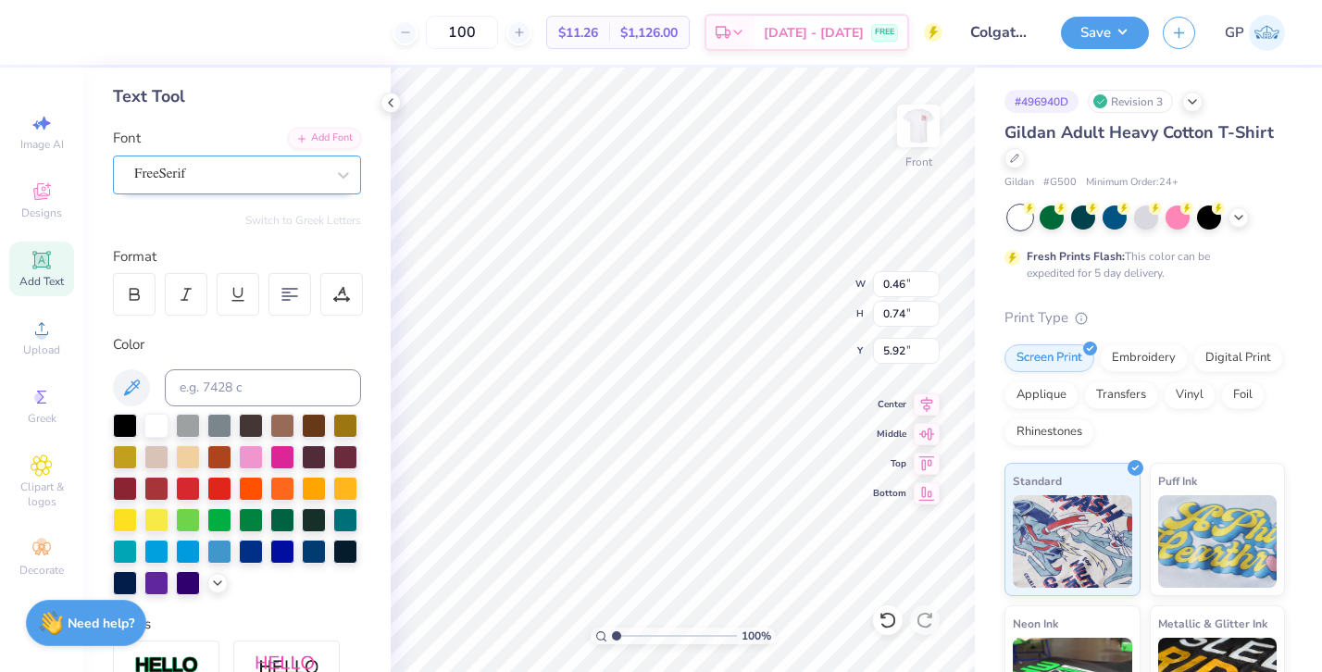
click at [207, 170] on div "FreeSerif" at bounding box center [229, 174] width 194 height 29
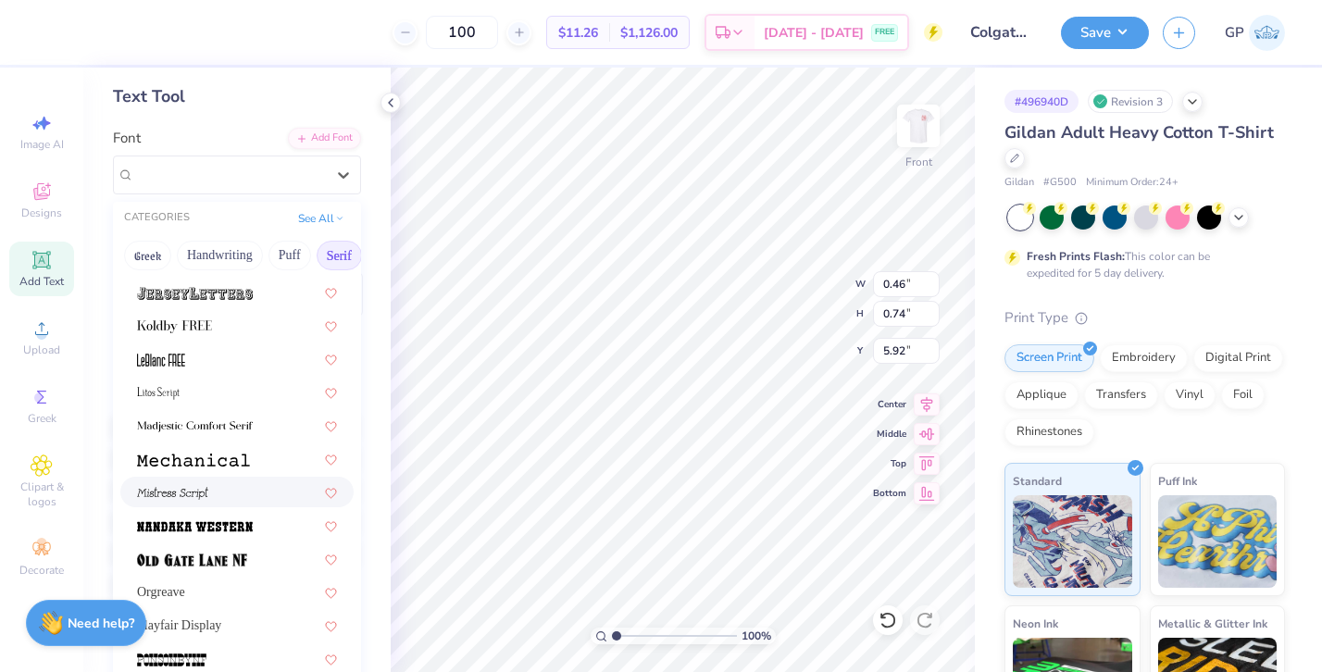
scroll to position [1765, 0]
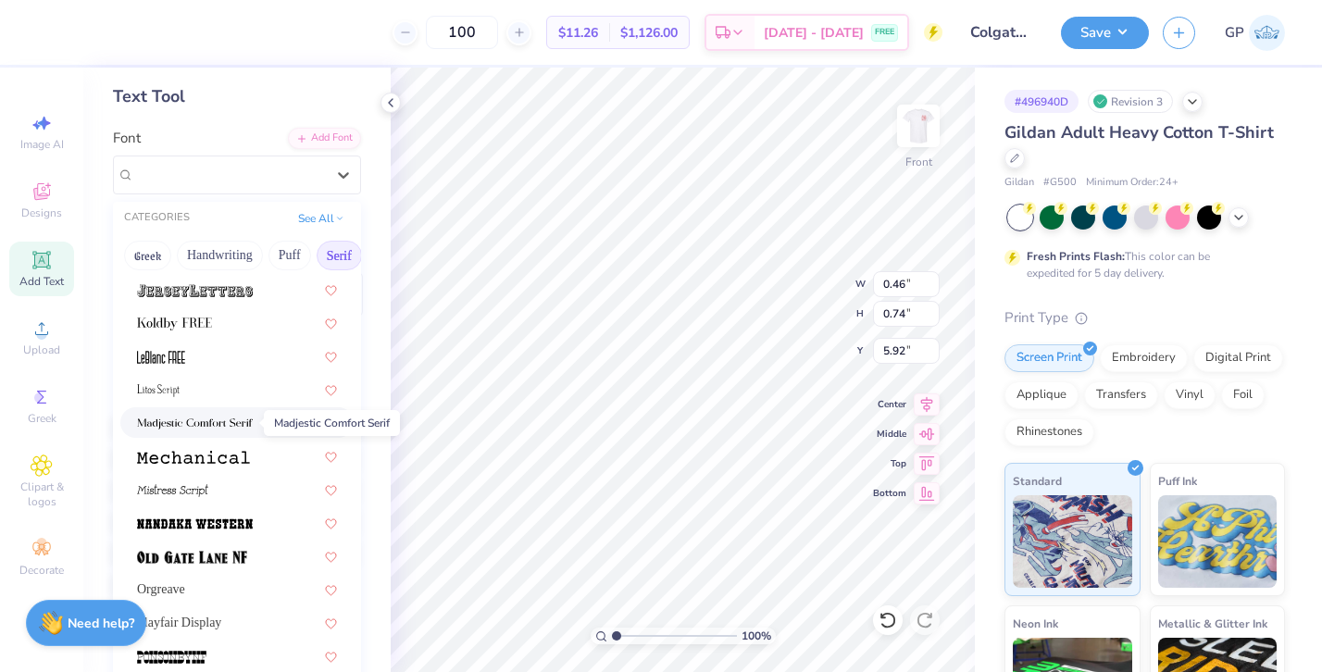
click at [170, 431] on span at bounding box center [195, 422] width 116 height 19
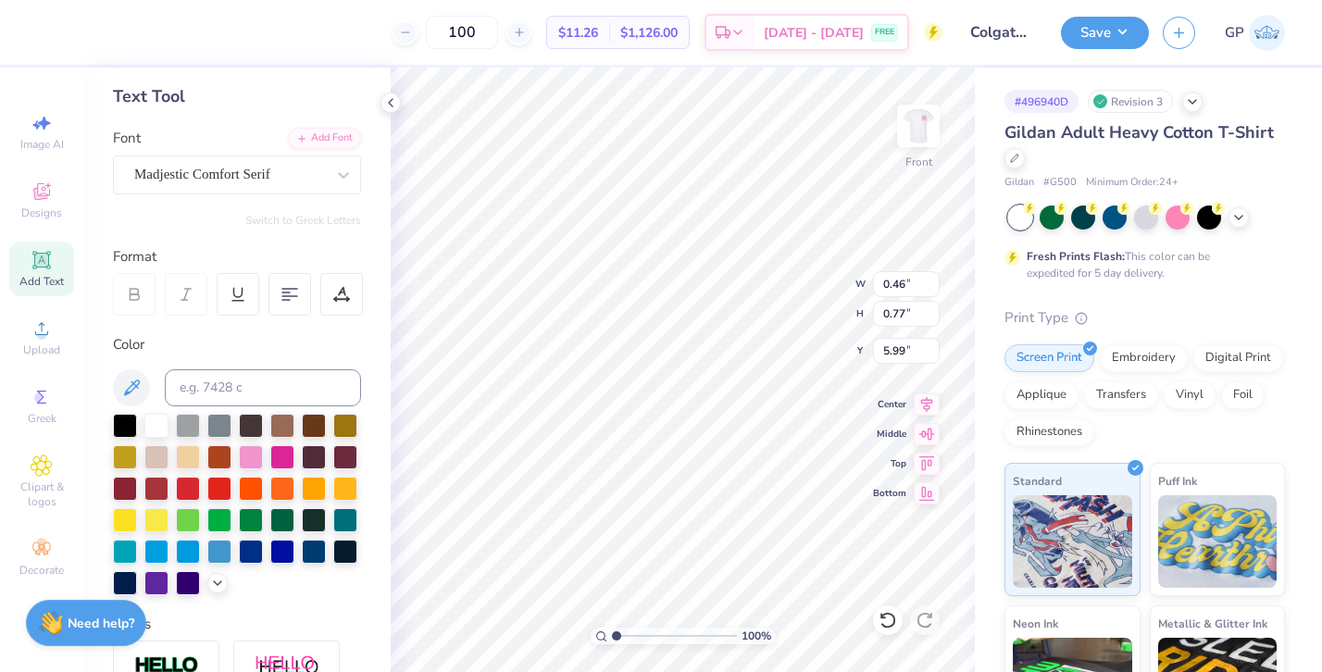
type input "0.46"
type input "0.77"
type input "5.99"
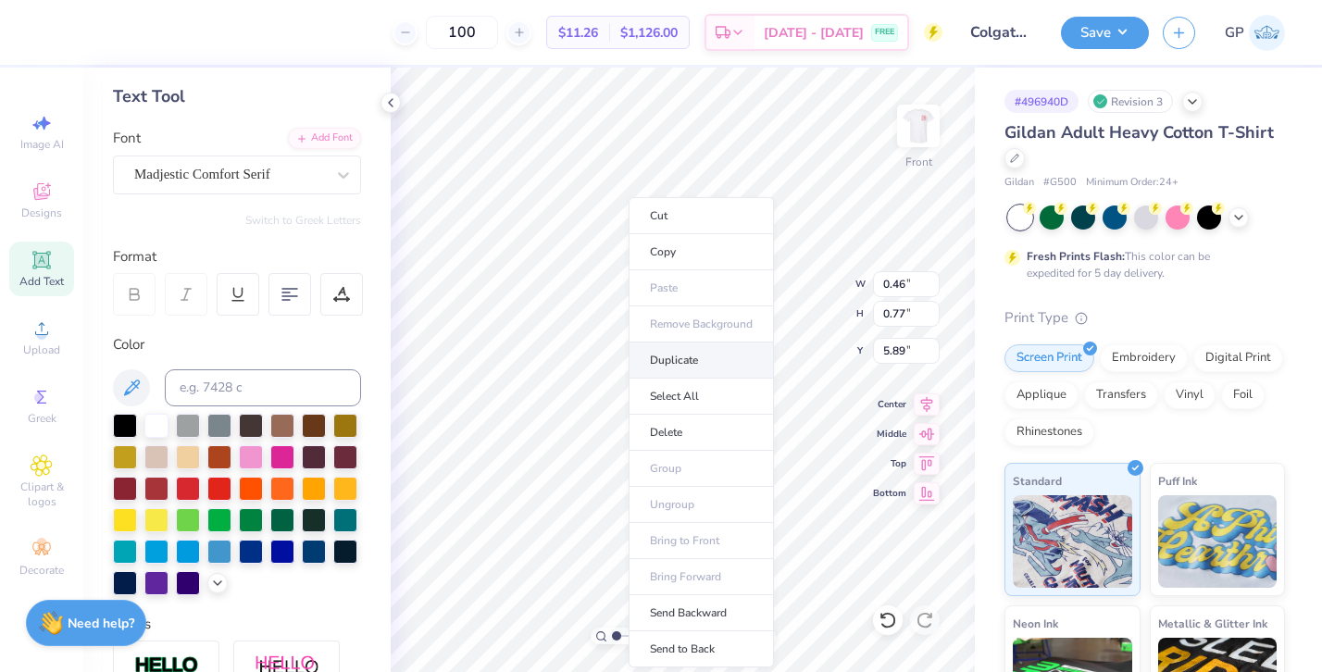
click at [656, 353] on li "Duplicate" at bounding box center [701, 361] width 145 height 36
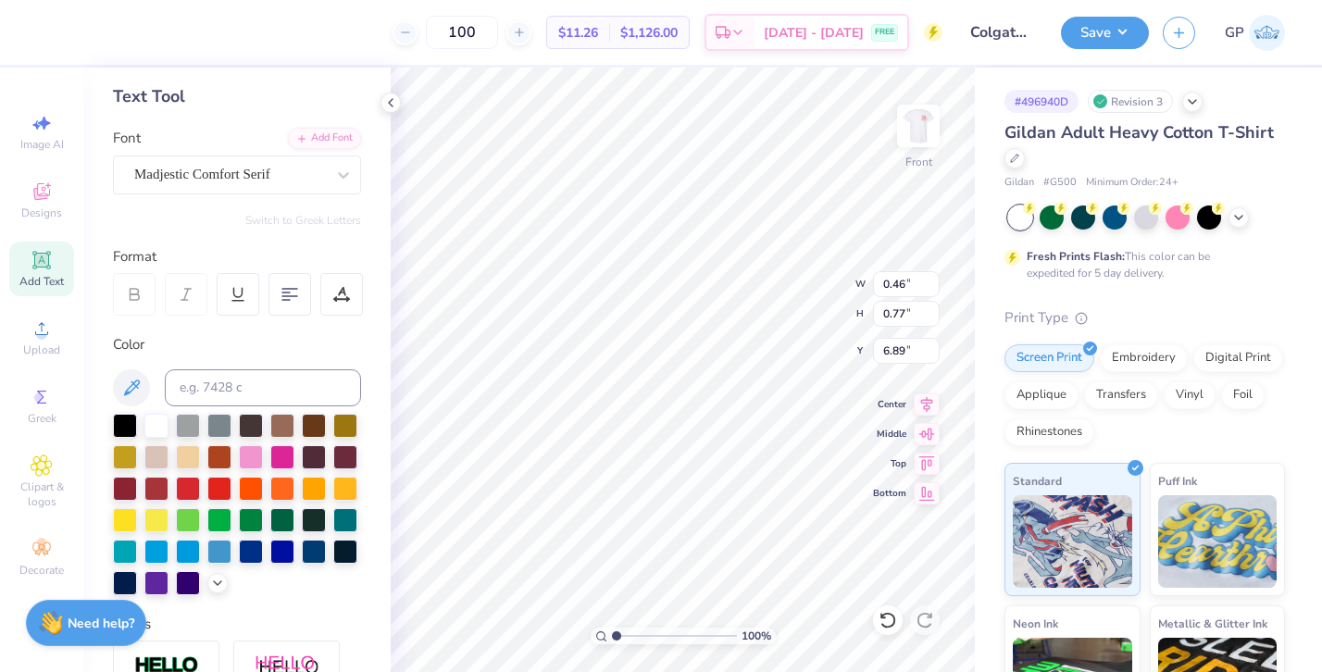
type input "6.89"
type input "0.47"
type input "0.76"
type input "5.57"
type input "5.50"
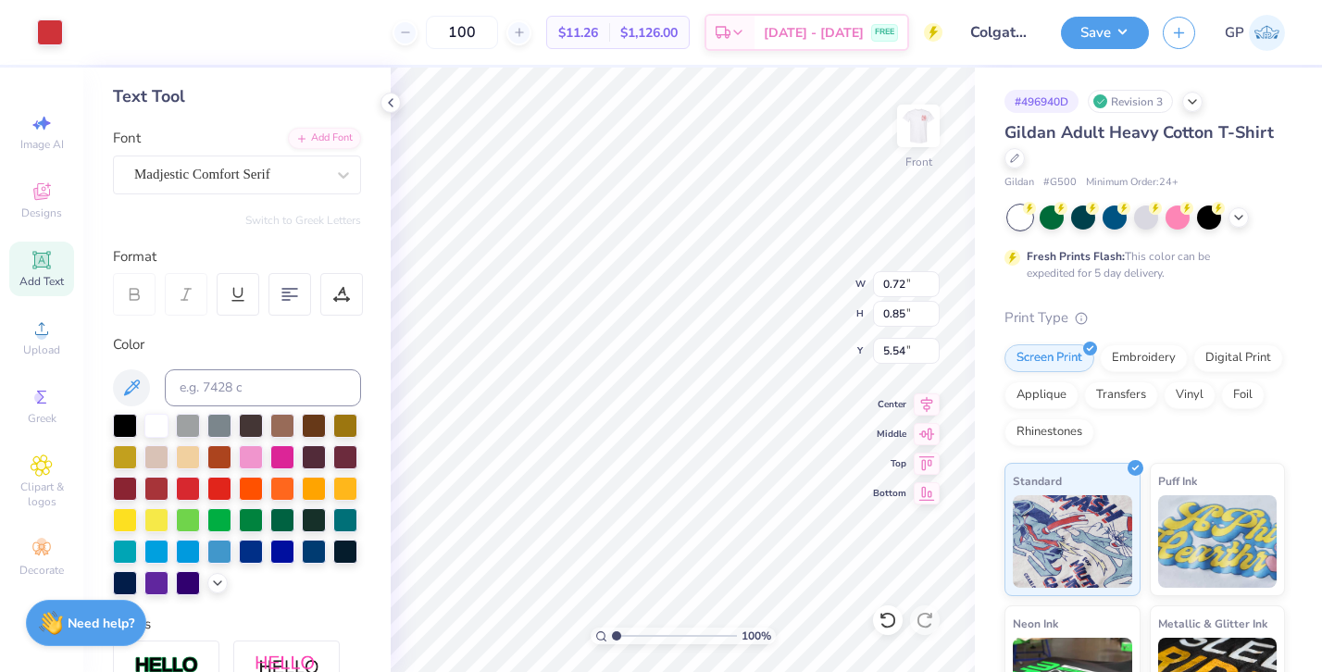
type input "0.72"
type input "0.85"
type input "5.54"
type input "0.46"
type input "0.77"
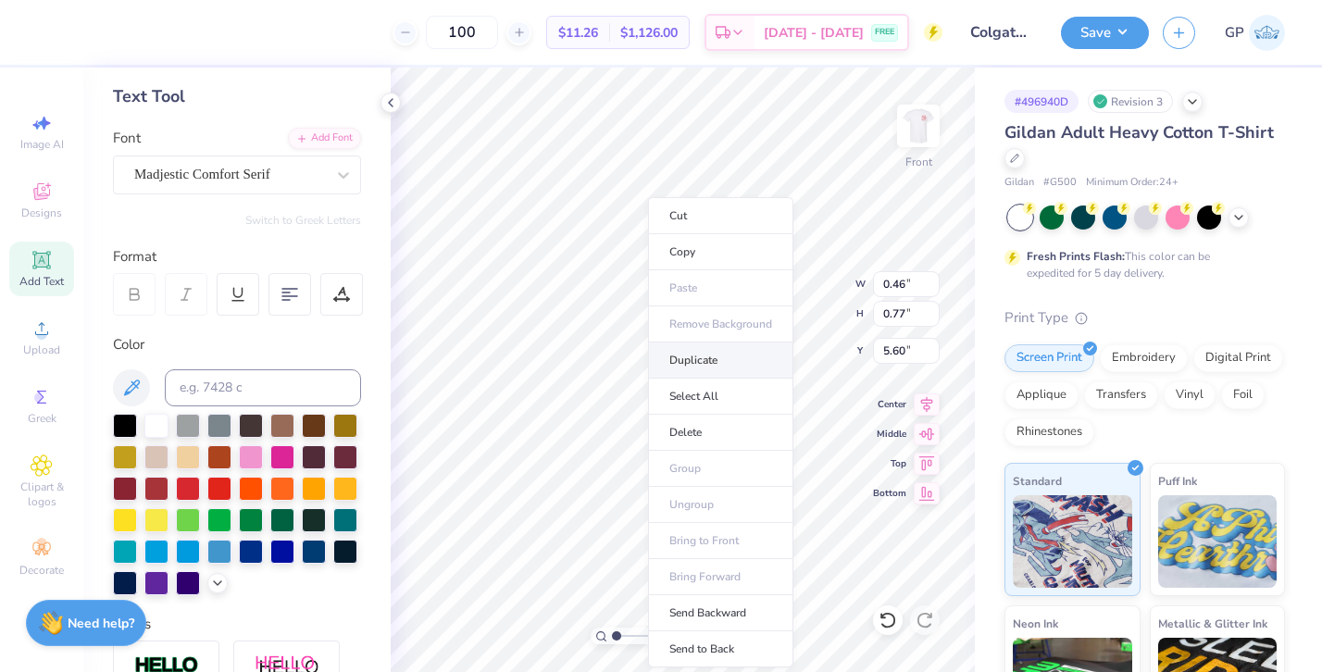
click at [673, 348] on li "Duplicate" at bounding box center [720, 361] width 145 height 36
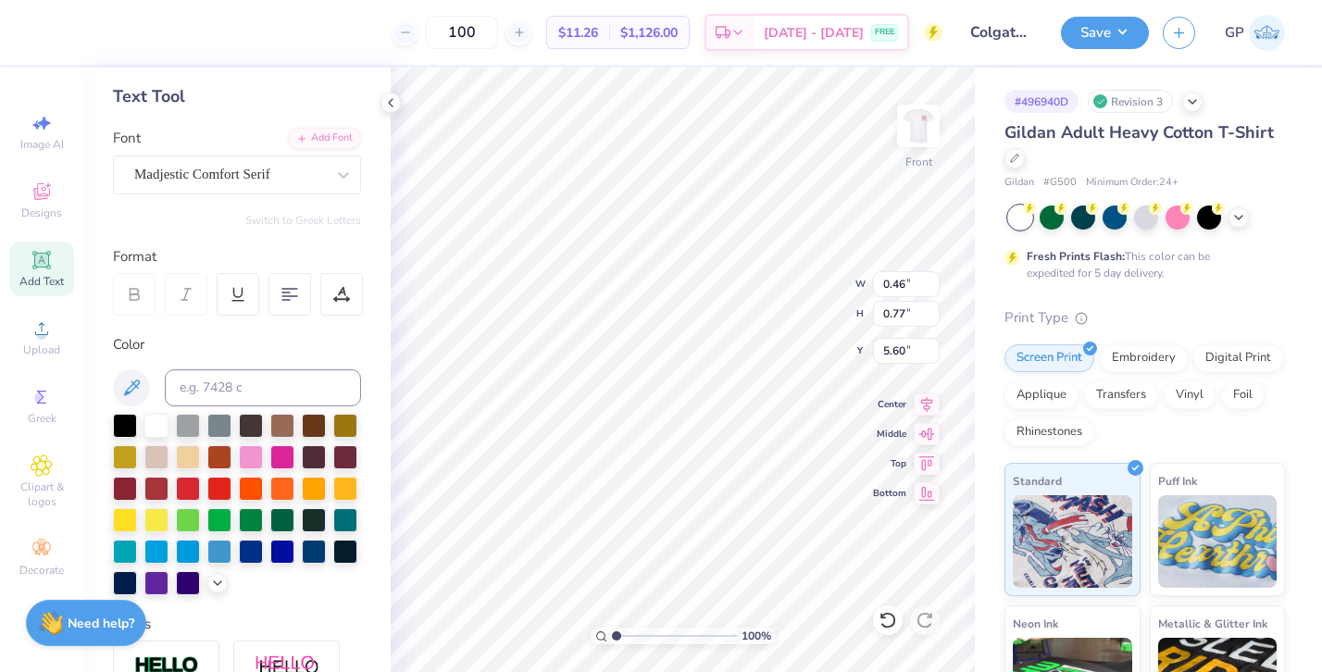
type input "6.60"
type input "0.72"
type input "0.85"
type input "5.54"
type textarea "$"
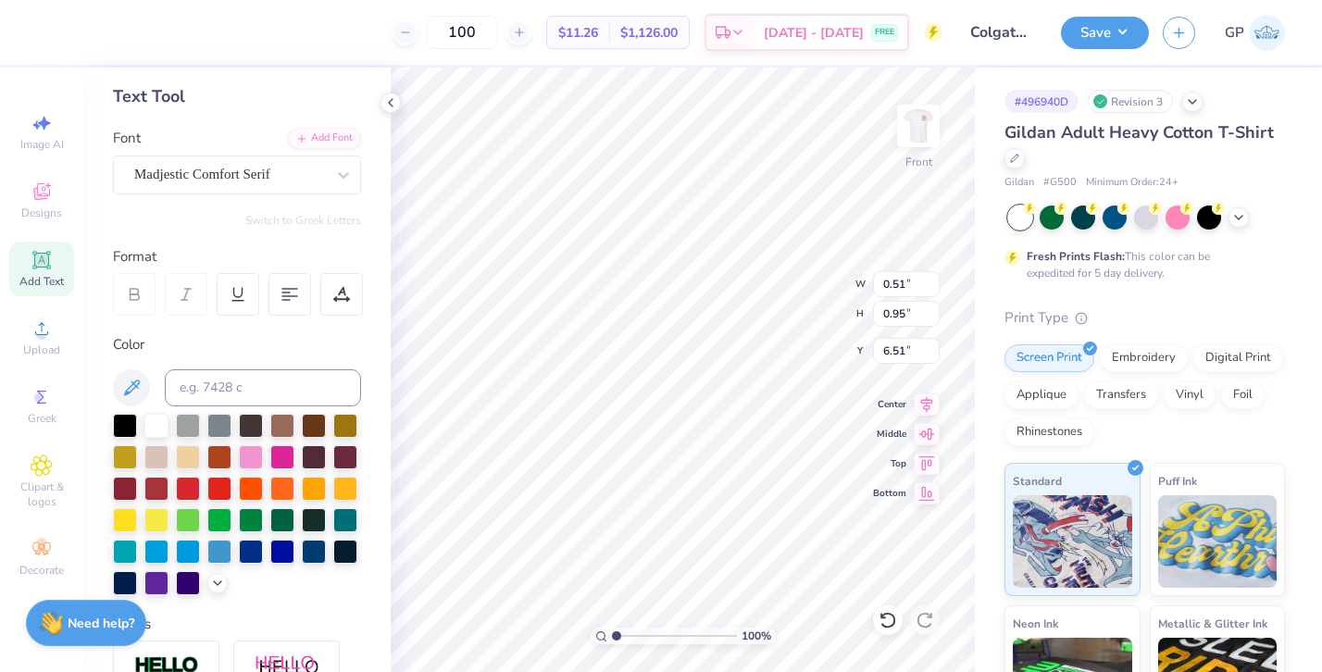
type textarea "4"
type input "5.60"
type input "9.29"
type input "7.26"
type input "5.56"
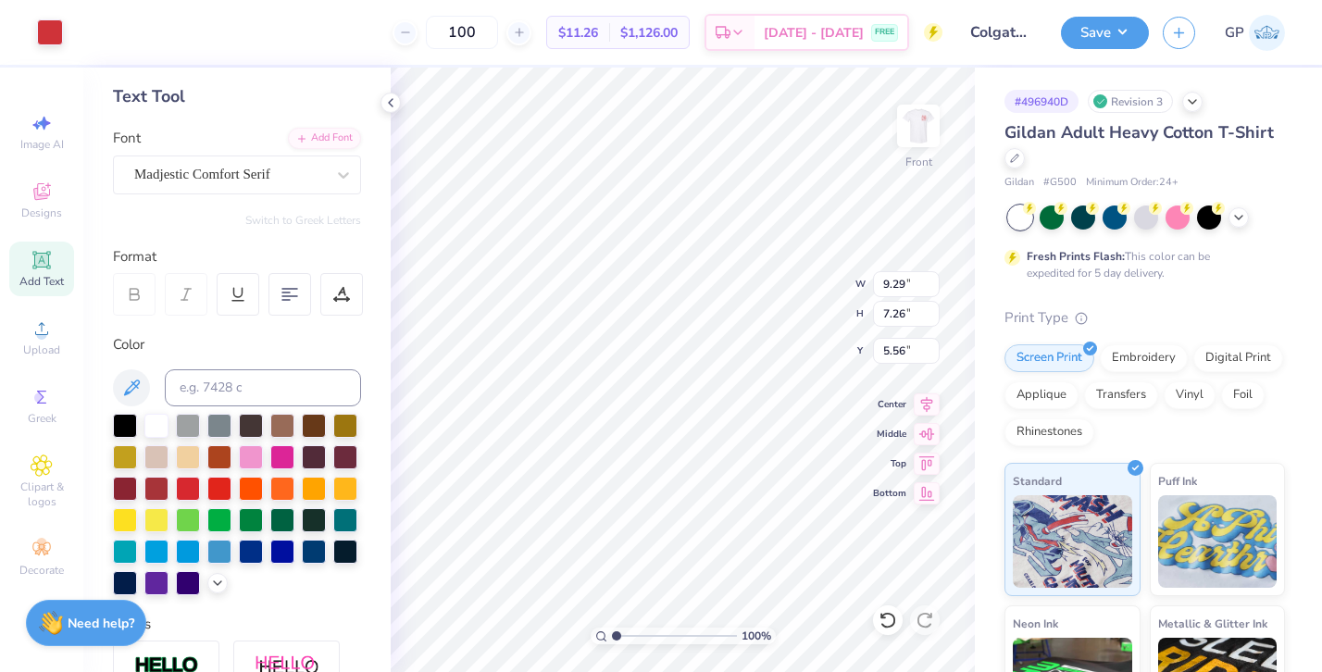
type input "0.47"
type input "0.76"
type input "5.60"
type input "0.63"
type input "0.71"
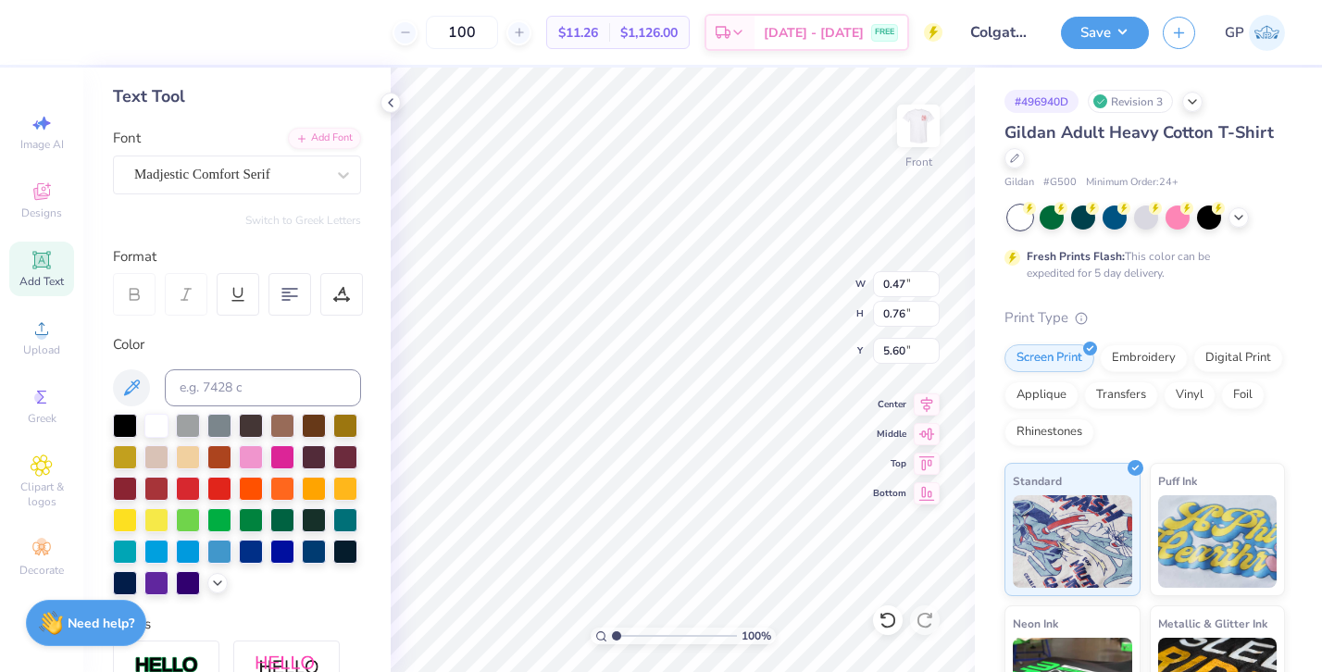
type input "5.72"
type input "0.64"
type input "0.69"
type input "5.74"
click at [706, 256] on li "Copy" at bounding box center [752, 252] width 145 height 36
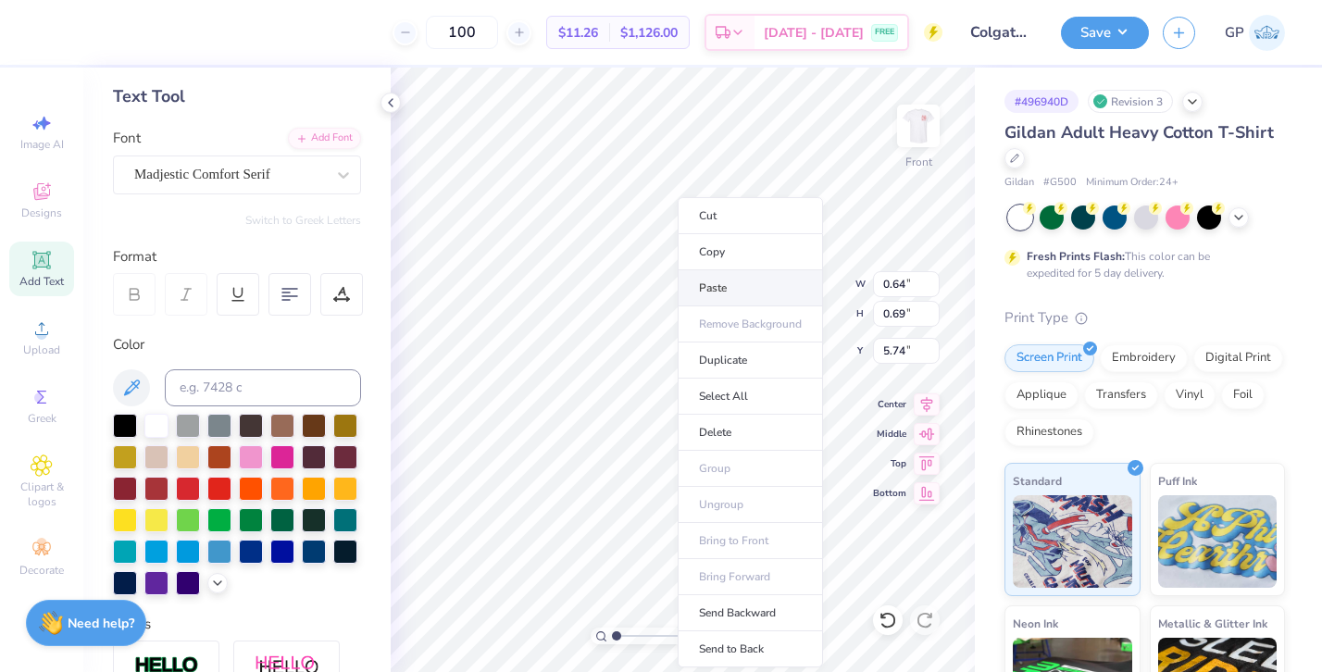
click at [701, 281] on li "Paste" at bounding box center [750, 288] width 145 height 36
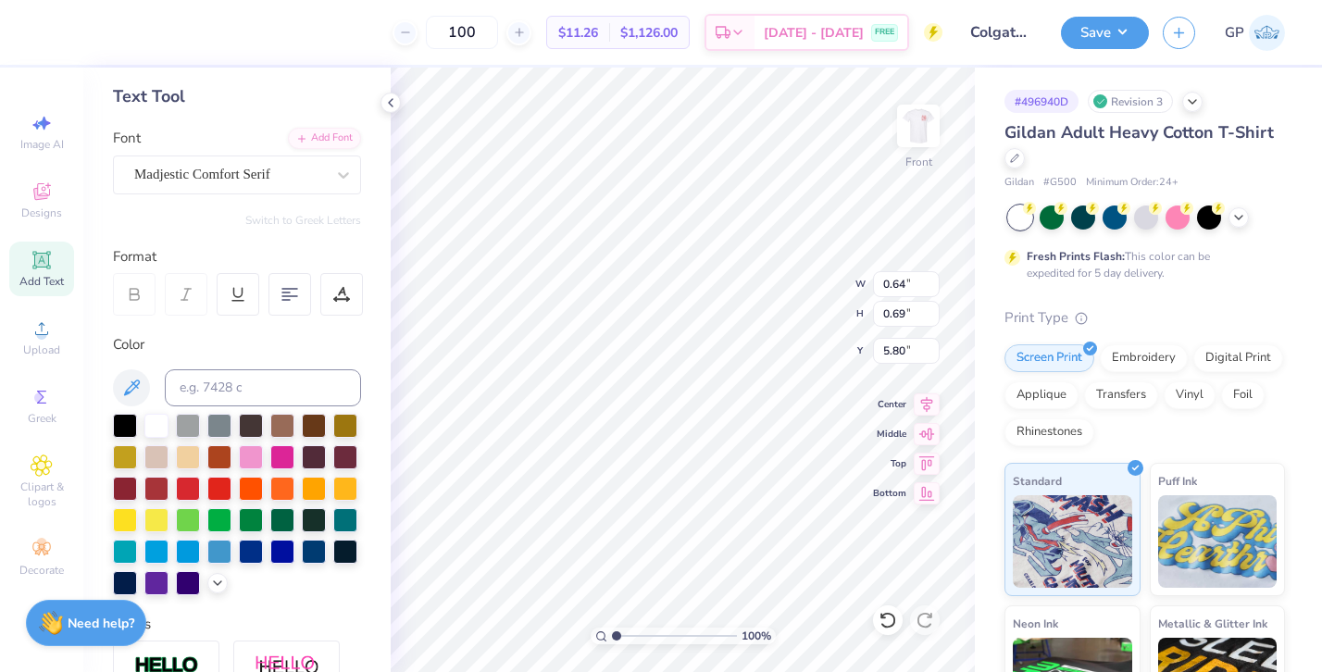
type input "5.80"
type input "0.71"
type input "0.72"
type input "6.36"
type input "6.43"
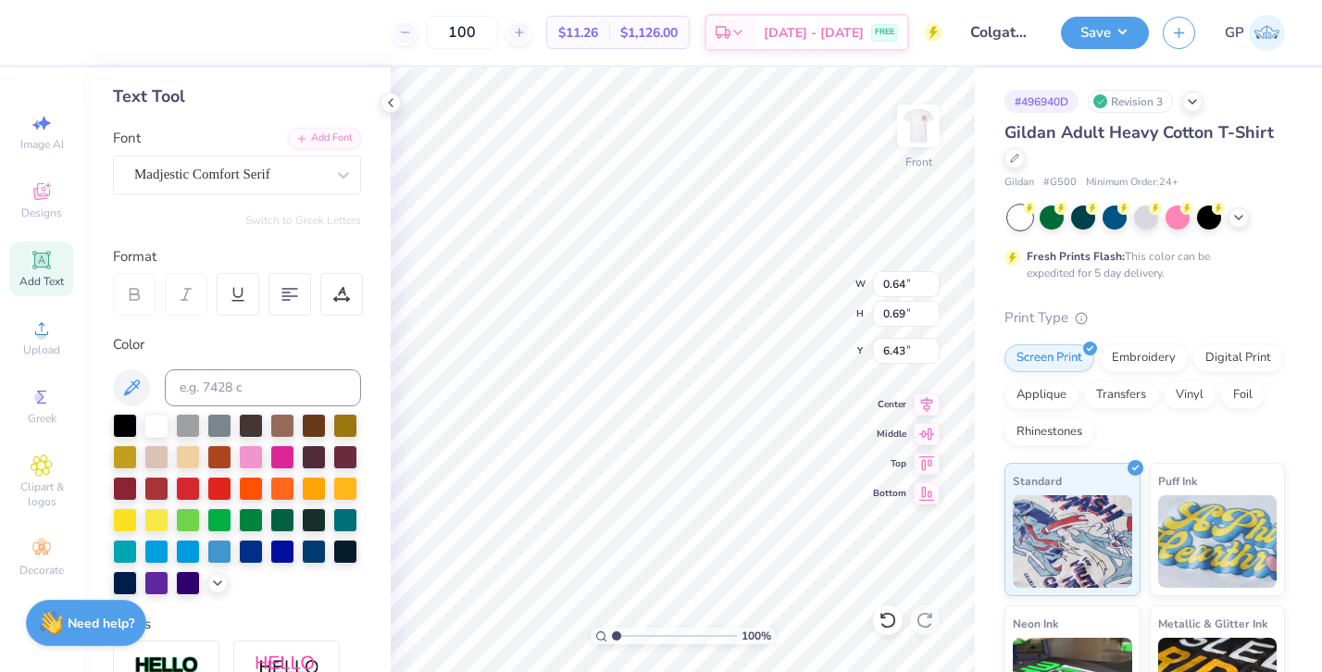
type input "0.66"
type input "6.46"
type textarea "6"
type input "0.65"
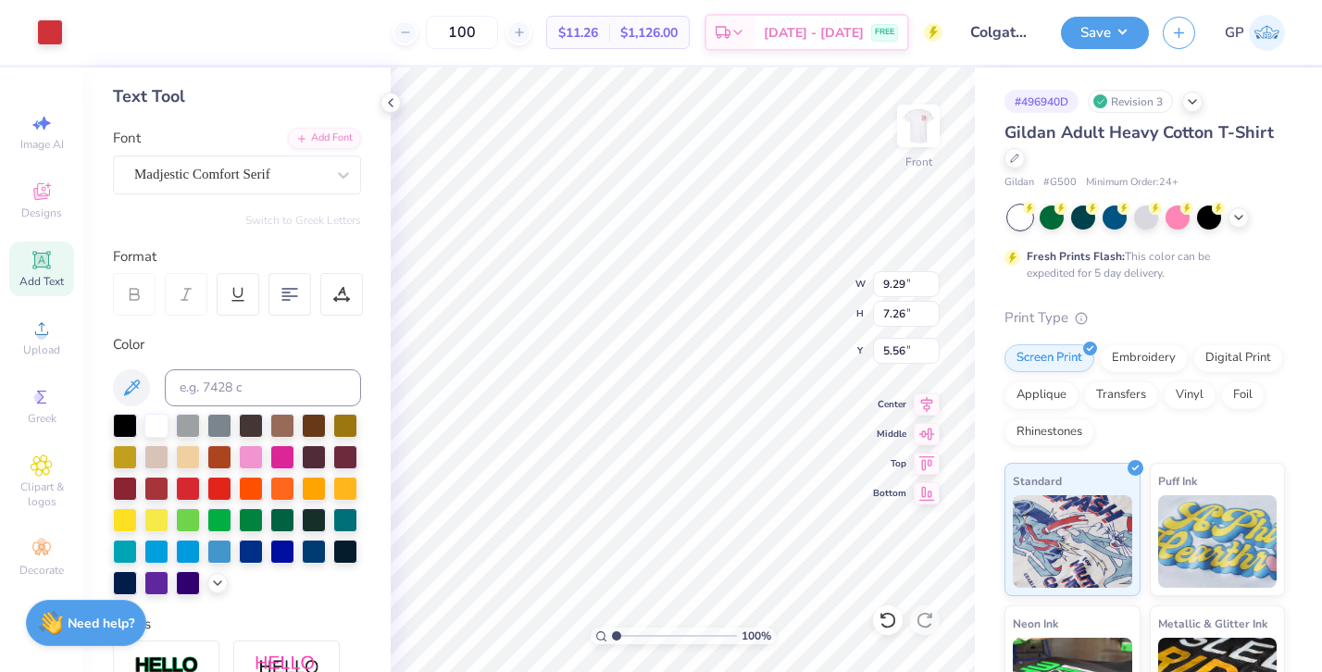
type input "0.69"
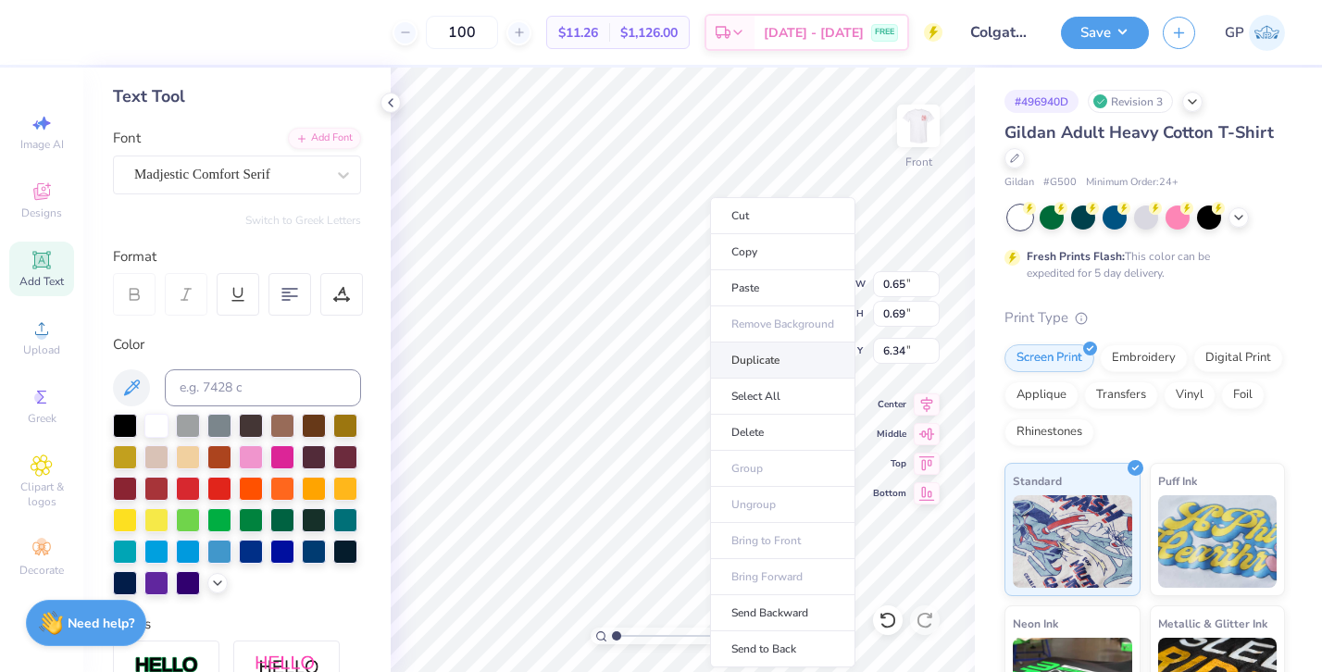
click at [744, 358] on li "Duplicate" at bounding box center [782, 361] width 145 height 36
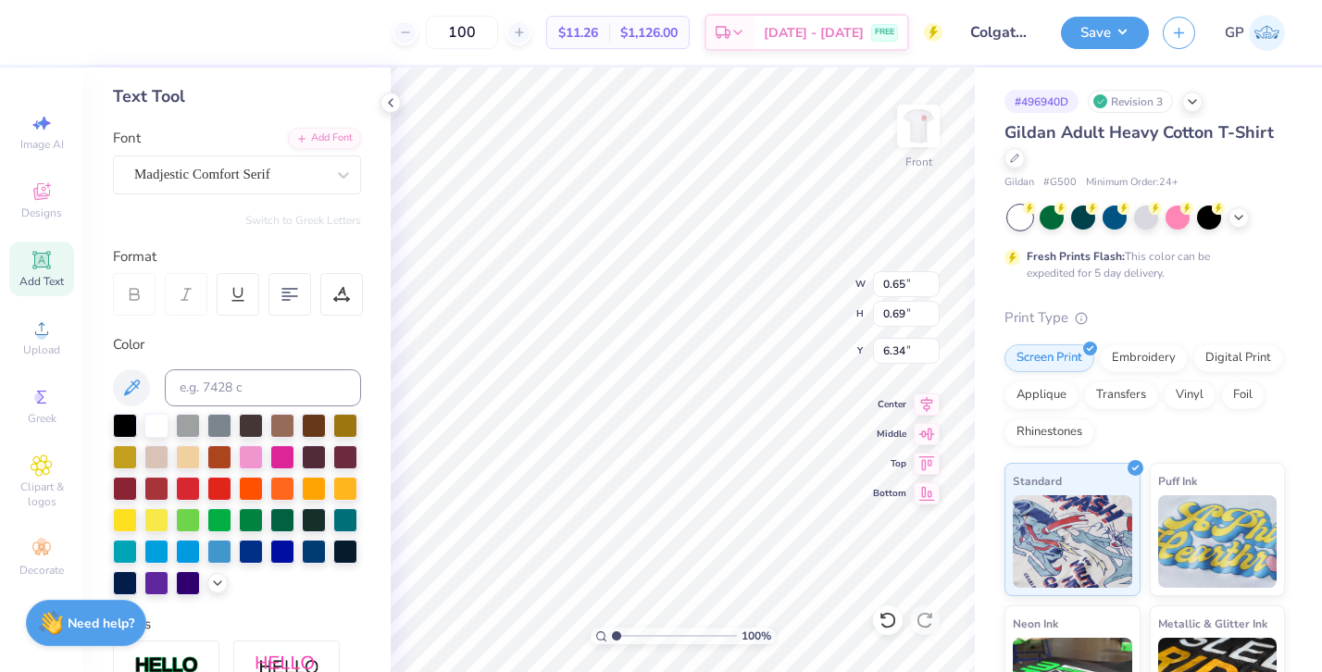
type input "7.34"
type input "0.71"
type input "0.72"
type input "11.70"
type input "11.77"
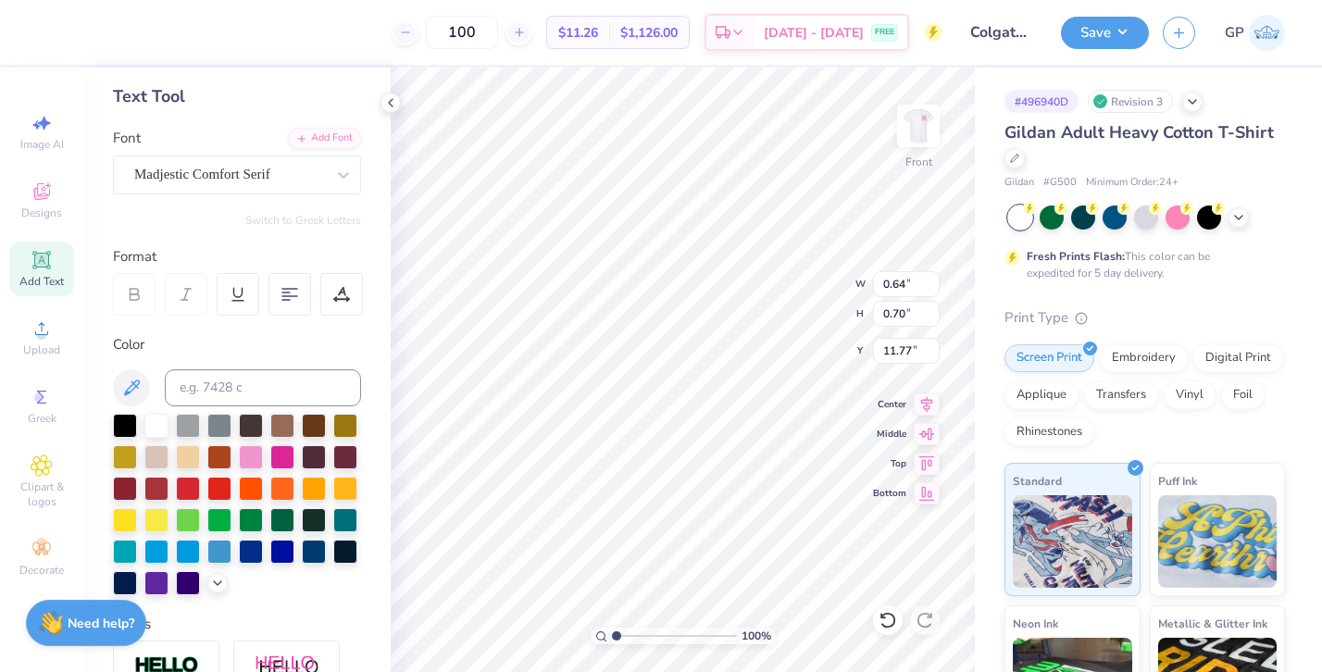
type input "0.64"
type input "0.70"
type input "11.74"
type input "0.67"
type input "0.68"
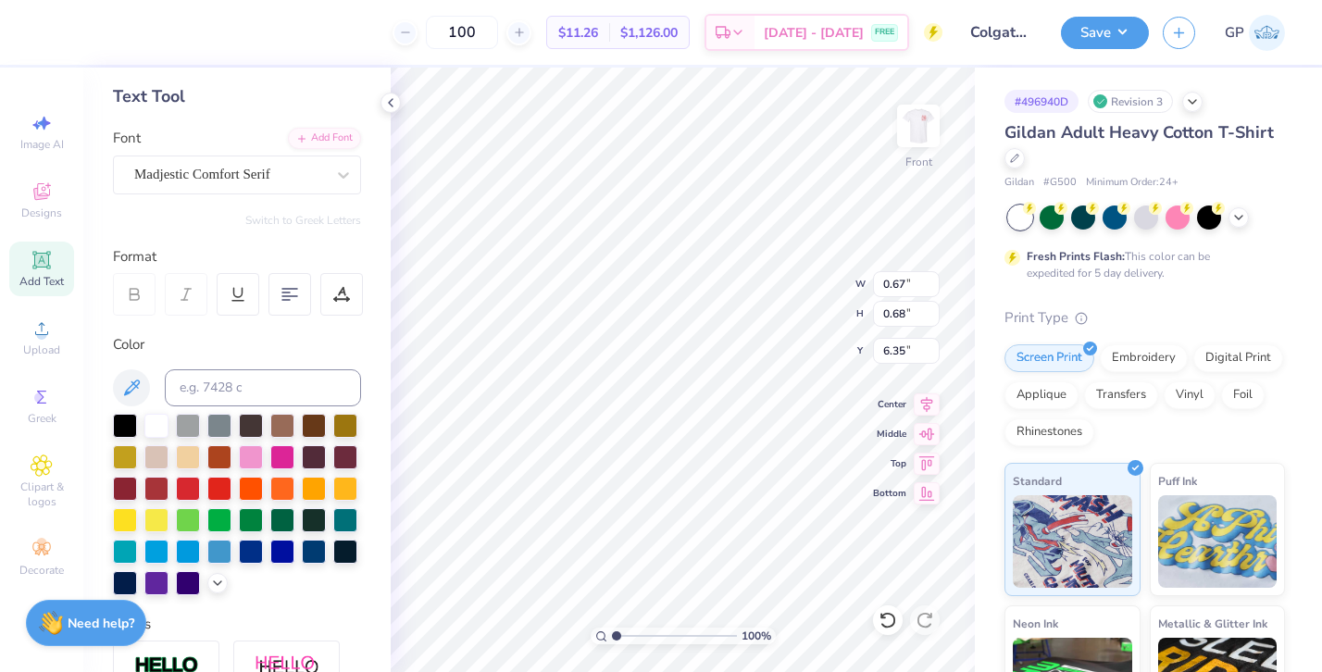
type input "6.35"
click at [906, 111] on img at bounding box center [918, 126] width 74 height 74
click at [906, 111] on img at bounding box center [918, 125] width 37 height 37
click at [1089, 49] on div "Save GP" at bounding box center [1191, 32] width 261 height 65
click at [38, 31] on div at bounding box center [50, 31] width 26 height 26
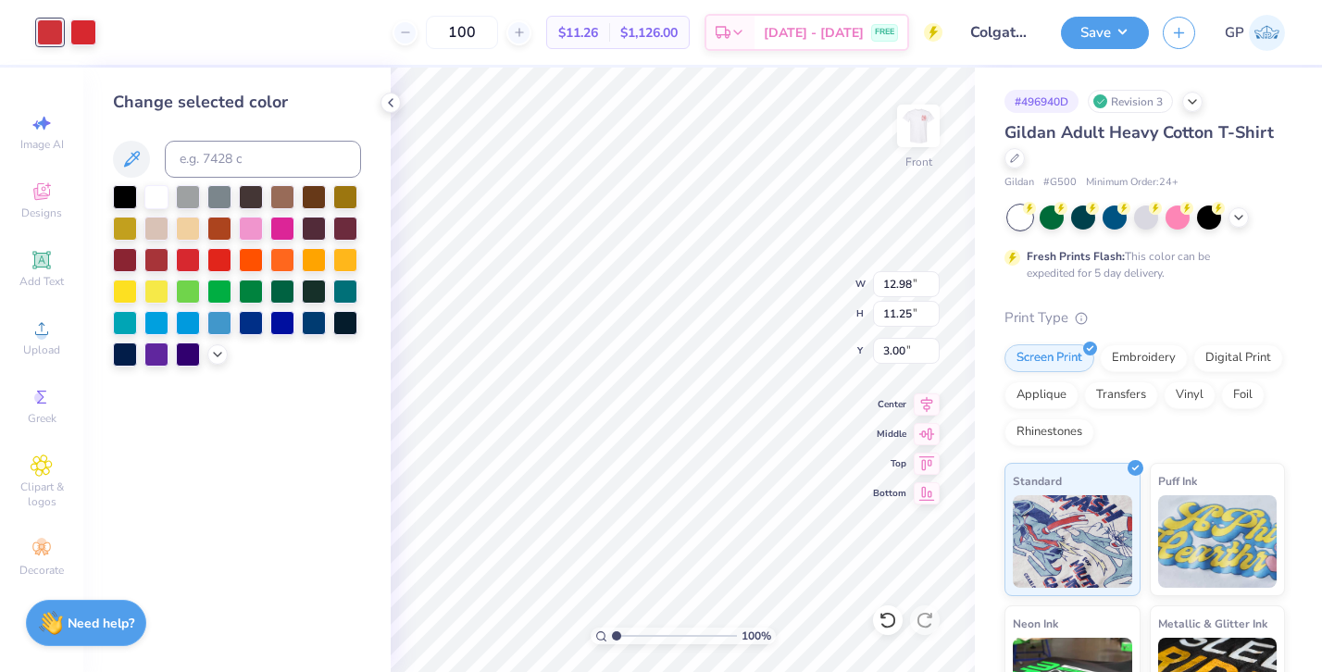
click at [222, 362] on div at bounding box center [237, 275] width 248 height 181
click at [213, 356] on icon at bounding box center [217, 352] width 15 height 15
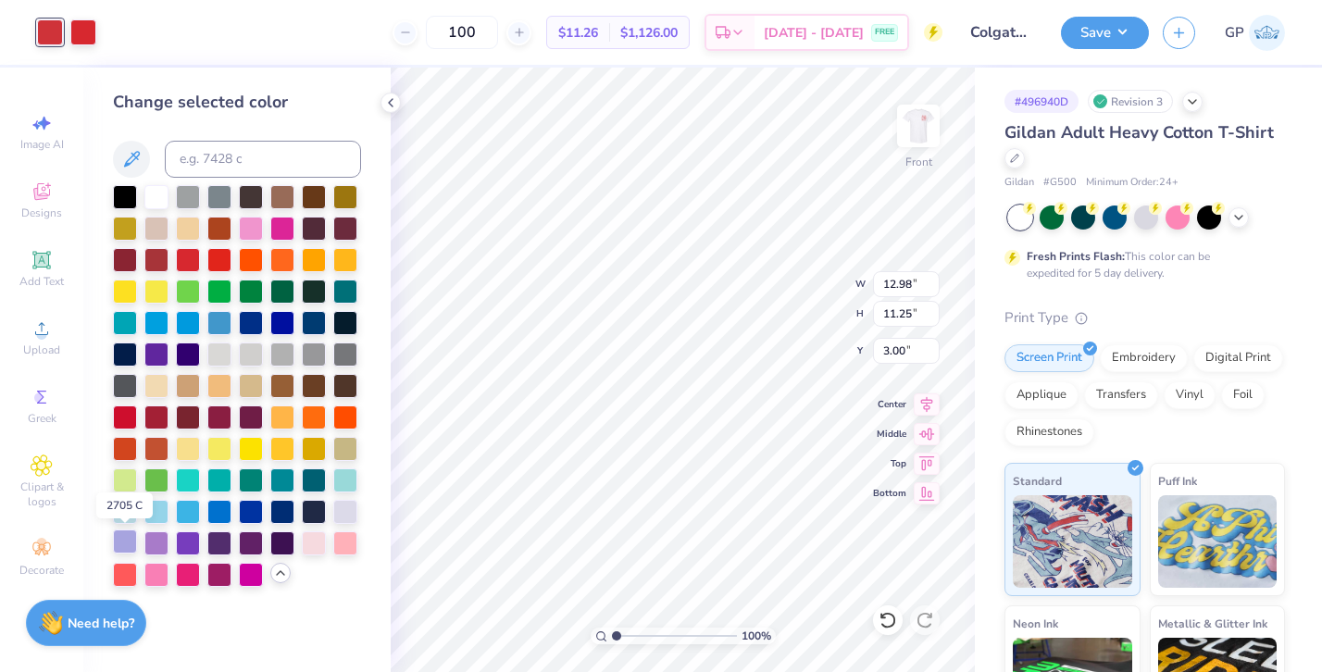
click at [131, 539] on div at bounding box center [125, 542] width 24 height 24
click at [87, 32] on div at bounding box center [83, 31] width 26 height 26
click at [126, 532] on div at bounding box center [125, 542] width 24 height 24
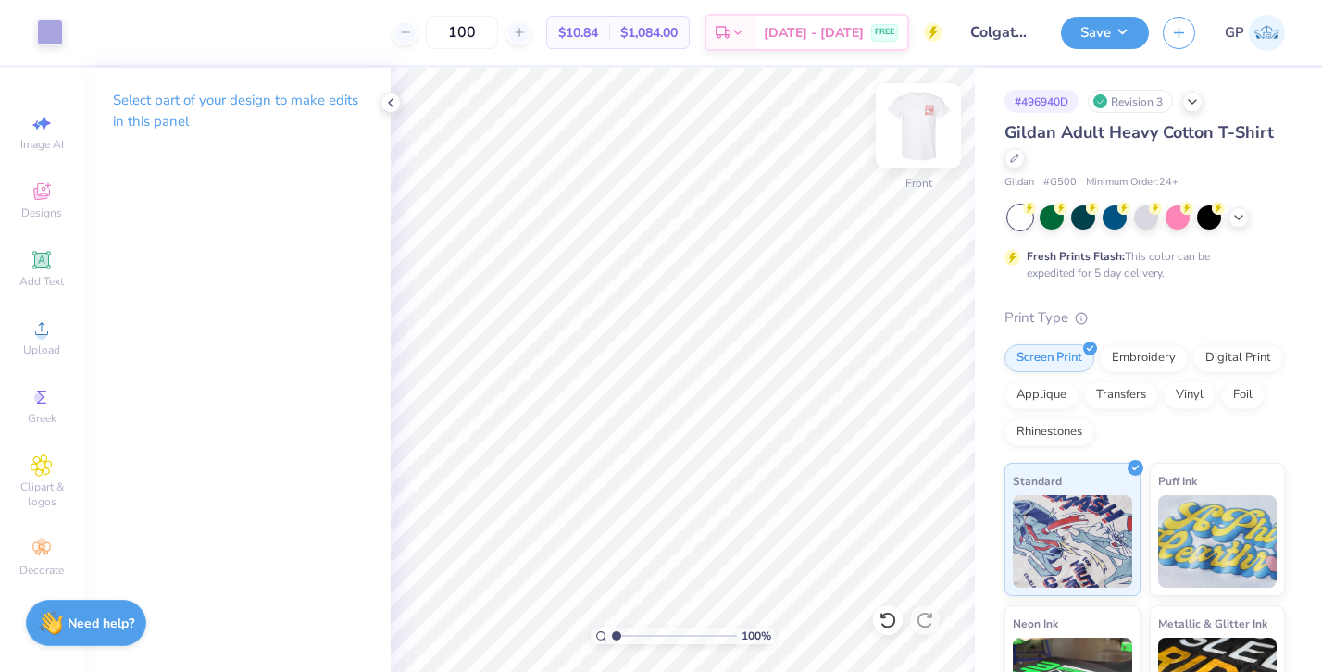
click at [931, 124] on img at bounding box center [918, 126] width 74 height 74
click at [1003, 351] on div "Art colors 100 $10.84 Per Item $1,084.00 Total Est. Delivery Aug 25 - 28 FREE D…" at bounding box center [661, 336] width 1322 height 672
click at [50, 39] on div at bounding box center [50, 31] width 26 height 26
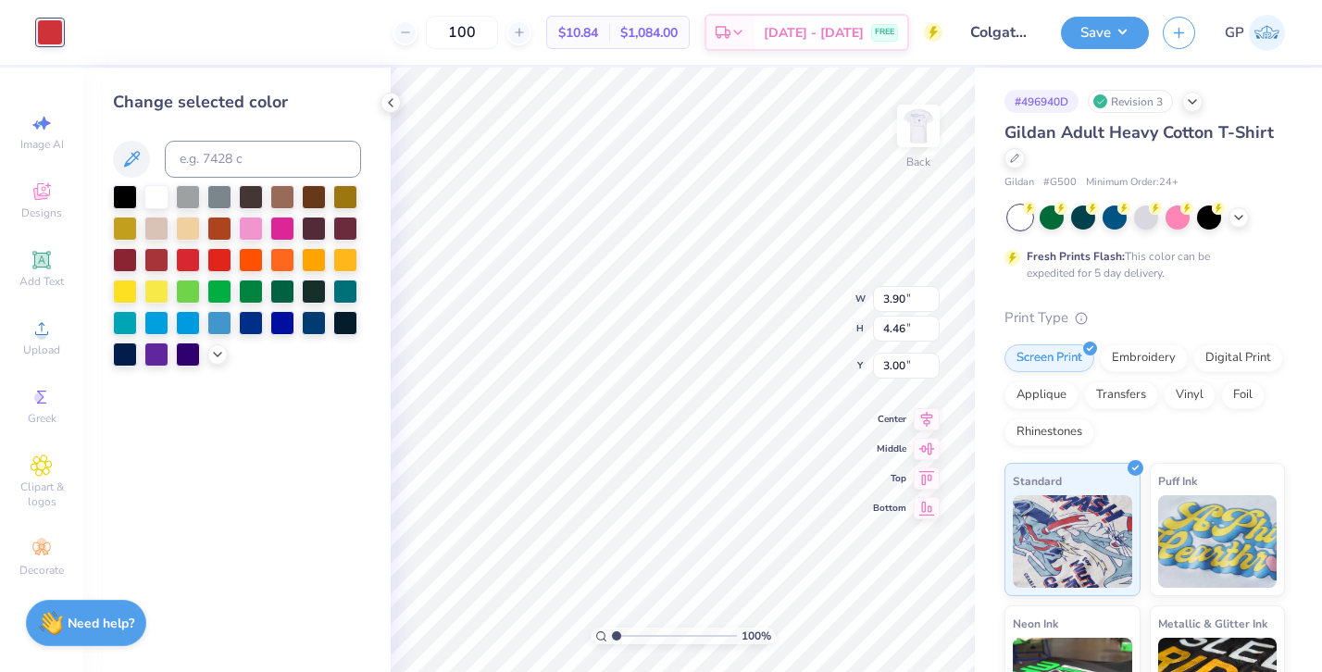
click at [228, 349] on div at bounding box center [237, 275] width 248 height 181
click at [220, 354] on icon at bounding box center [217, 352] width 15 height 15
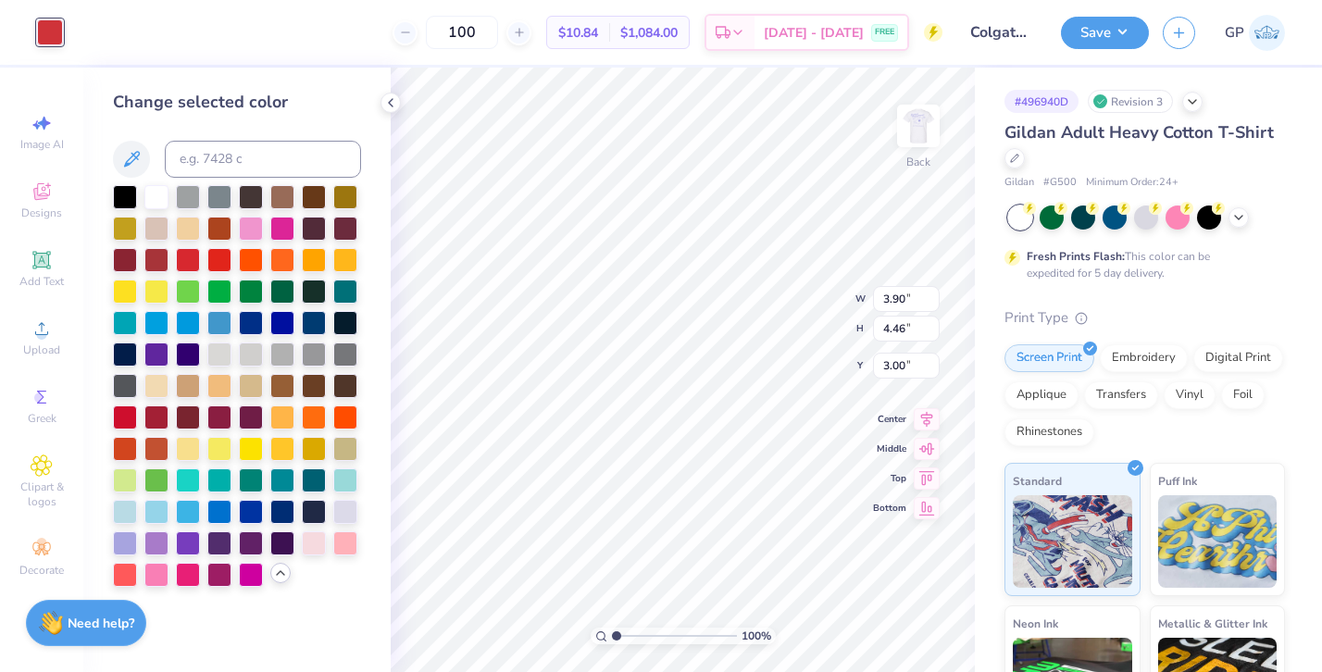
click at [121, 528] on div at bounding box center [237, 386] width 248 height 402
click at [121, 538] on div at bounding box center [125, 542] width 24 height 24
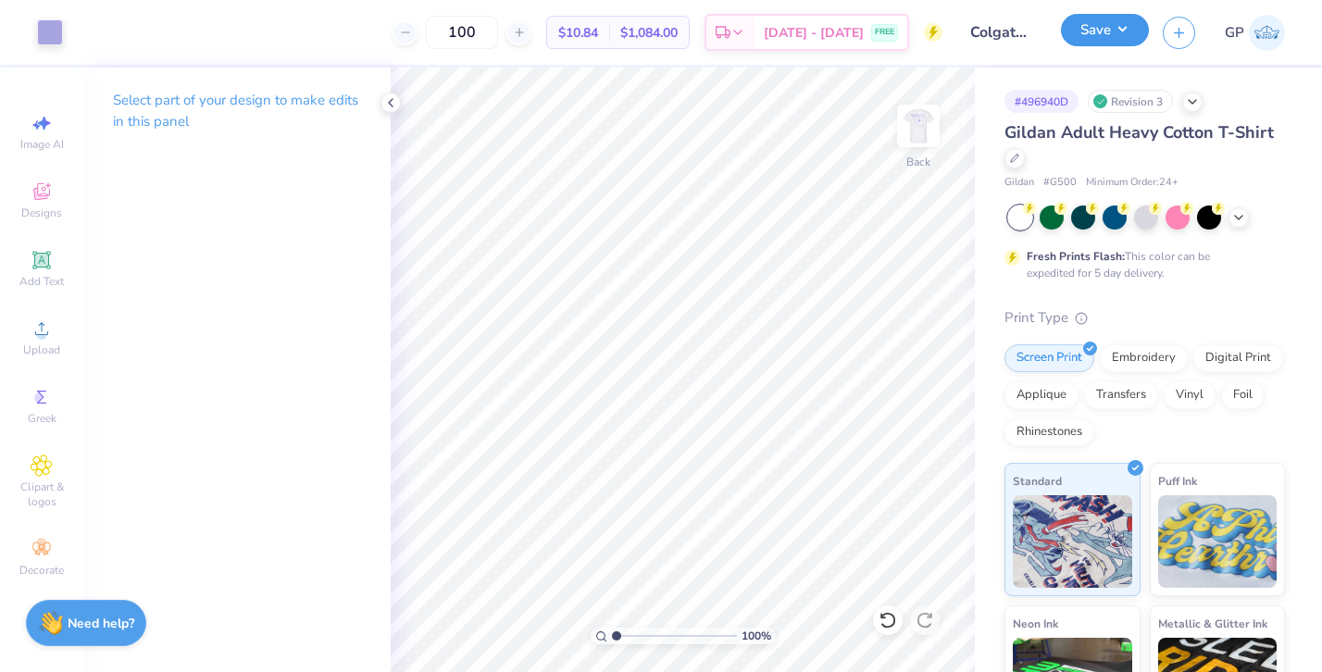
click at [1094, 19] on button "Save" at bounding box center [1105, 30] width 88 height 32
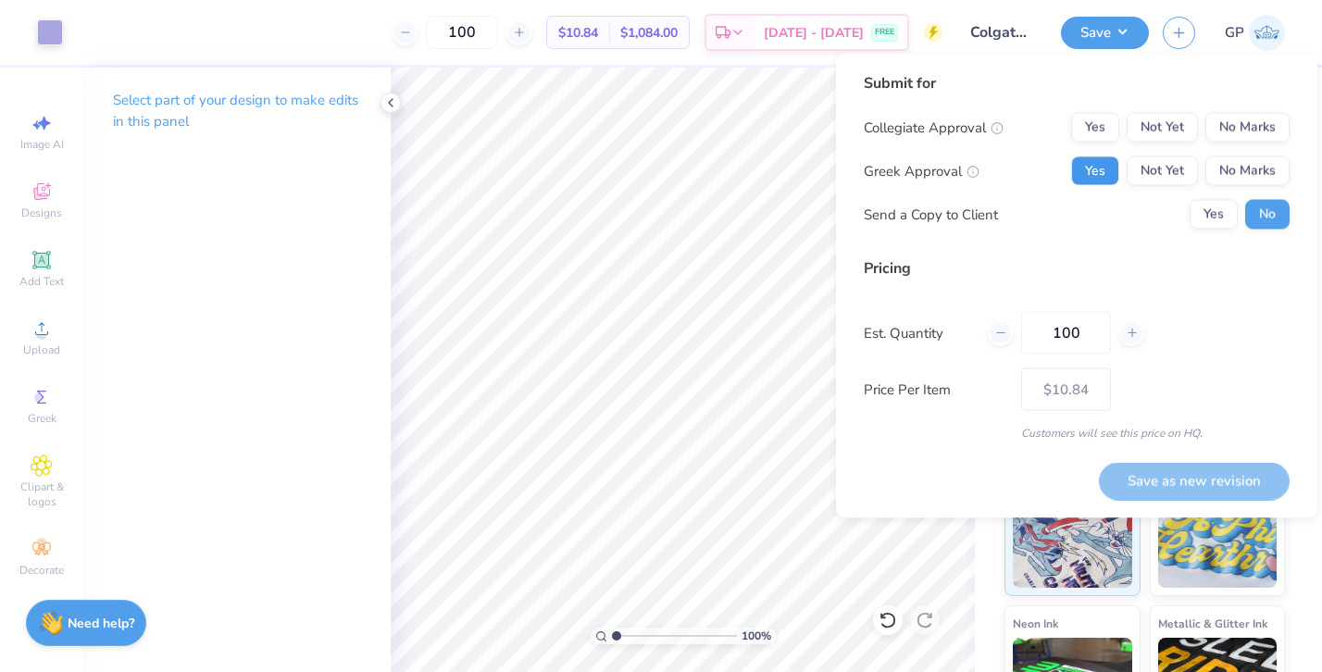
click at [1093, 174] on button "Yes" at bounding box center [1095, 171] width 48 height 30
click at [1239, 125] on button "No Marks" at bounding box center [1247, 128] width 84 height 30
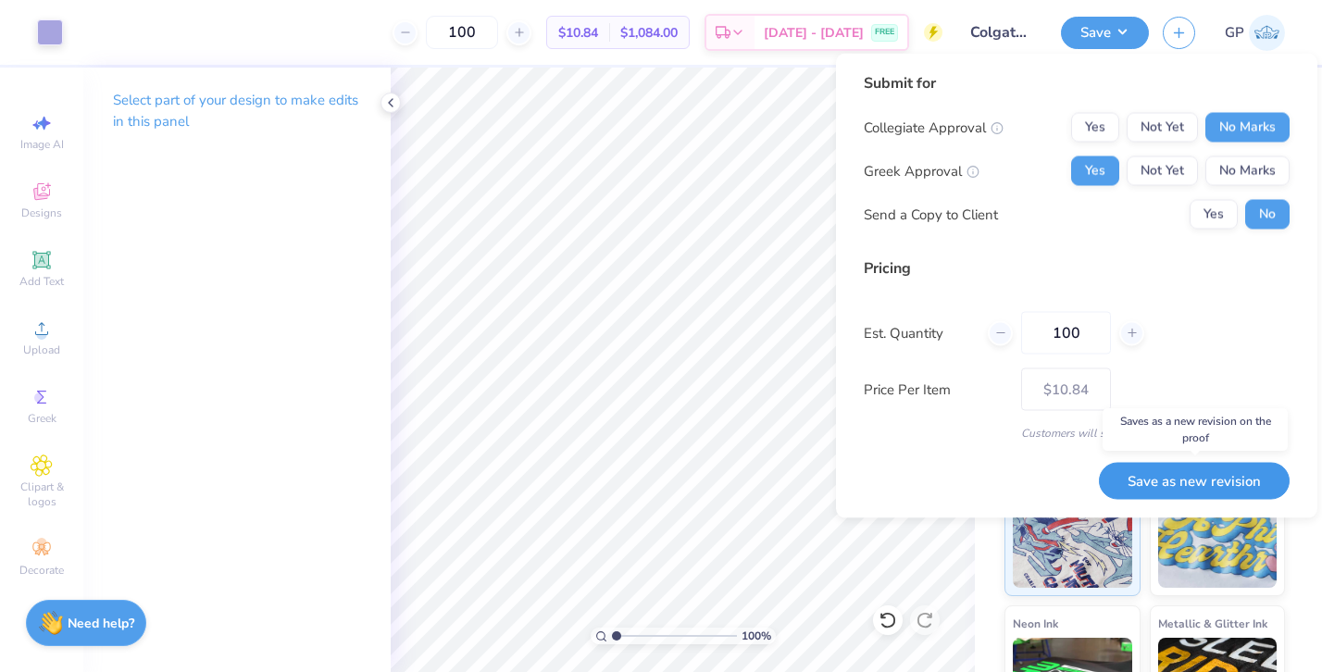
click at [1168, 477] on button "Save as new revision" at bounding box center [1194, 481] width 191 height 38
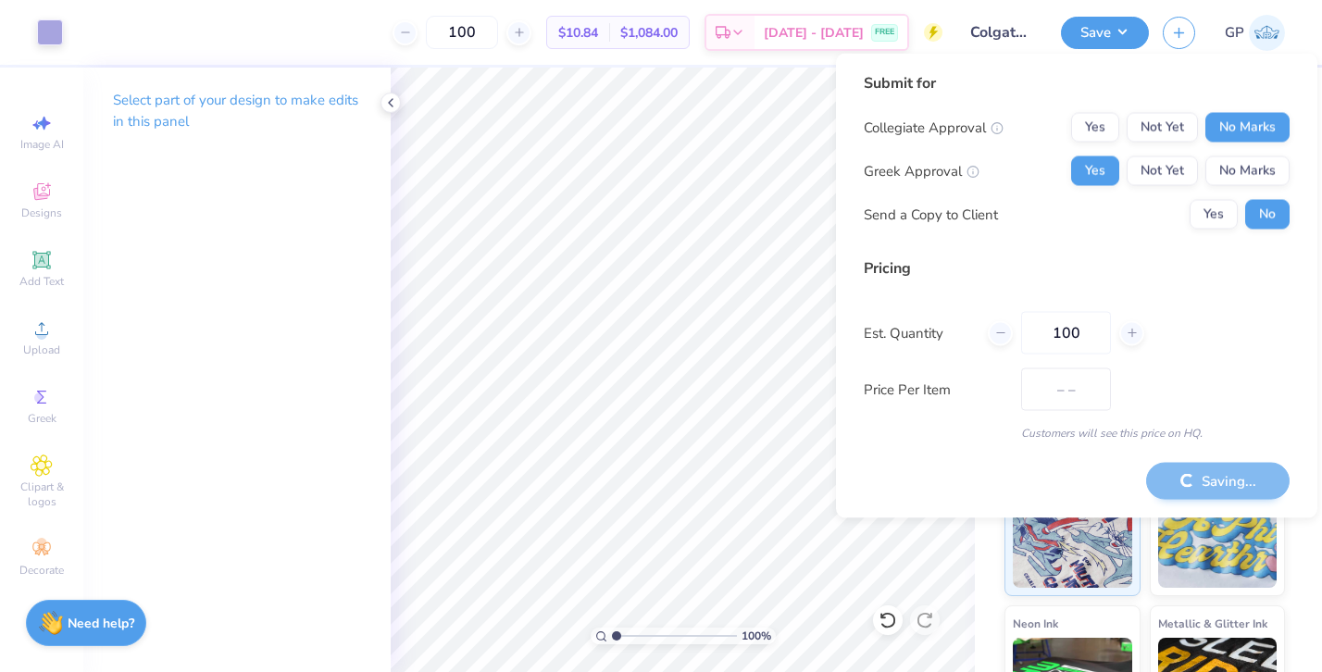
type input "$10.84"
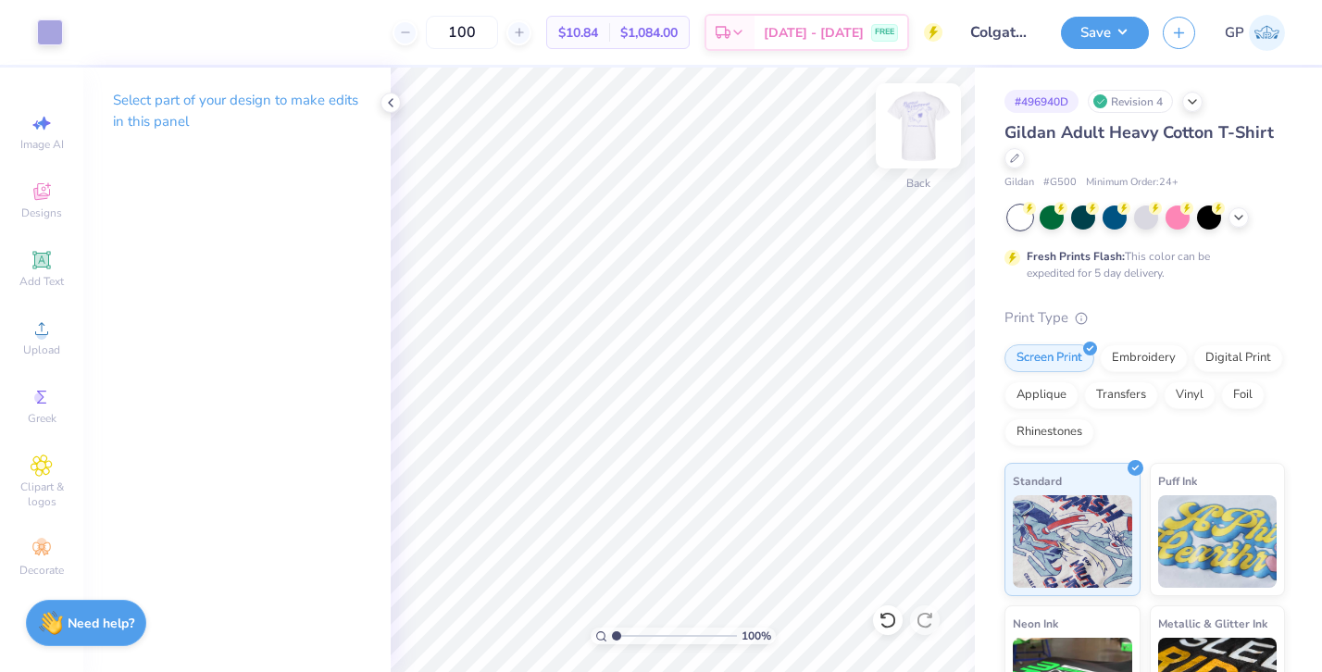
click at [924, 126] on img at bounding box center [918, 126] width 74 height 74
click at [50, 40] on div at bounding box center [50, 31] width 26 height 26
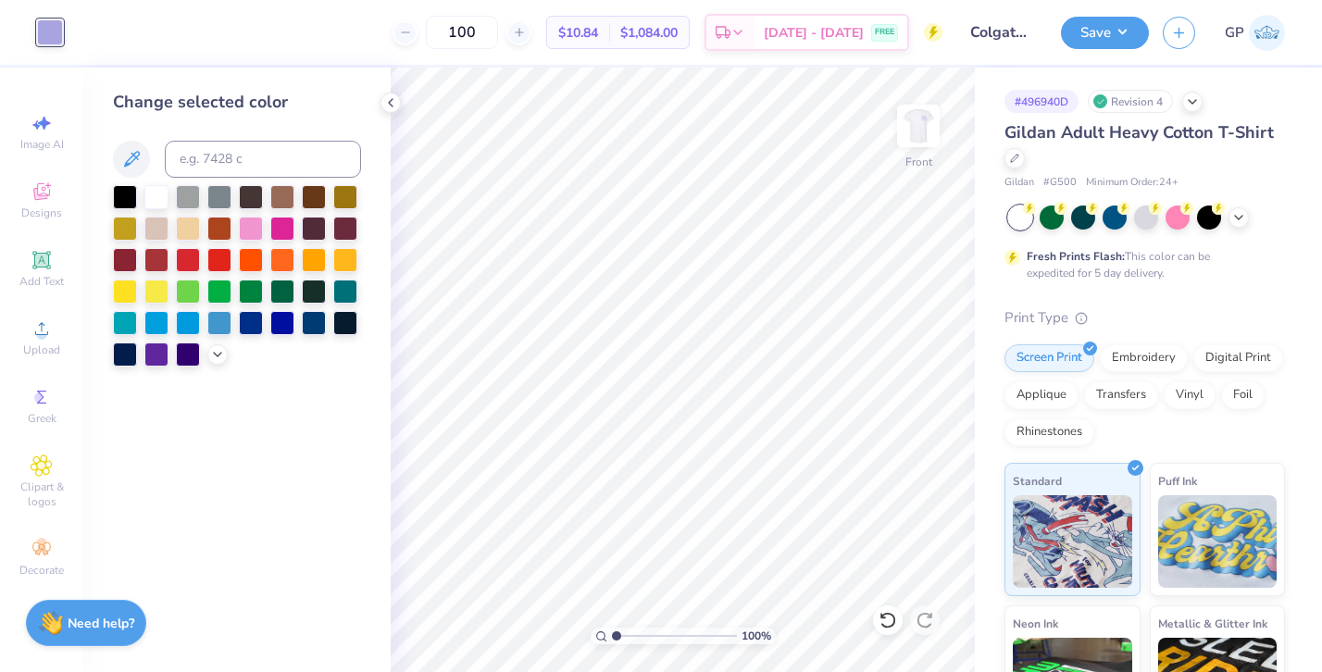
click at [1246, 227] on div at bounding box center [1146, 218] width 277 height 24
click at [1247, 225] on div at bounding box center [1146, 218] width 277 height 24
click at [1239, 222] on icon at bounding box center [1238, 215] width 15 height 15
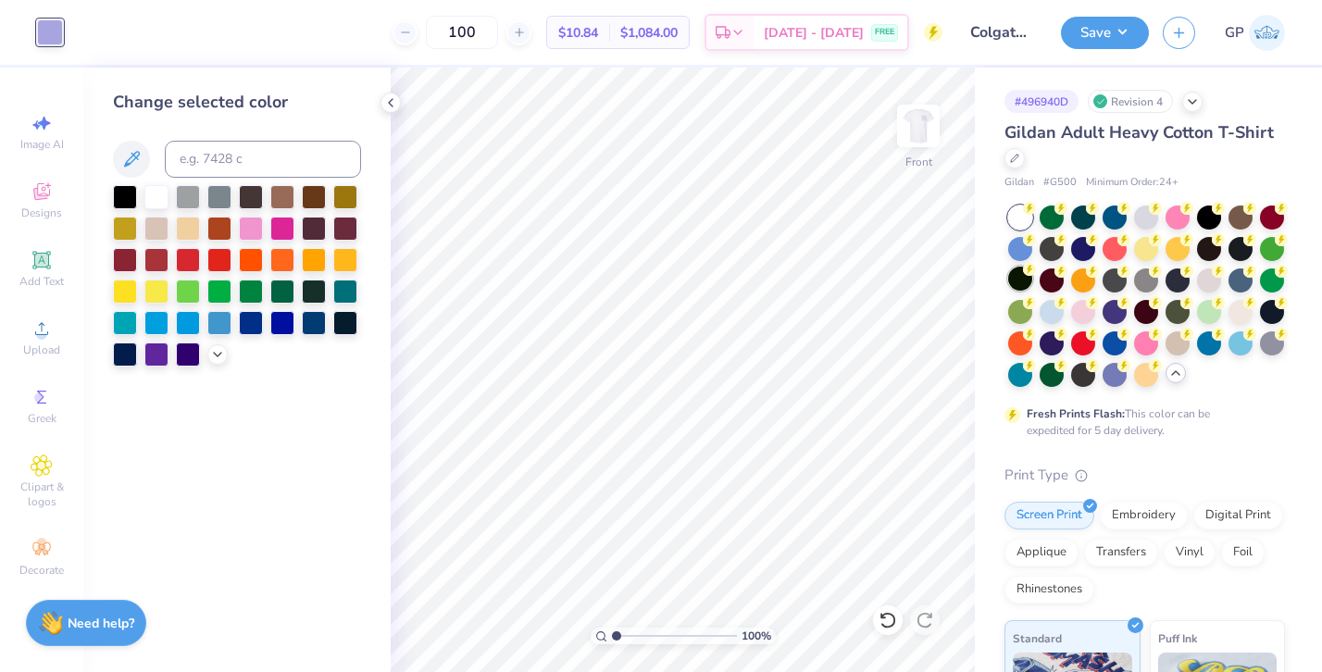
click at [1020, 270] on div at bounding box center [1020, 279] width 24 height 24
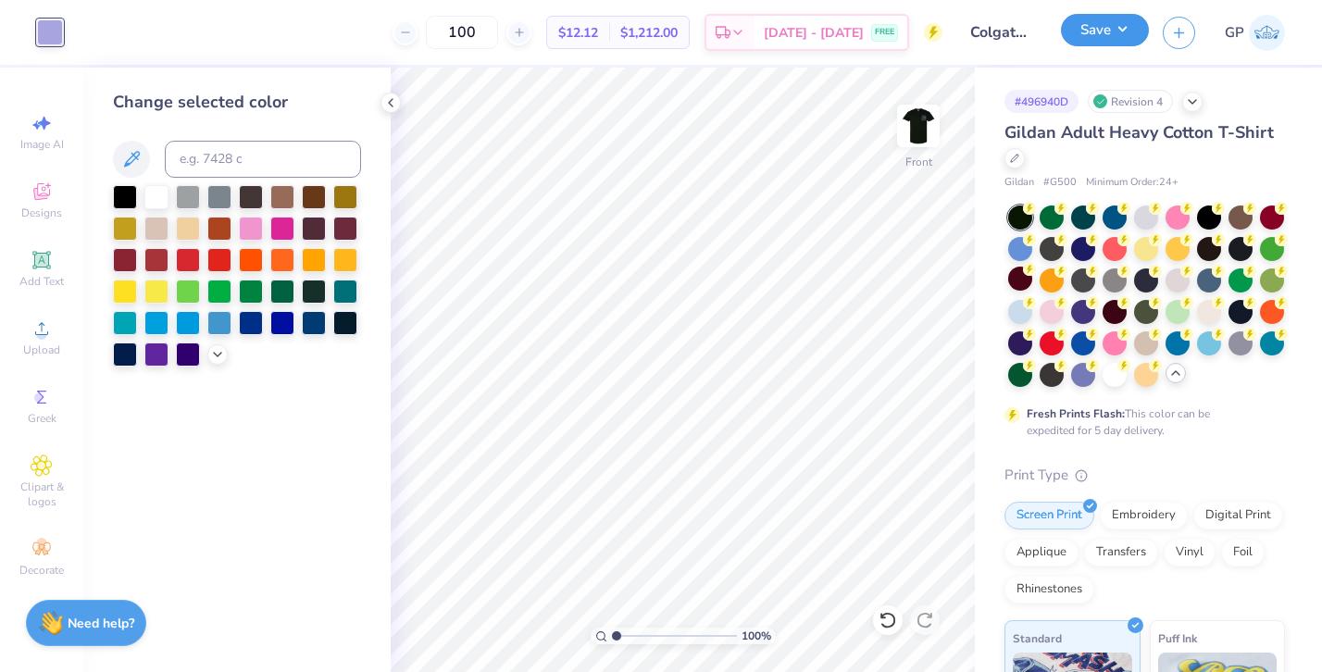
click at [1109, 24] on button "Save" at bounding box center [1105, 30] width 88 height 32
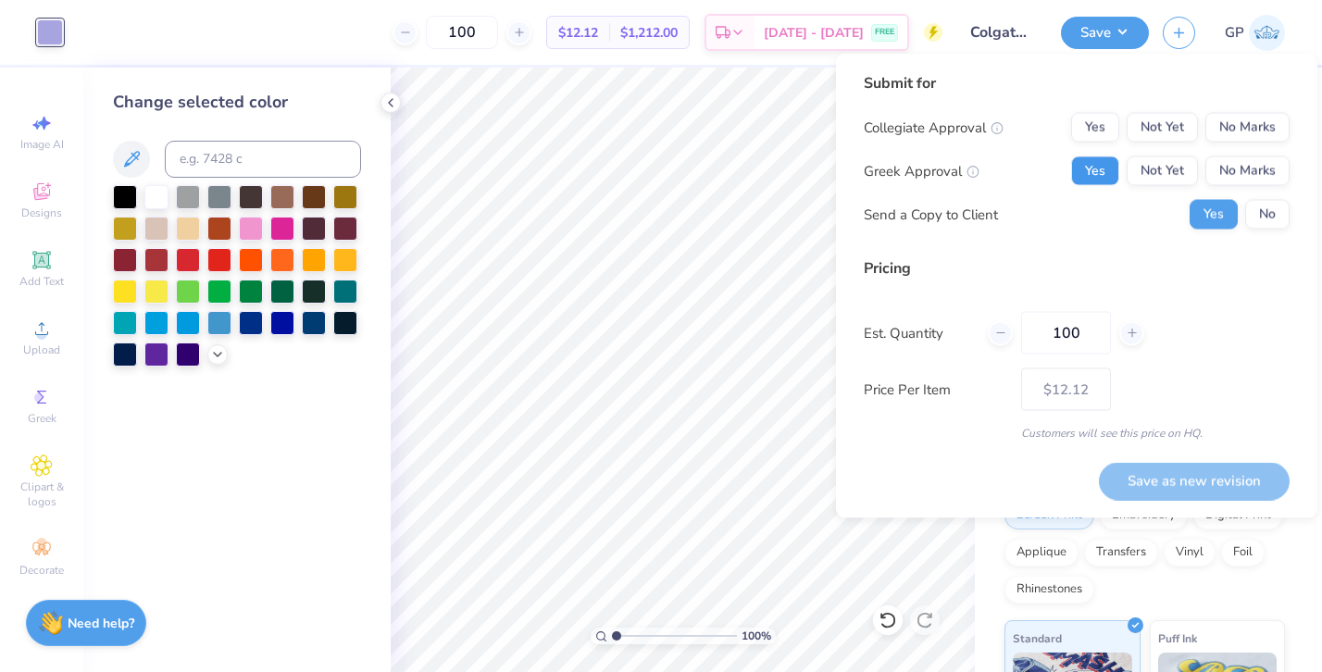
click at [1078, 168] on button "Yes" at bounding box center [1095, 171] width 48 height 30
click at [1223, 130] on button "No Marks" at bounding box center [1247, 128] width 84 height 30
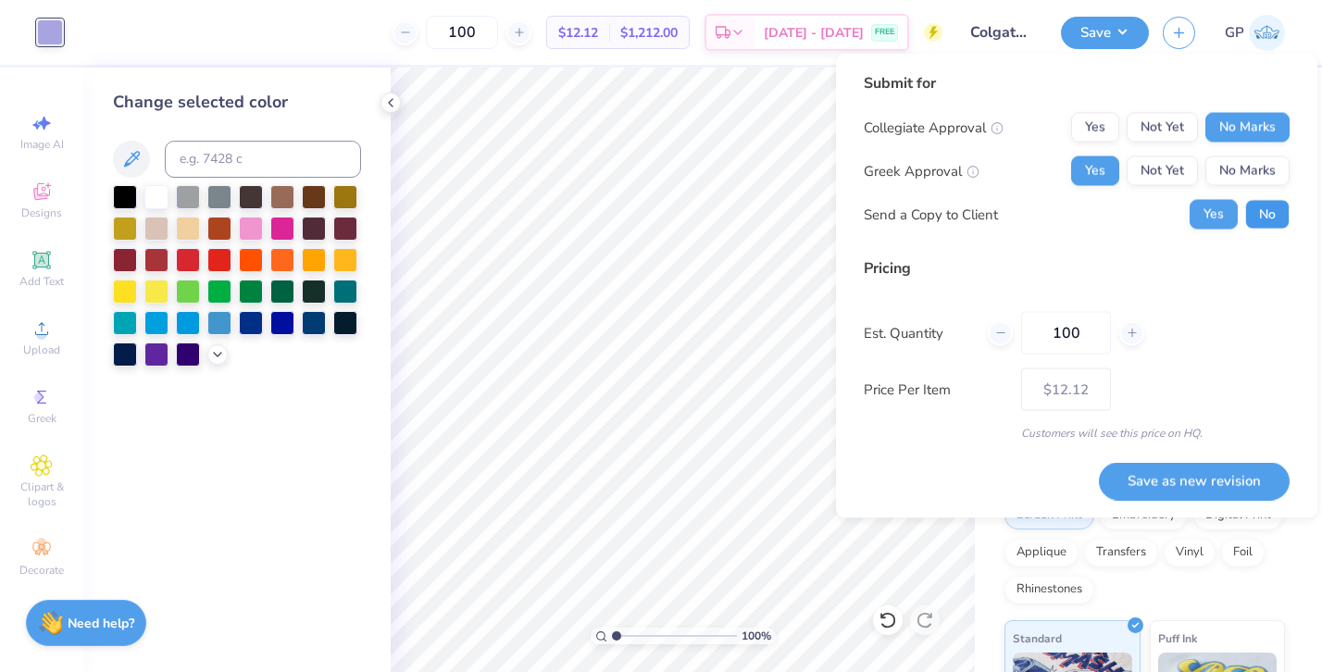
click at [1262, 209] on button "No" at bounding box center [1267, 215] width 44 height 30
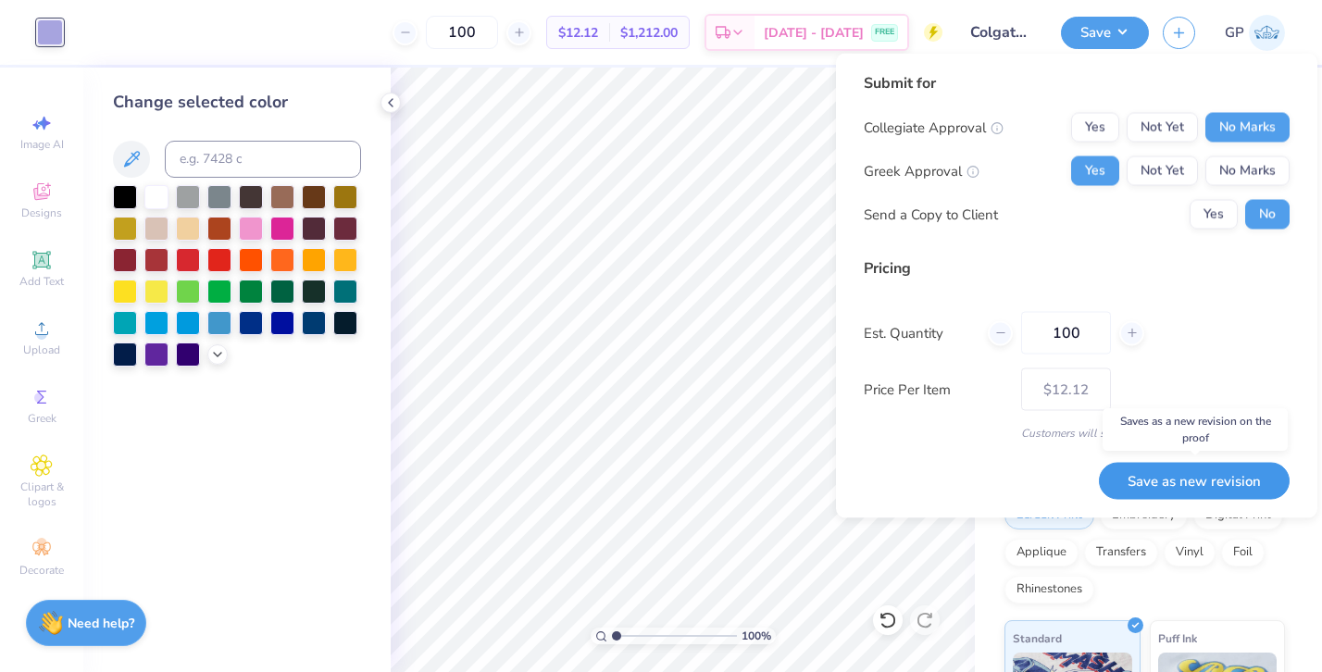
click at [1198, 471] on button "Save as new revision" at bounding box center [1194, 481] width 191 height 38
type input "$12.12"
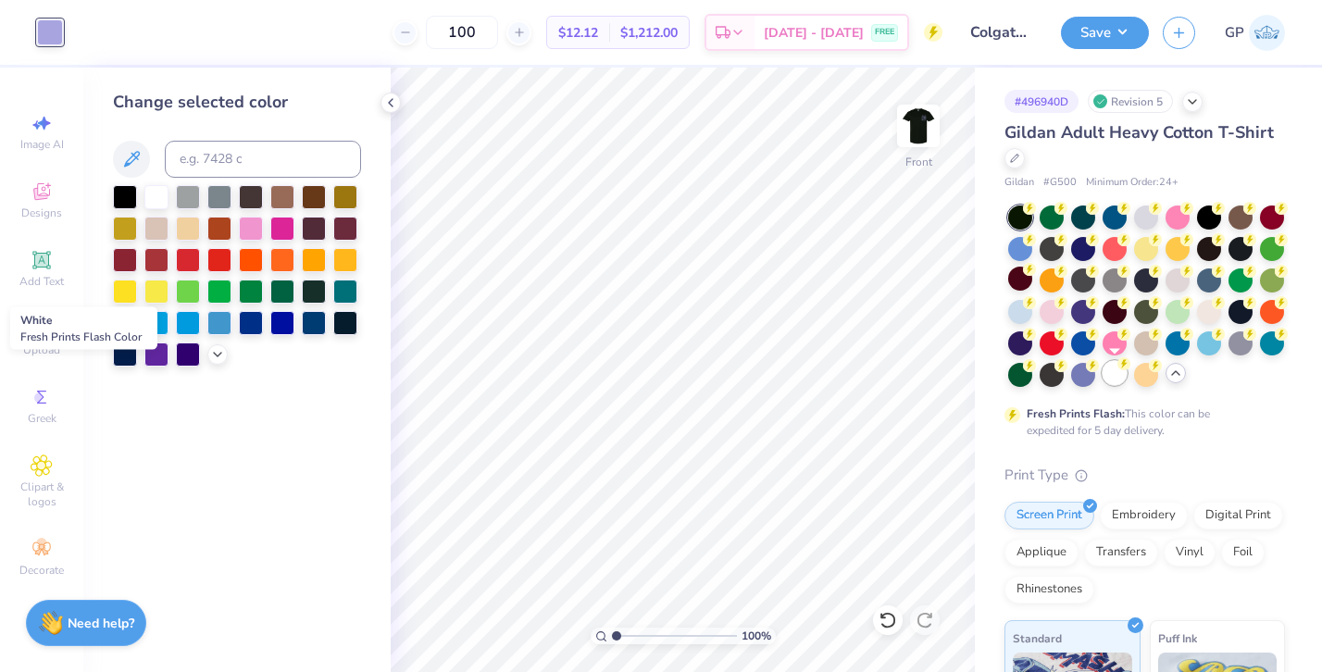
click at [1106, 380] on div at bounding box center [1115, 373] width 24 height 24
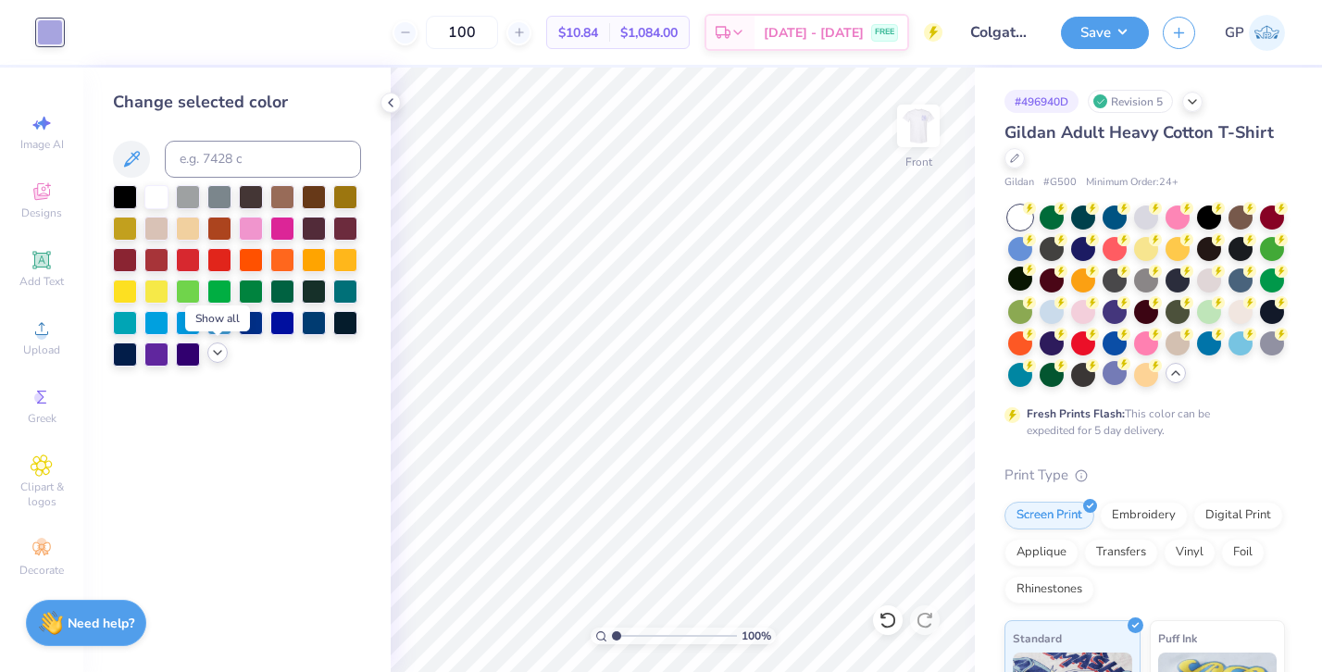
click at [221, 345] on icon at bounding box center [217, 352] width 15 height 15
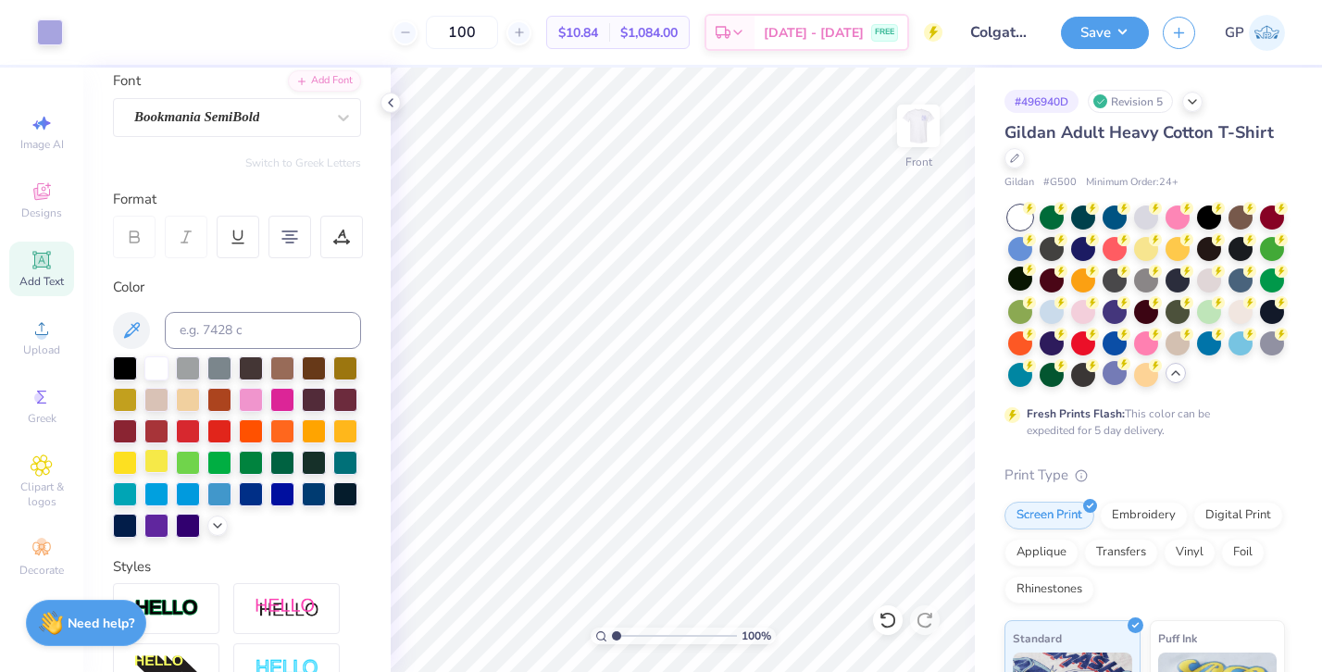
scroll to position [160, 0]
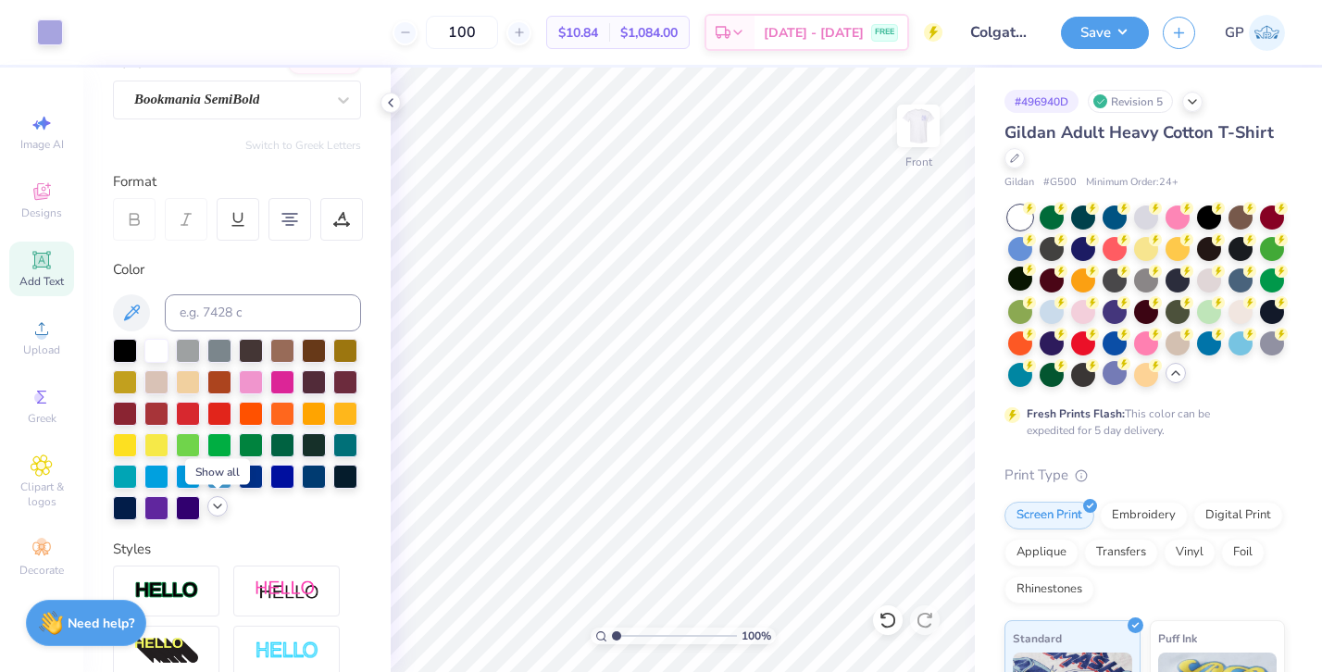
click at [214, 506] on icon at bounding box center [217, 506] width 15 height 15
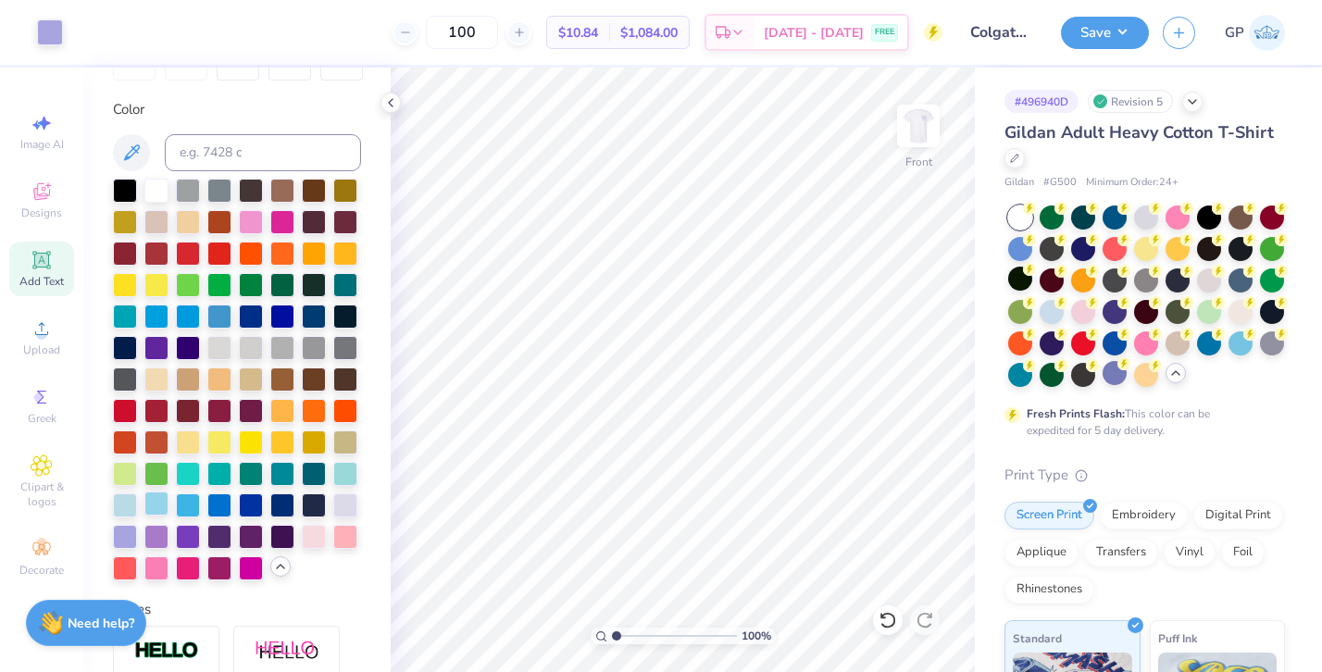
scroll to position [330, 0]
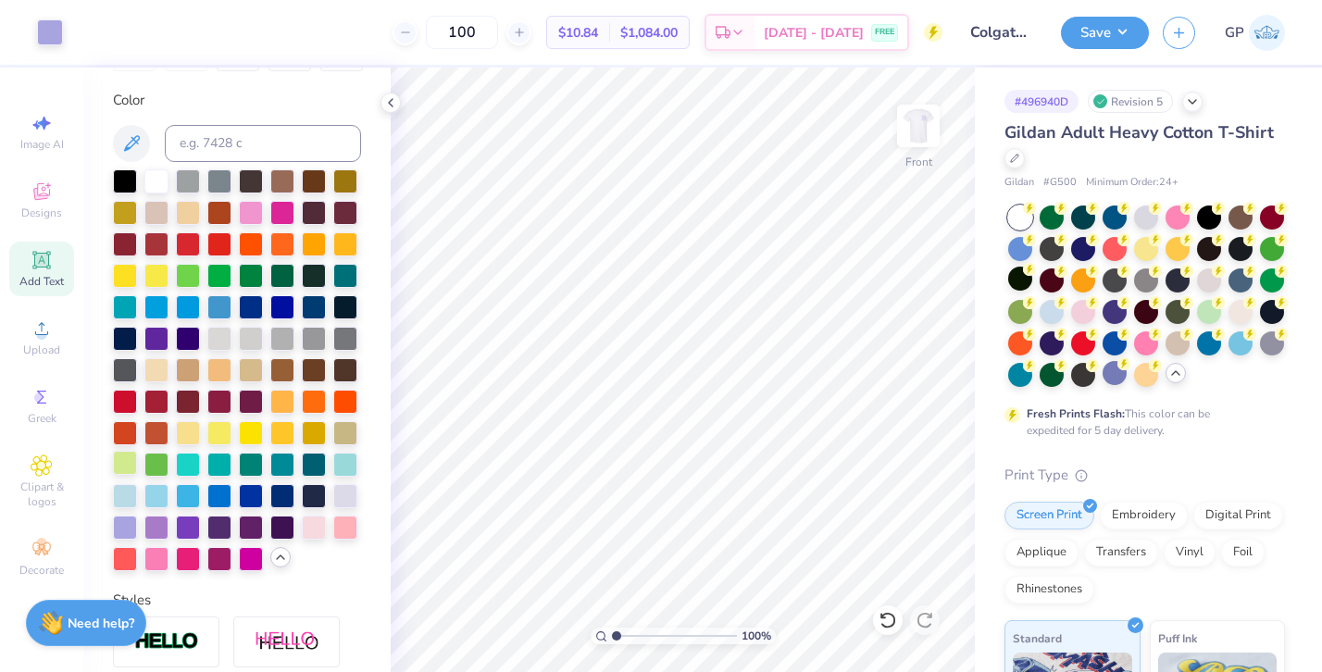
click at [134, 465] on div at bounding box center [125, 463] width 24 height 24
click at [45, 33] on div at bounding box center [50, 31] width 26 height 26
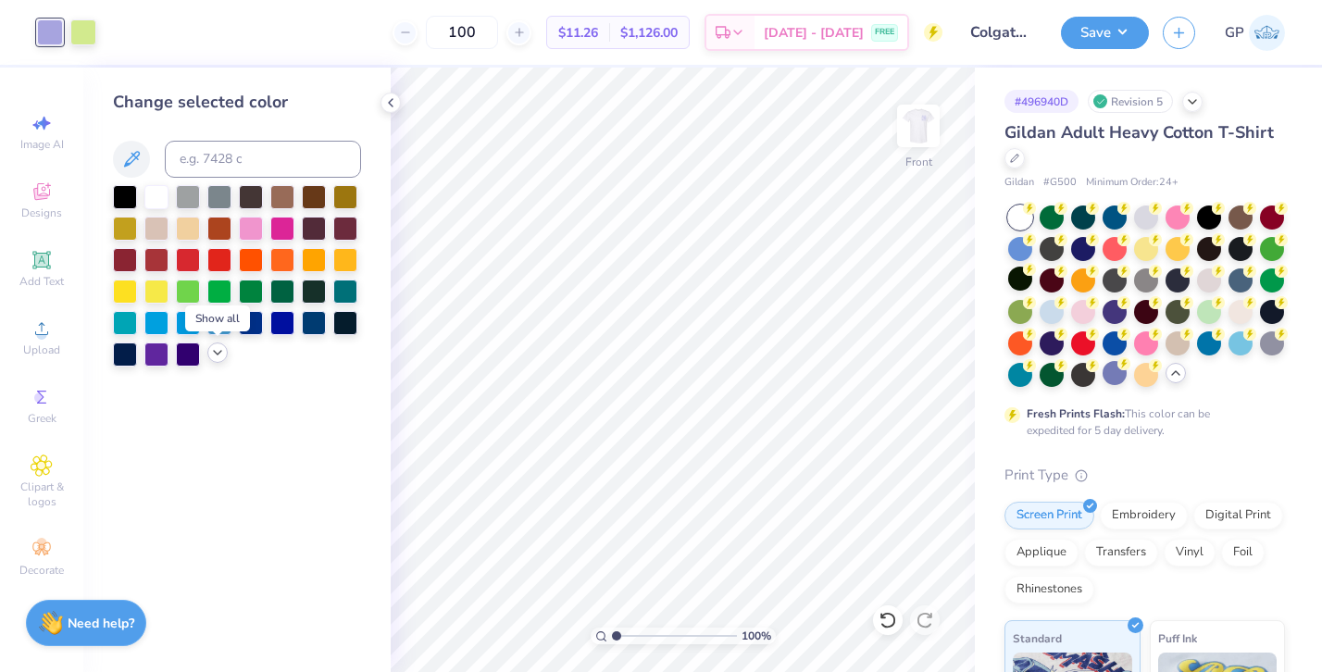
click at [212, 350] on icon at bounding box center [217, 352] width 15 height 15
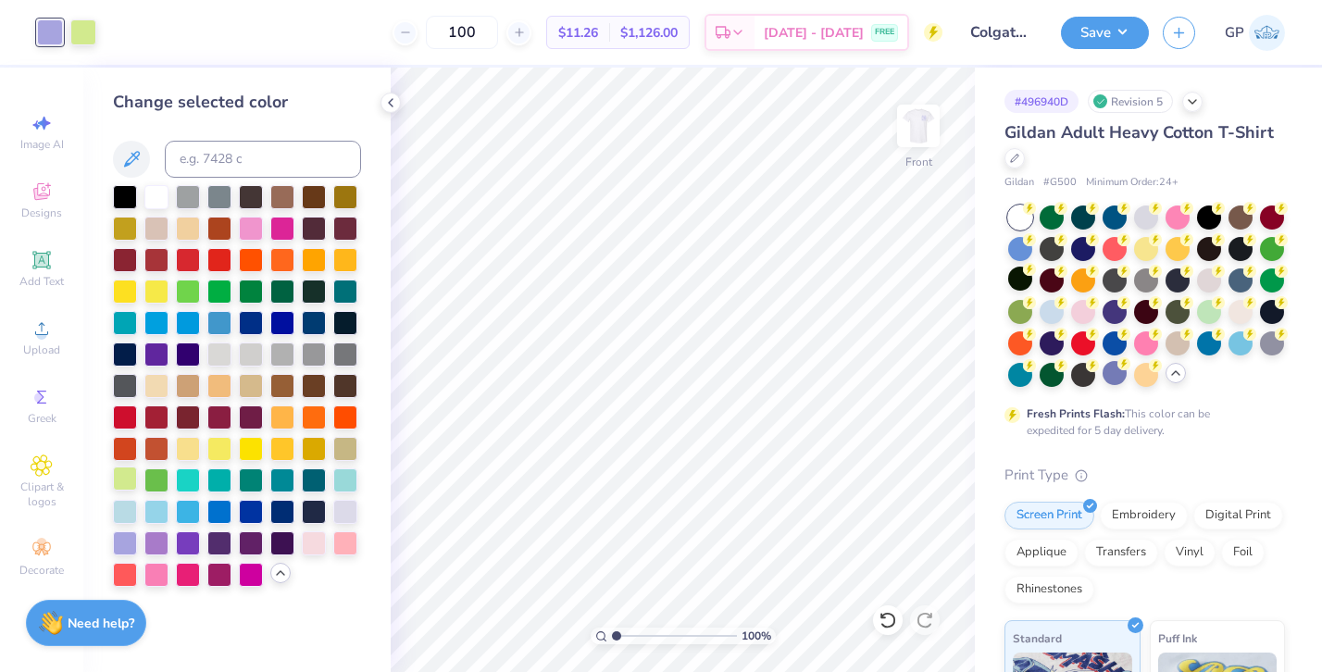
click at [123, 472] on div at bounding box center [125, 479] width 24 height 24
click at [1018, 277] on div at bounding box center [1020, 279] width 24 height 24
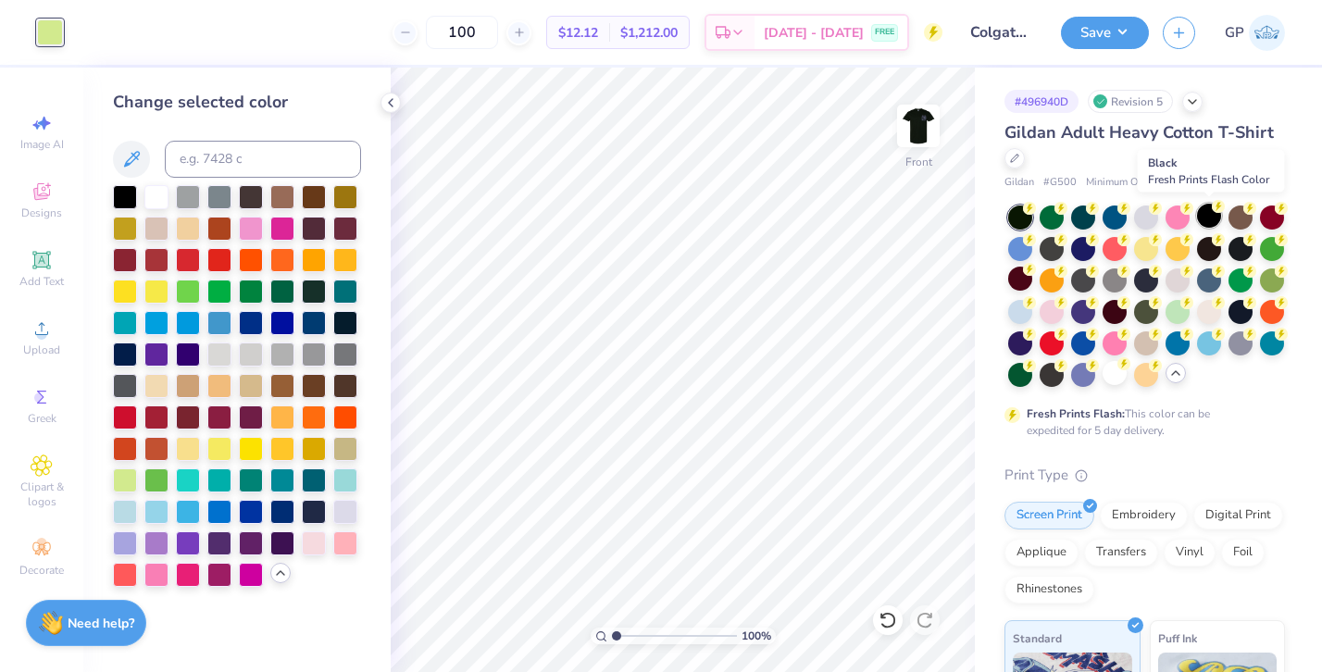
click at [1203, 215] on div at bounding box center [1209, 216] width 24 height 24
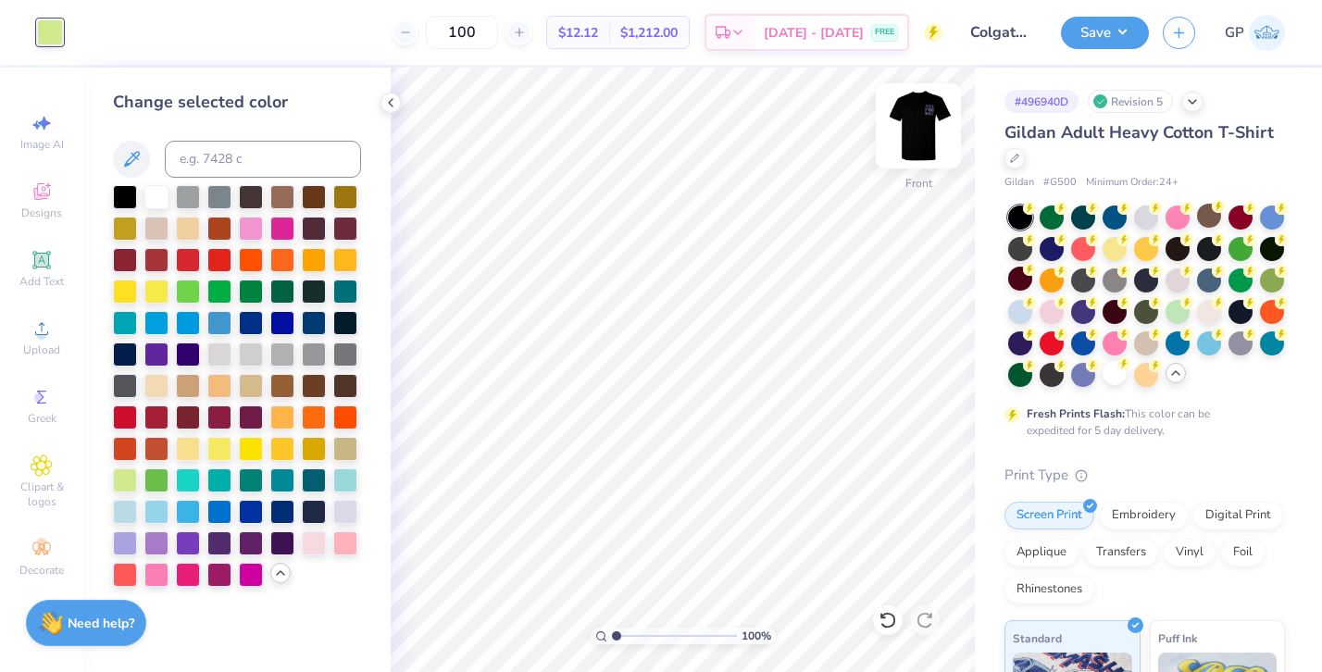
click at [905, 126] on img at bounding box center [918, 126] width 74 height 74
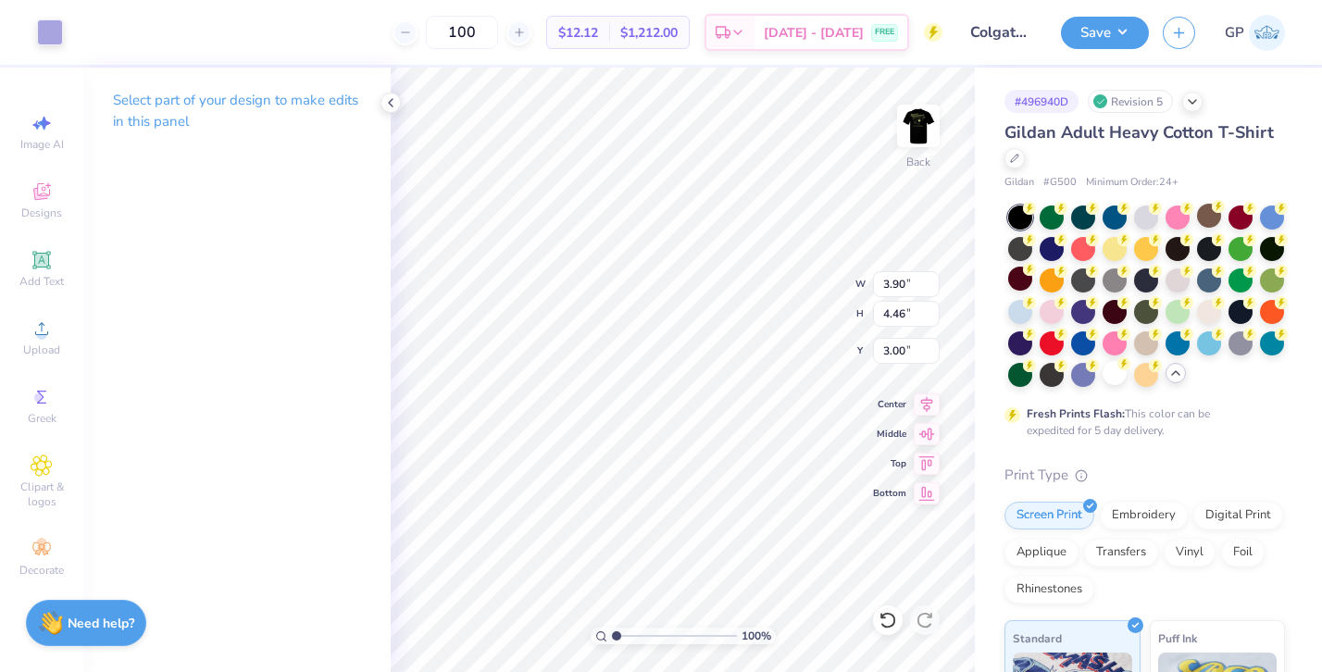
click at [37, 8] on div "Art colors" at bounding box center [31, 32] width 63 height 65
click at [44, 39] on div at bounding box center [50, 31] width 26 height 26
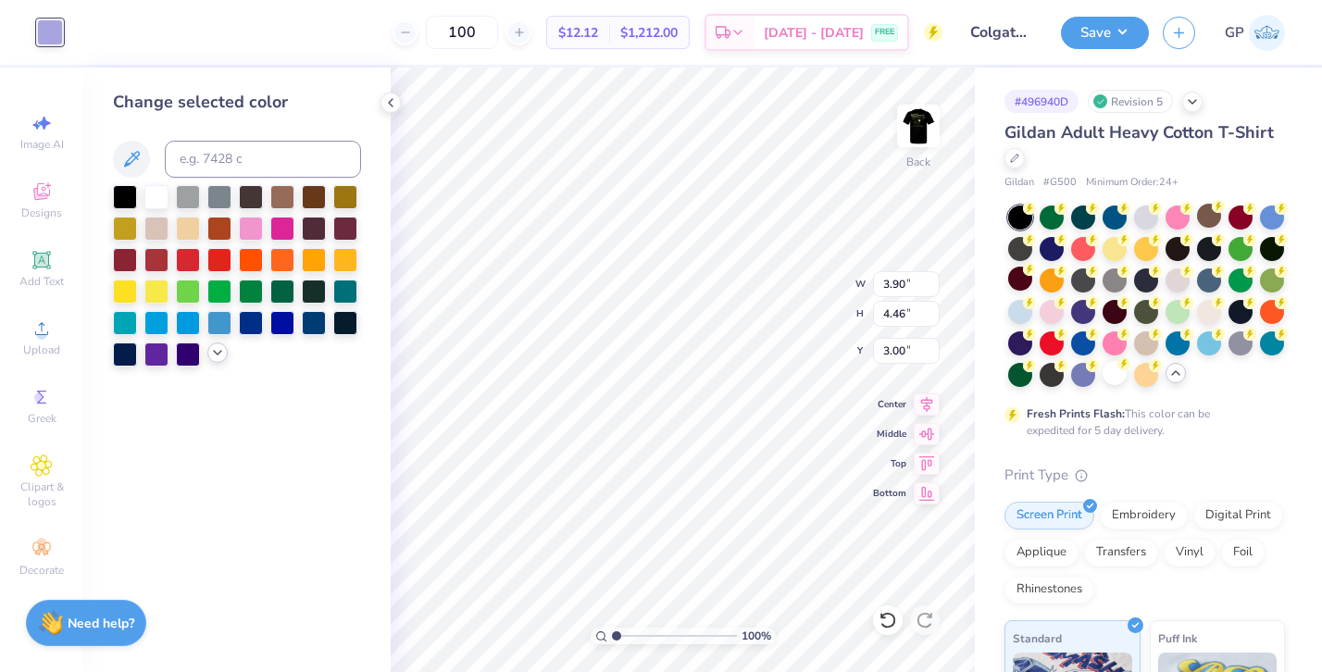
click at [213, 355] on icon at bounding box center [217, 352] width 15 height 15
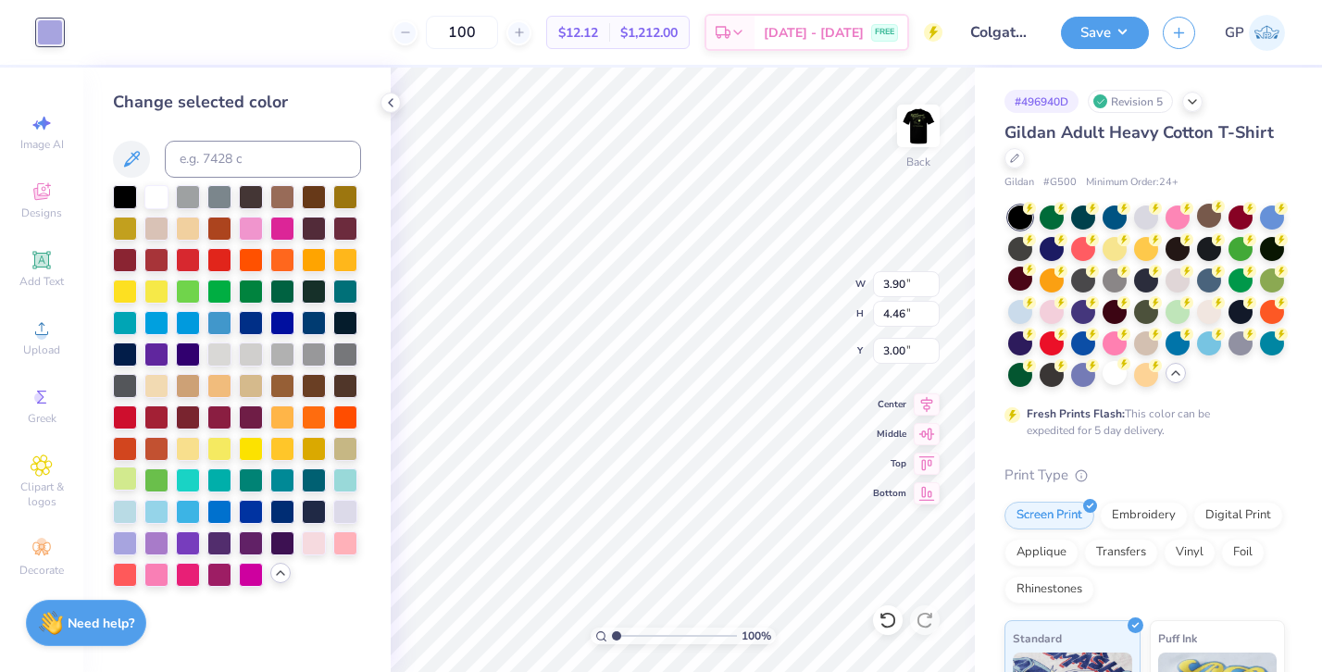
click at [125, 476] on div at bounding box center [125, 479] width 24 height 24
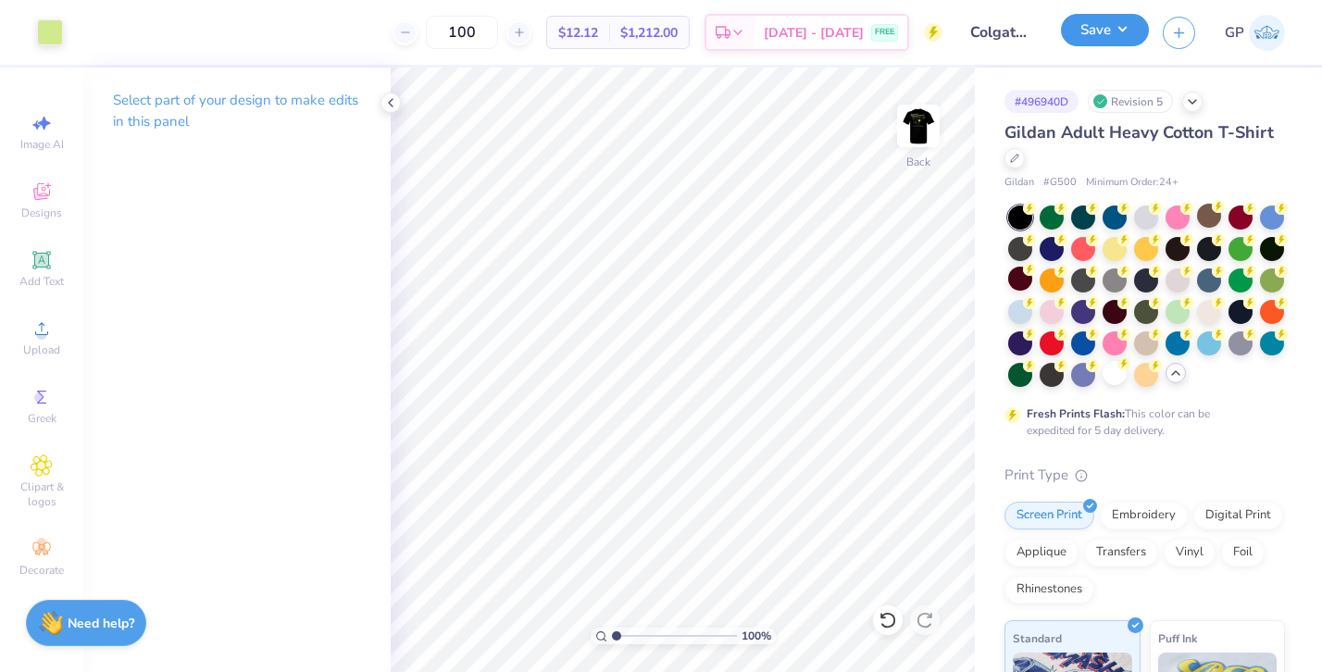
click at [1102, 36] on button "Save" at bounding box center [1105, 30] width 88 height 32
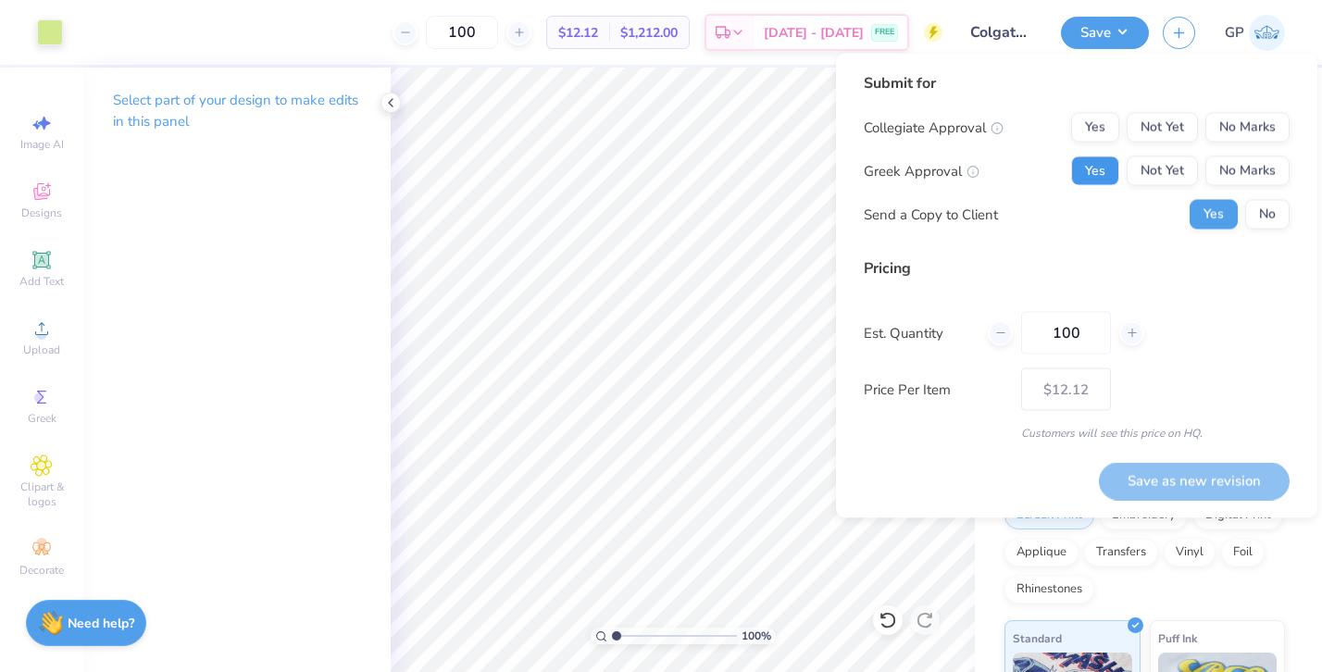
click at [1080, 163] on button "Yes" at bounding box center [1095, 171] width 48 height 30
click at [1260, 211] on button "No" at bounding box center [1267, 215] width 44 height 30
click at [1242, 124] on button "No Marks" at bounding box center [1247, 128] width 84 height 30
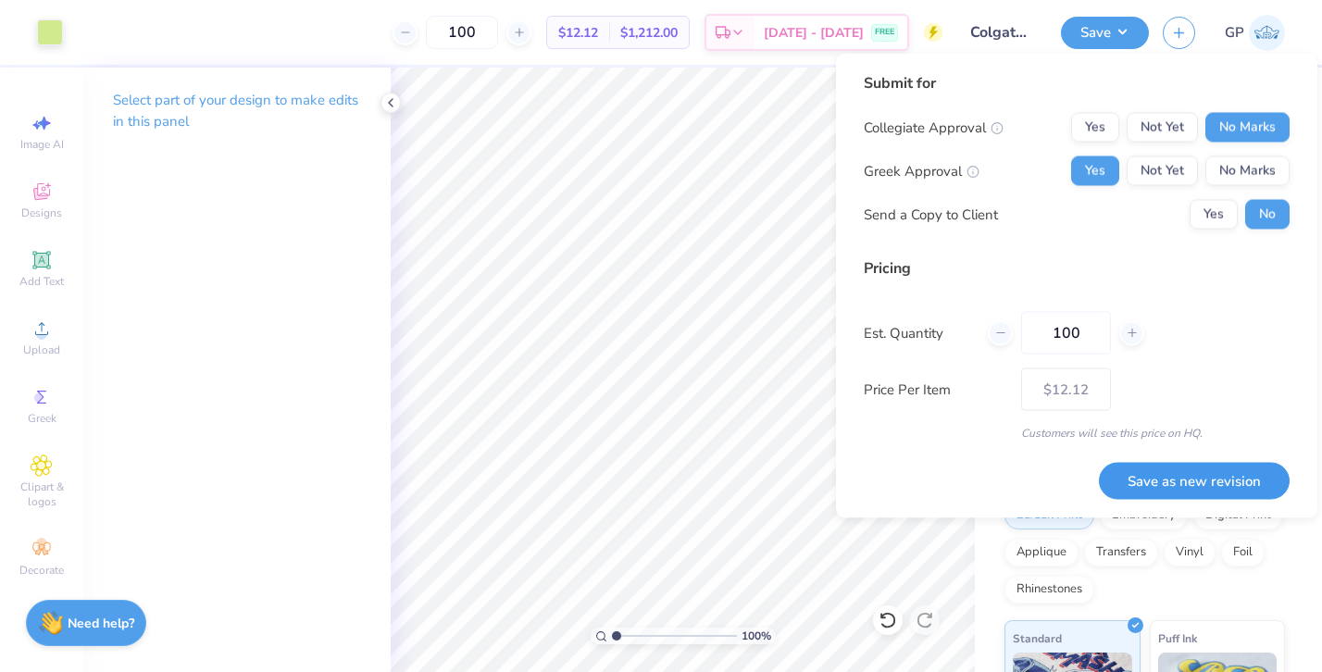
click at [1197, 484] on button "Save as new revision" at bounding box center [1194, 481] width 191 height 38
type input "$12.12"
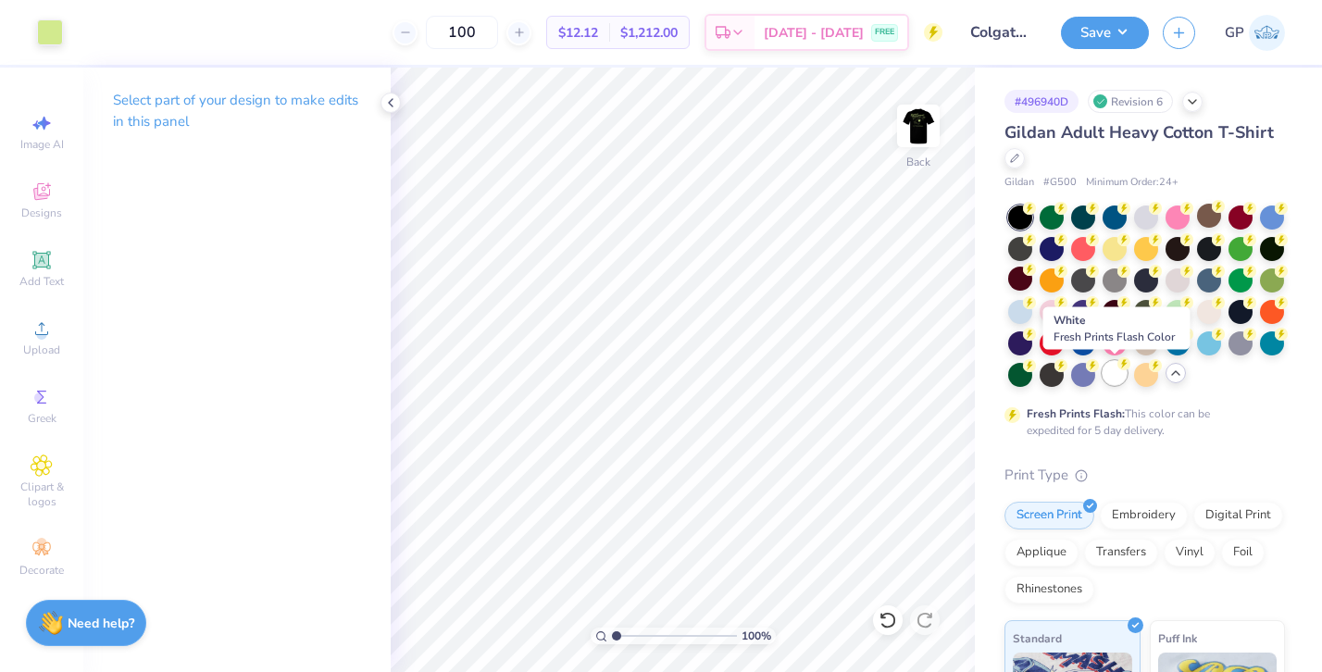
click at [1111, 368] on div at bounding box center [1115, 373] width 24 height 24
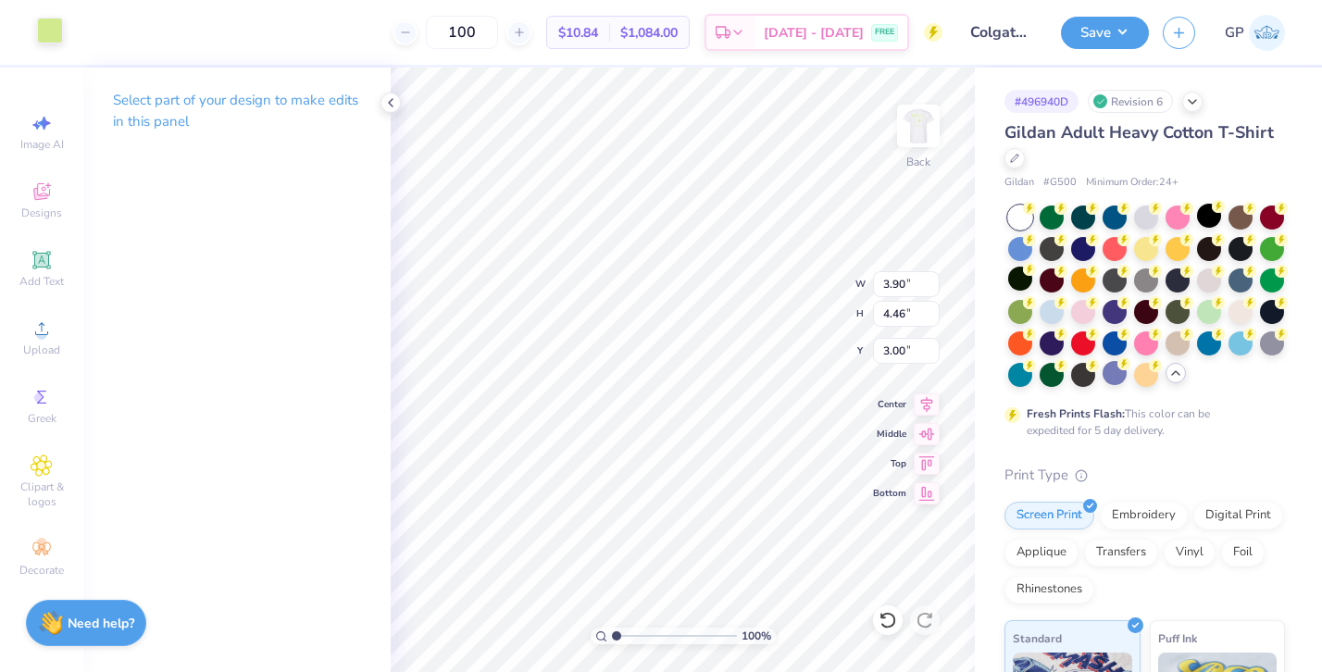
click at [50, 31] on div at bounding box center [50, 31] width 26 height 26
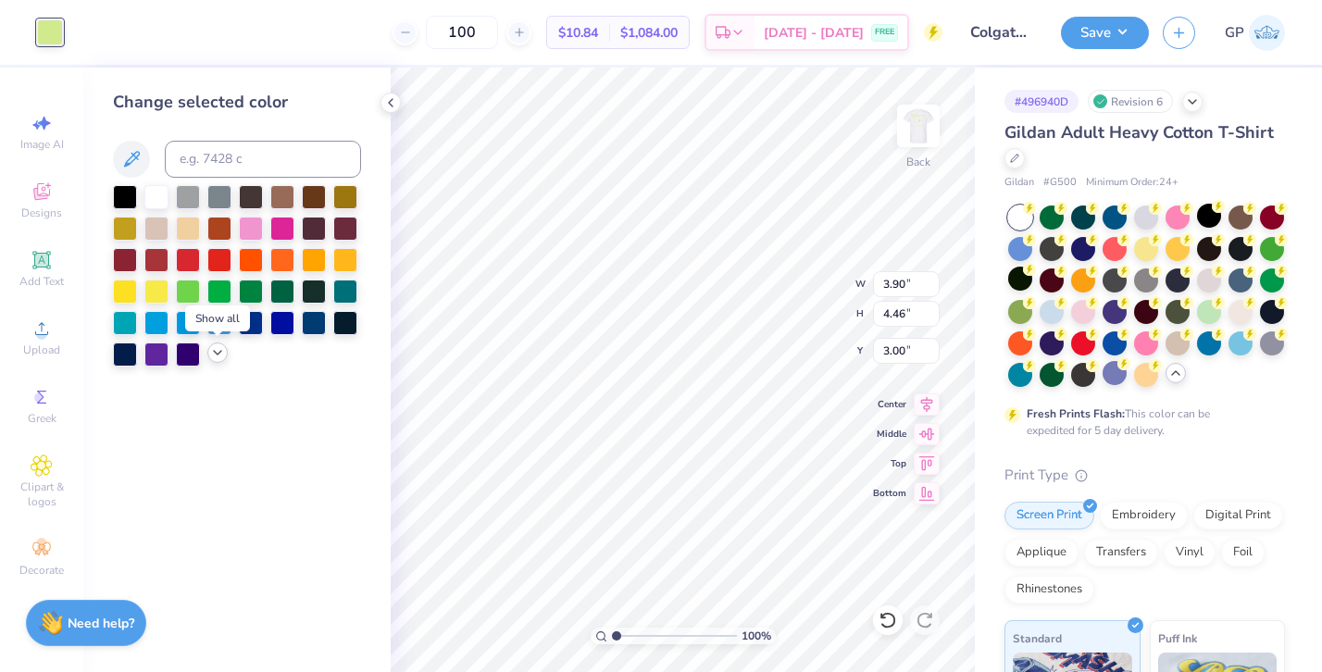
click at [211, 356] on icon at bounding box center [217, 352] width 15 height 15
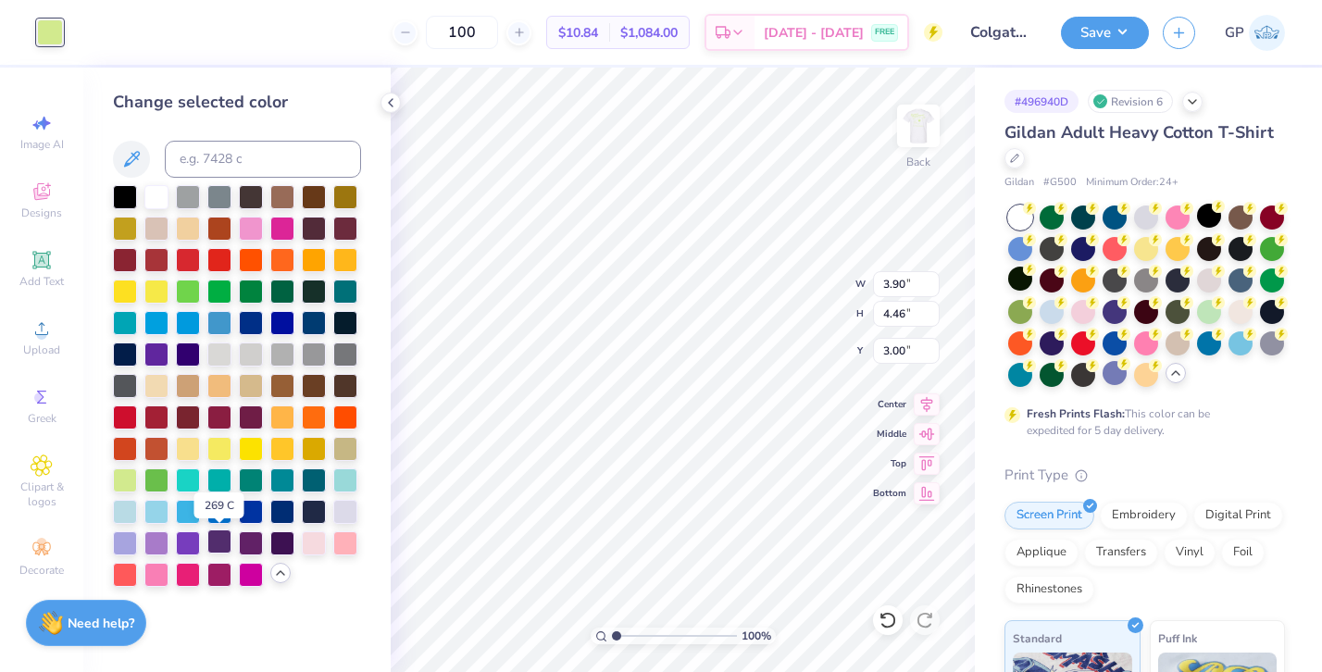
click at [213, 543] on div at bounding box center [219, 542] width 24 height 24
click at [179, 549] on div at bounding box center [188, 542] width 24 height 24
click at [906, 131] on img at bounding box center [918, 126] width 74 height 74
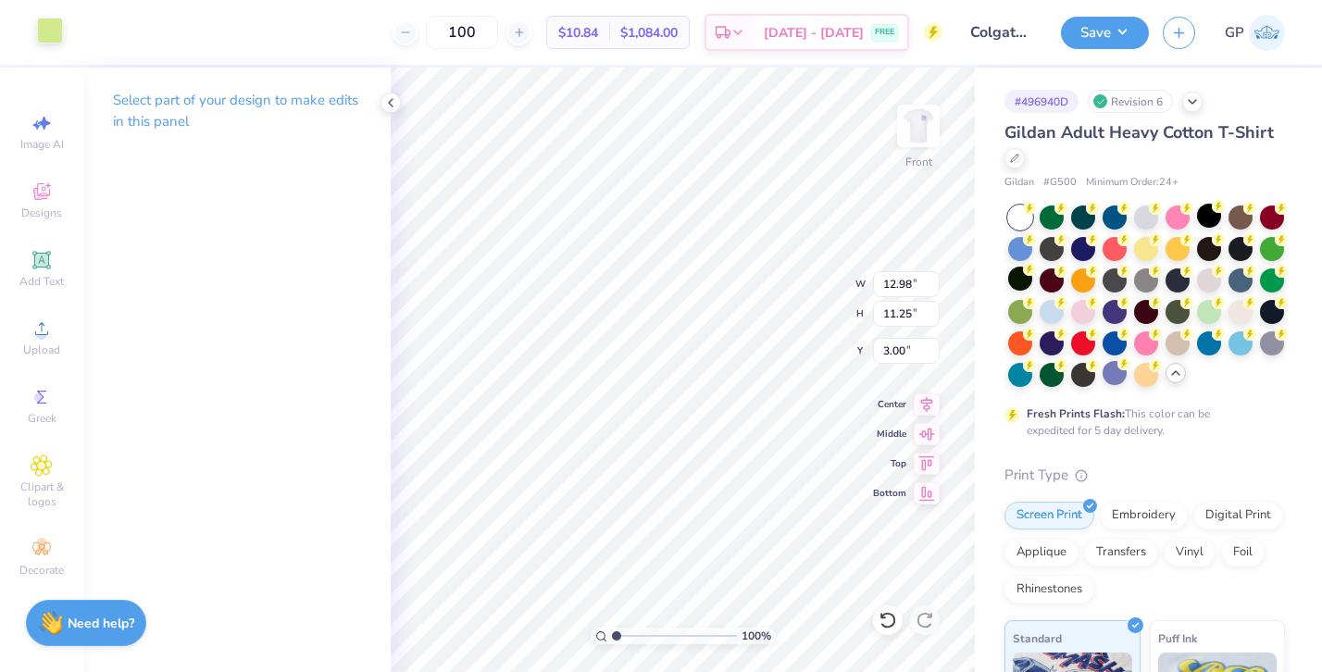
click at [44, 30] on div at bounding box center [50, 31] width 26 height 26
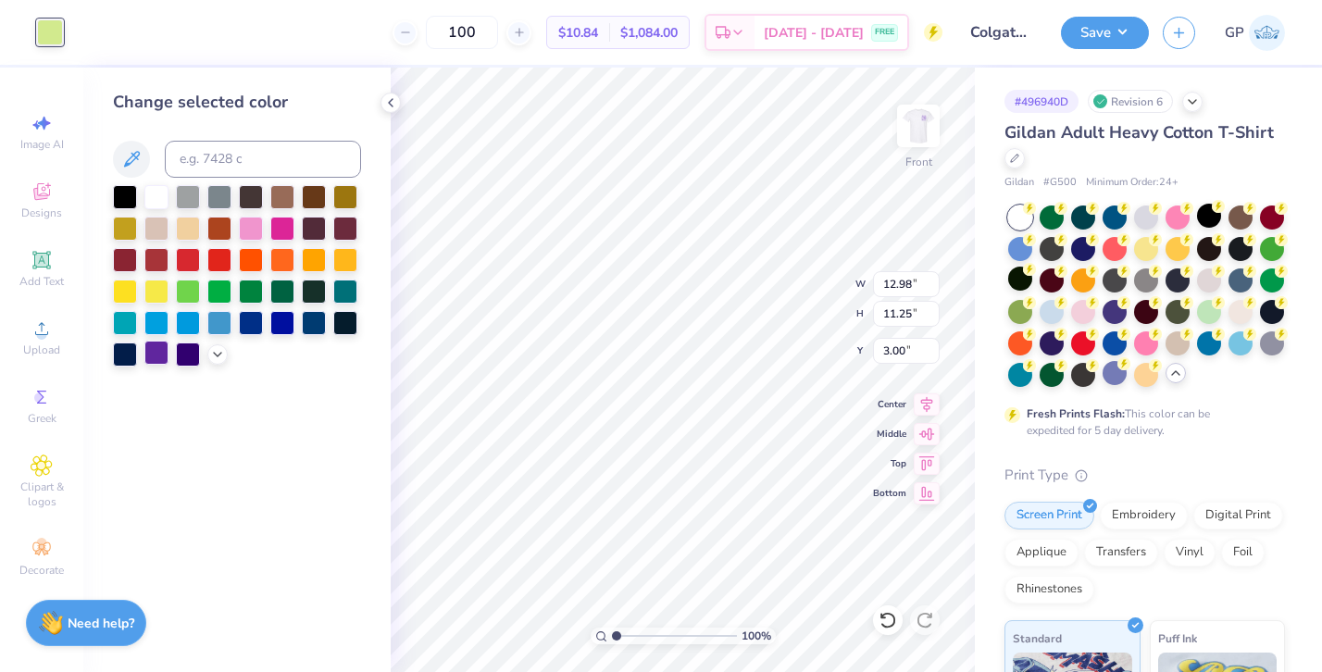
click at [155, 341] on div at bounding box center [156, 353] width 24 height 24
click at [220, 359] on icon at bounding box center [217, 352] width 15 height 15
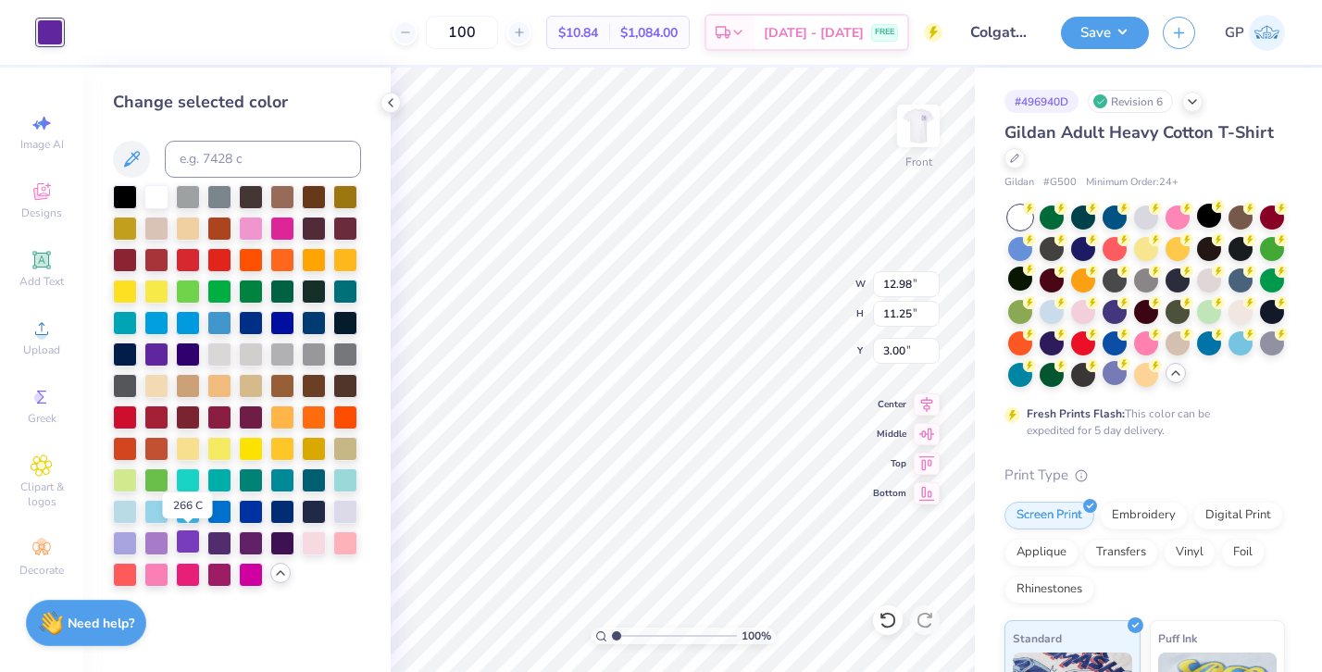
click at [189, 536] on div at bounding box center [188, 542] width 24 height 24
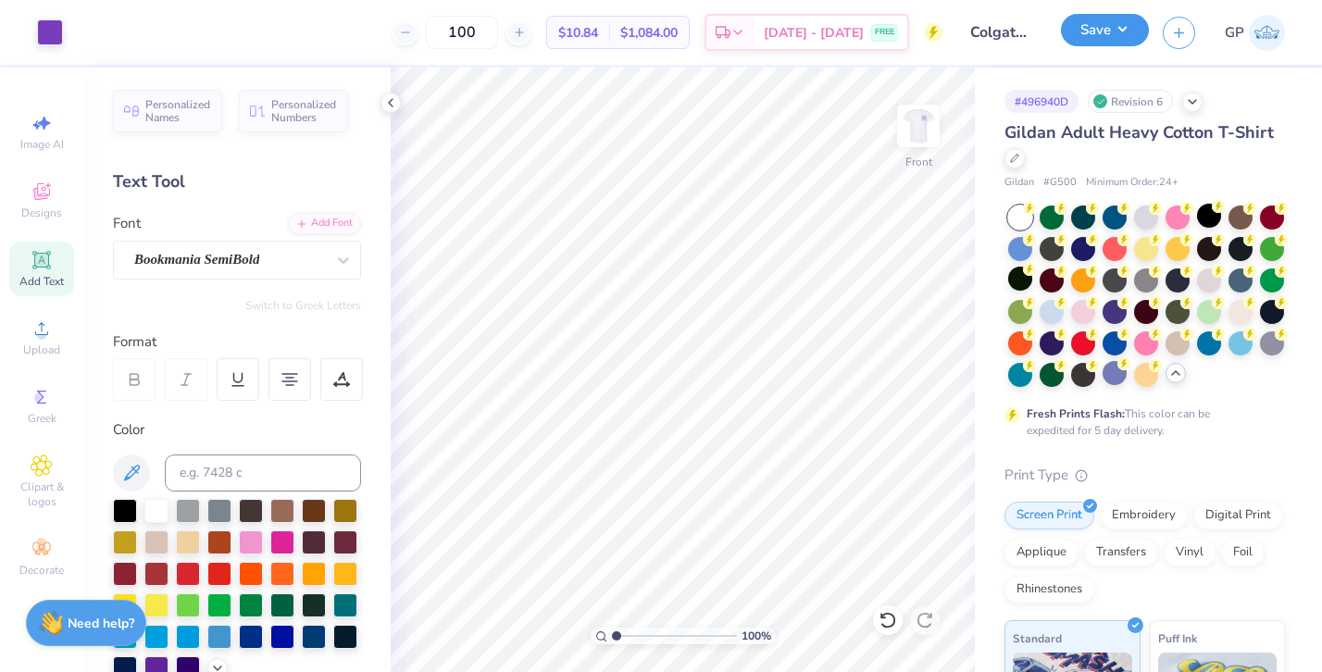
click at [1112, 36] on button "Save" at bounding box center [1105, 30] width 88 height 32
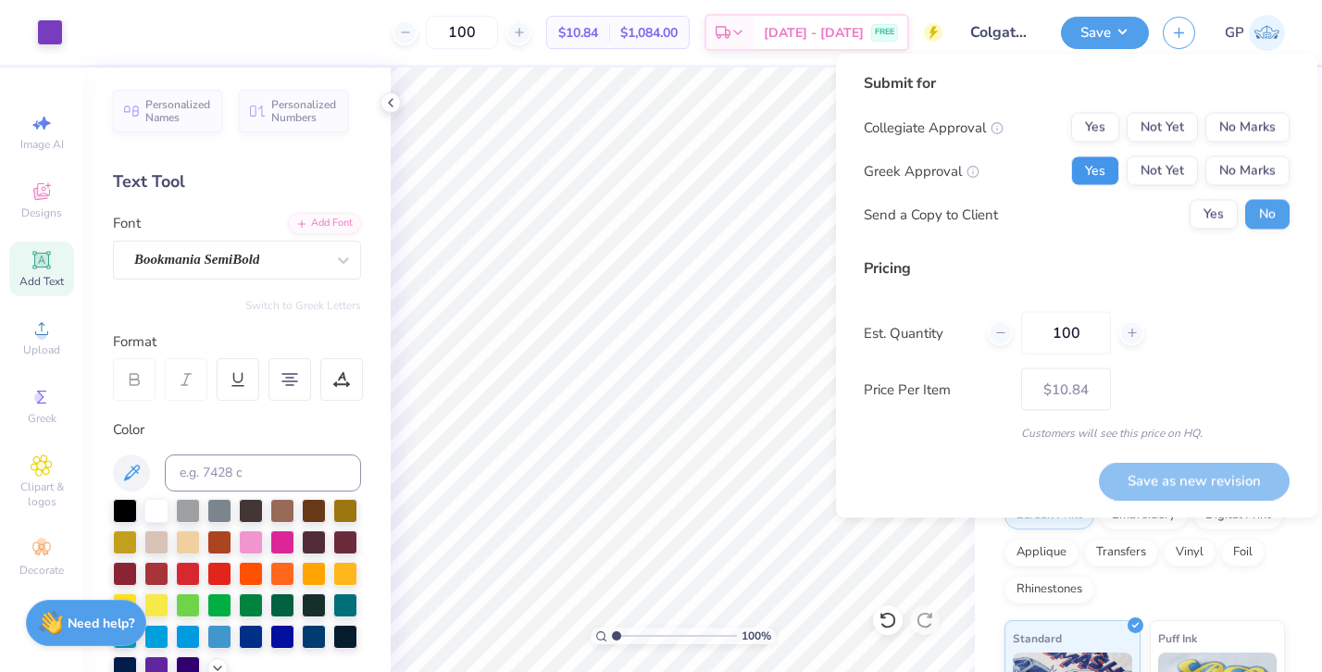
click at [1088, 176] on button "Yes" at bounding box center [1095, 171] width 48 height 30
click at [1242, 125] on button "No Marks" at bounding box center [1247, 128] width 84 height 30
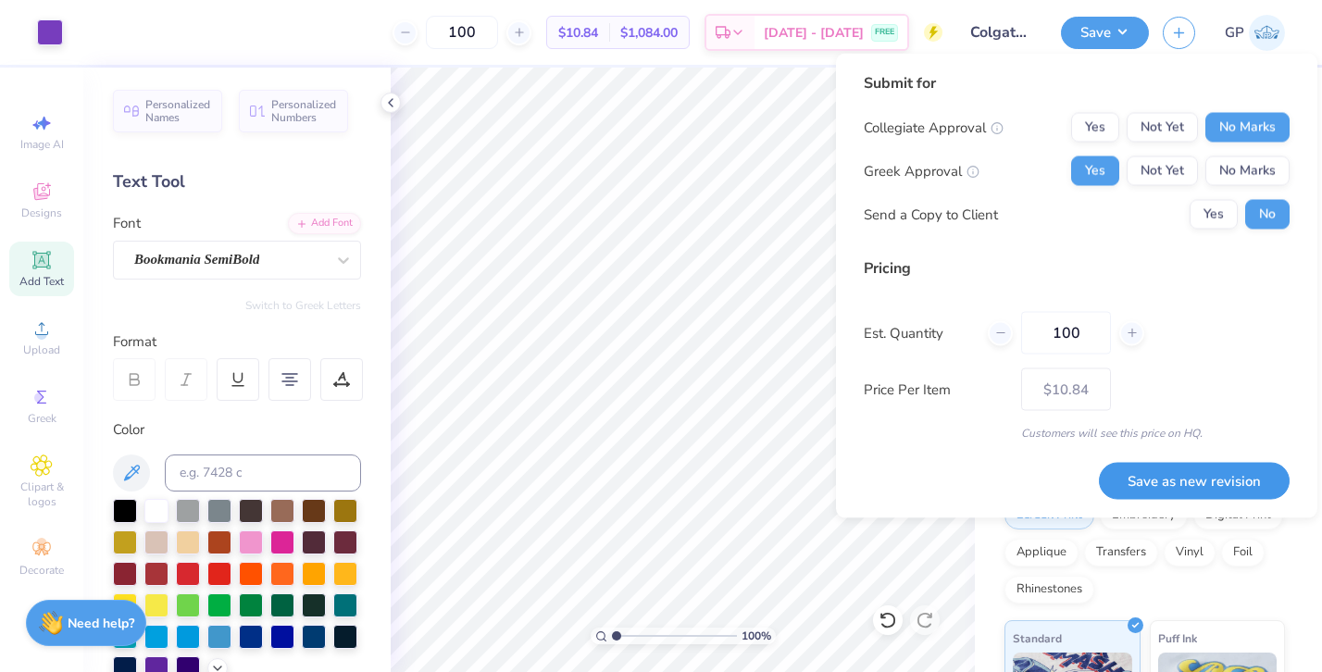
click at [1194, 492] on button "Save as new revision" at bounding box center [1194, 481] width 191 height 38
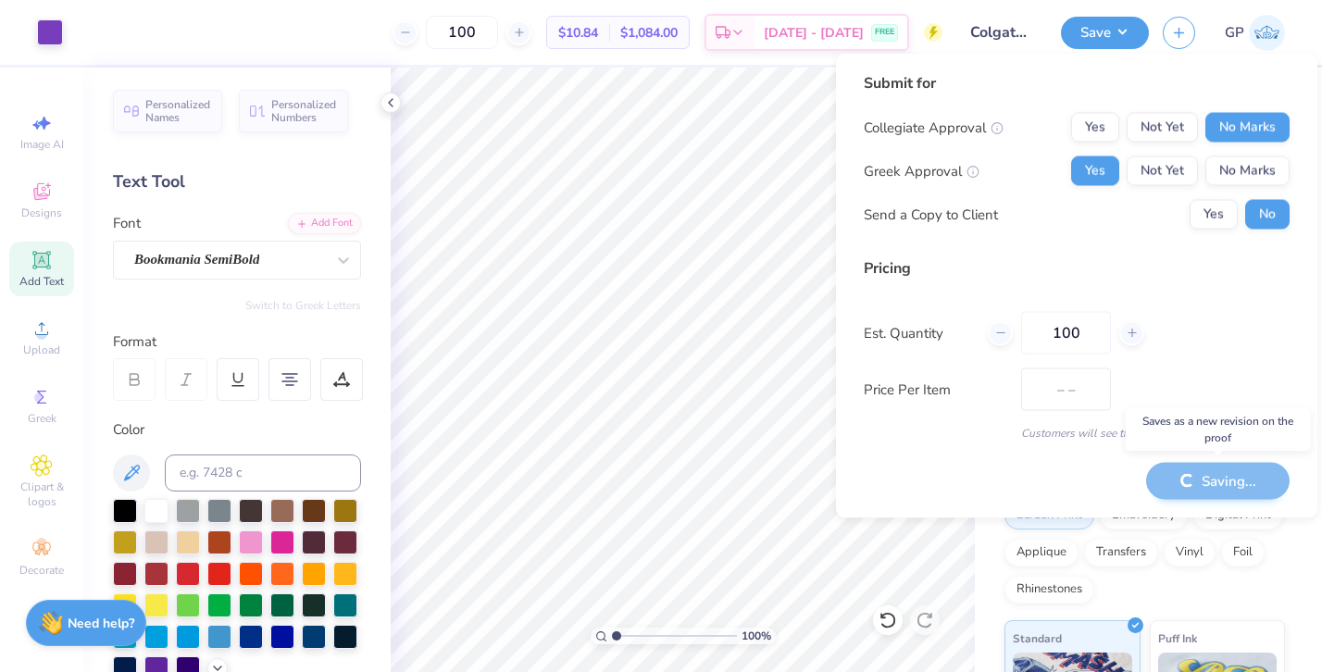
type input "$10.84"
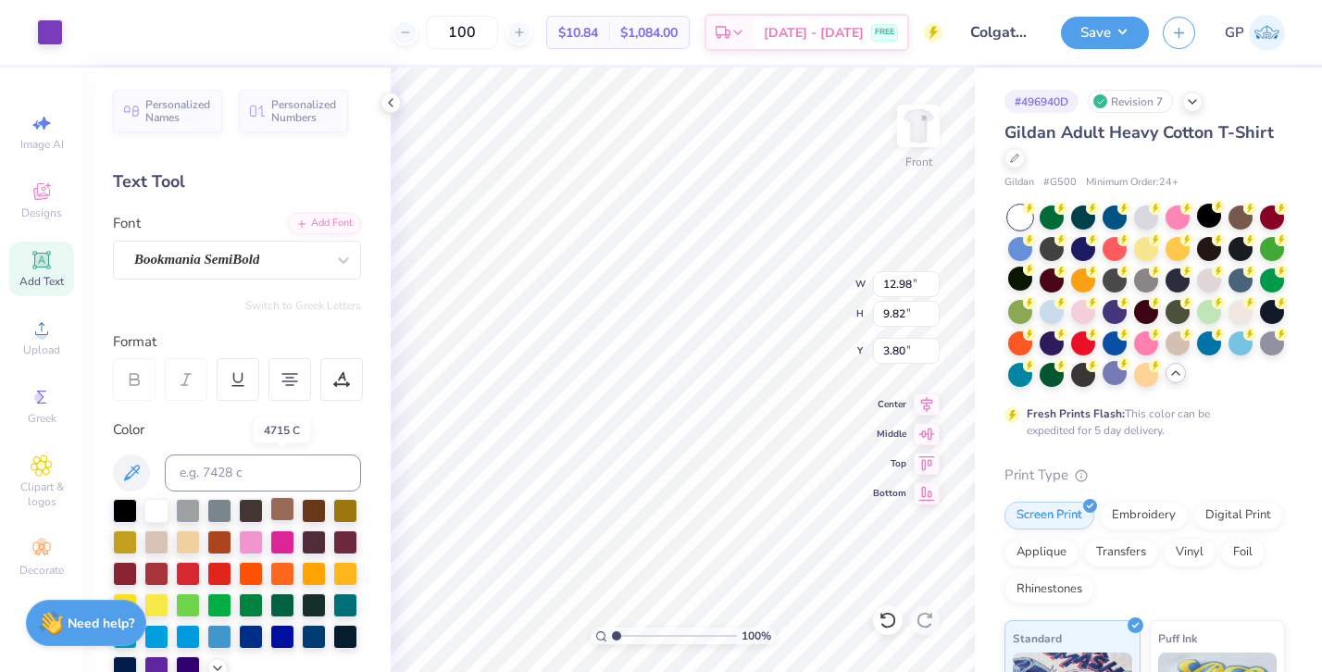
scroll to position [52, 0]
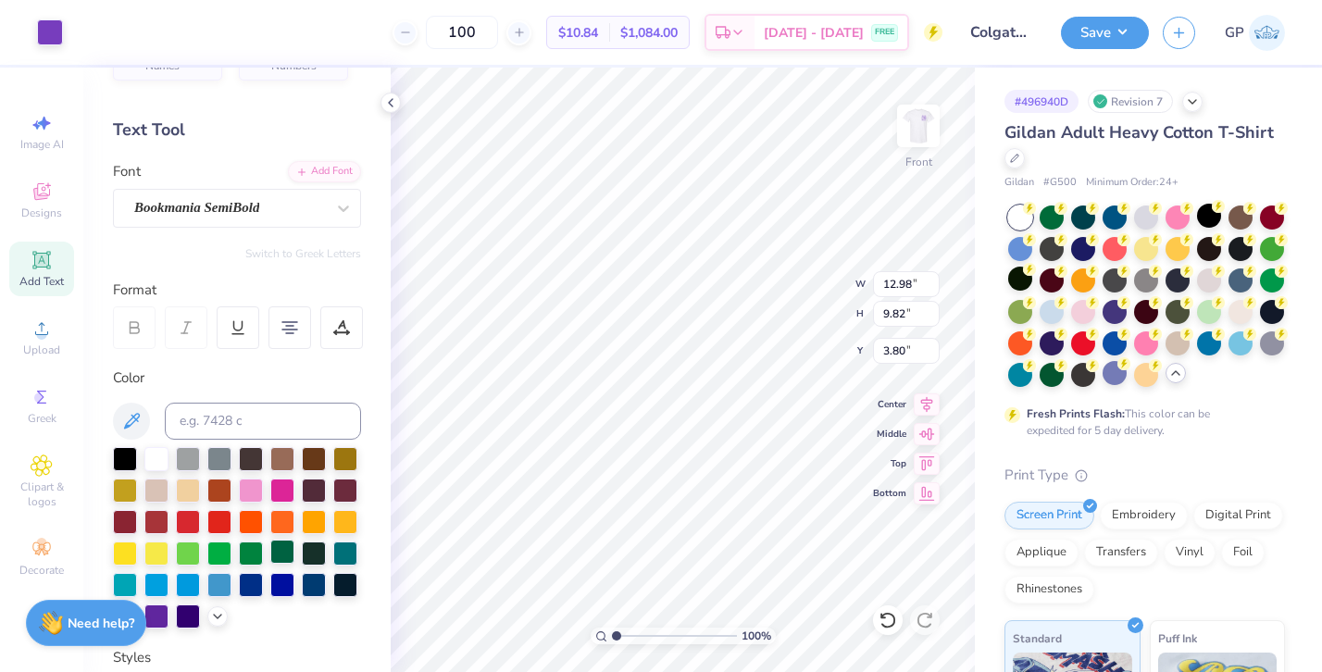
click at [292, 558] on div at bounding box center [282, 552] width 24 height 24
click at [282, 555] on div at bounding box center [282, 552] width 24 height 24
click at [53, 40] on div at bounding box center [50, 31] width 26 height 26
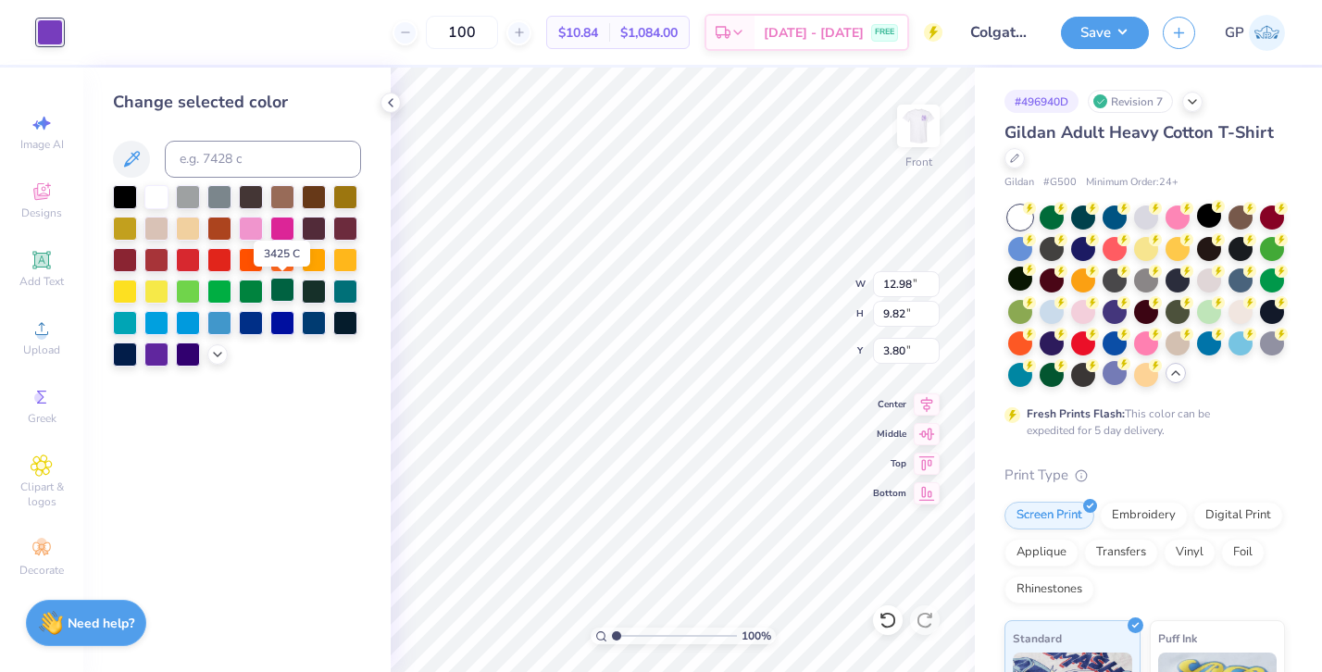
click at [288, 288] on div at bounding box center [282, 290] width 24 height 24
click at [916, 135] on img at bounding box center [918, 126] width 74 height 74
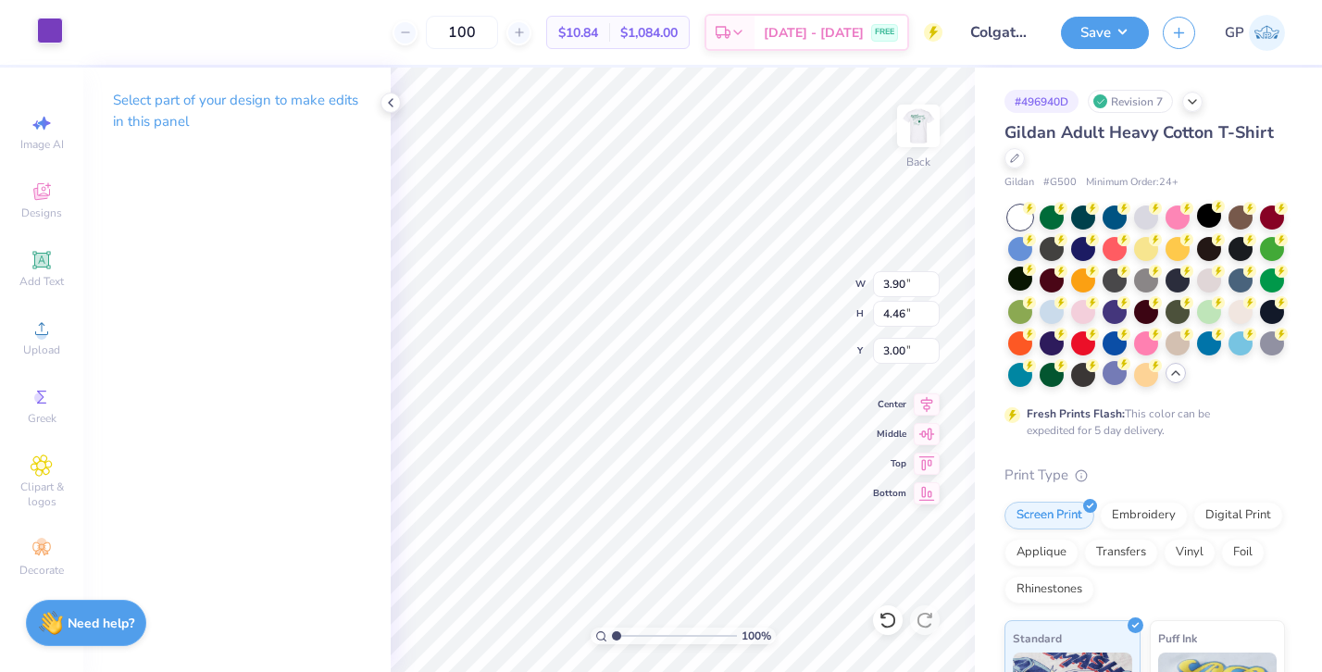
click at [46, 26] on div at bounding box center [50, 31] width 26 height 26
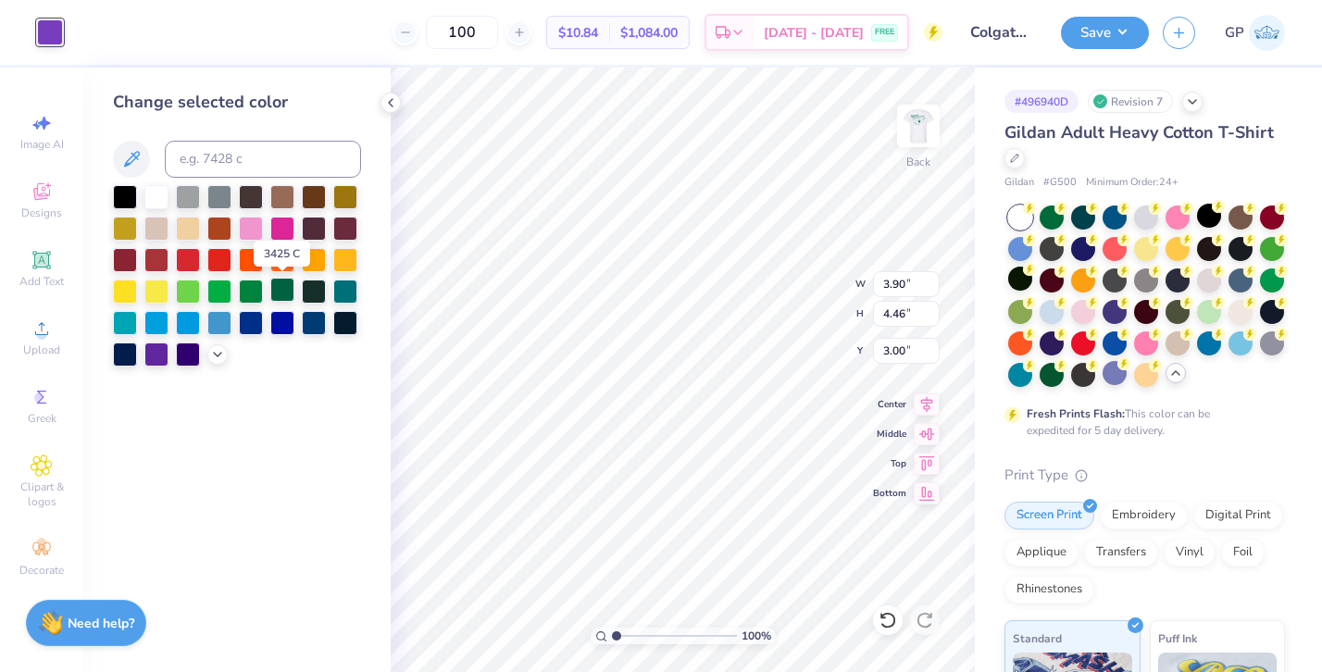
click at [285, 285] on div at bounding box center [282, 290] width 24 height 24
click at [921, 114] on img at bounding box center [918, 126] width 74 height 74
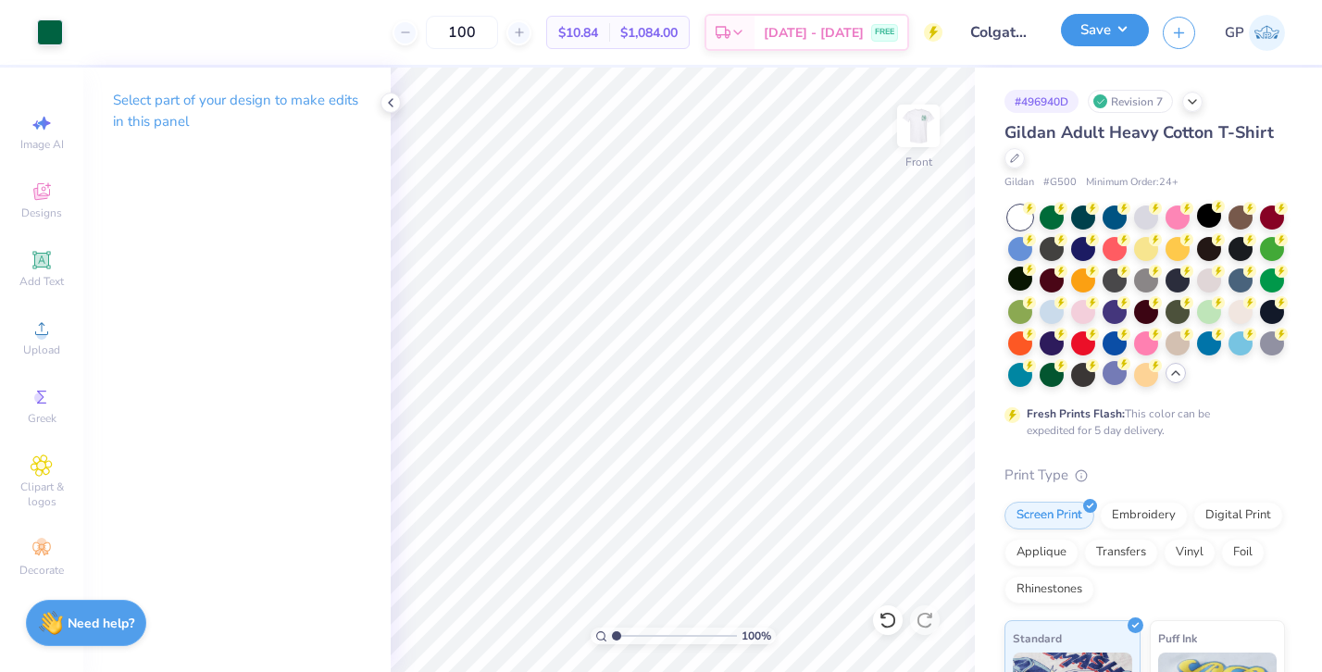
click at [1131, 36] on button "Save" at bounding box center [1105, 30] width 88 height 32
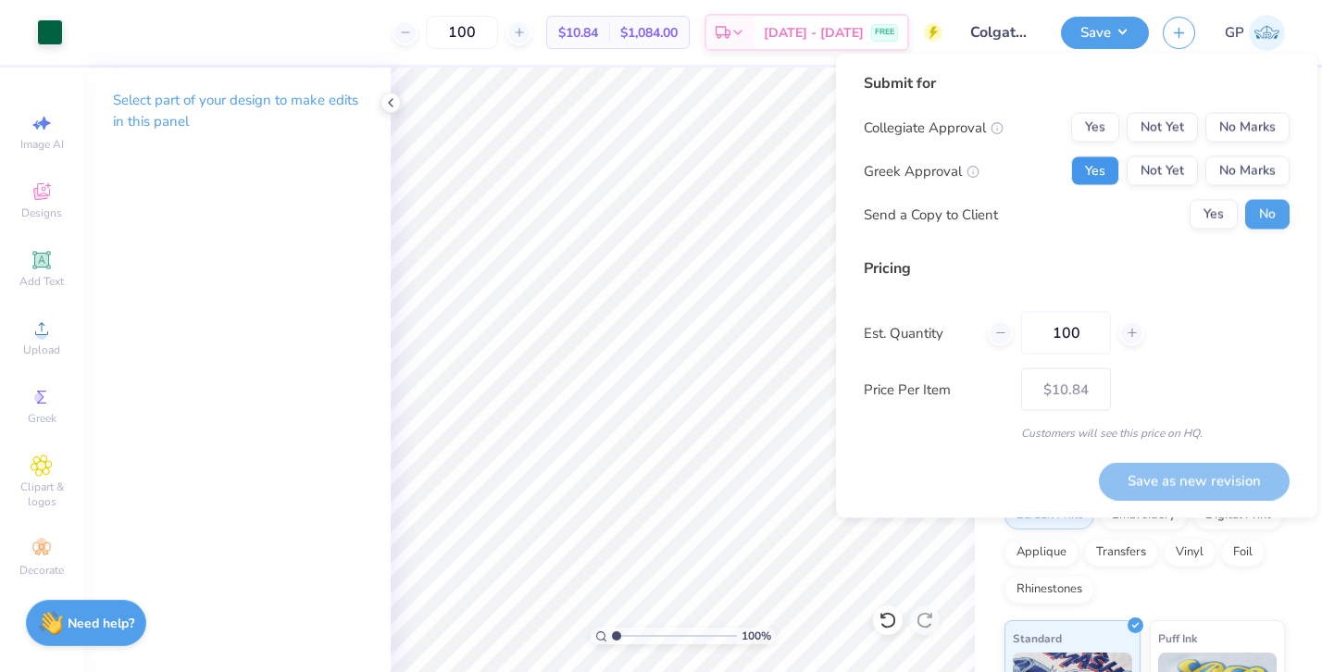
click at [1086, 166] on button "Yes" at bounding box center [1095, 171] width 48 height 30
click at [1236, 132] on button "No Marks" at bounding box center [1247, 128] width 84 height 30
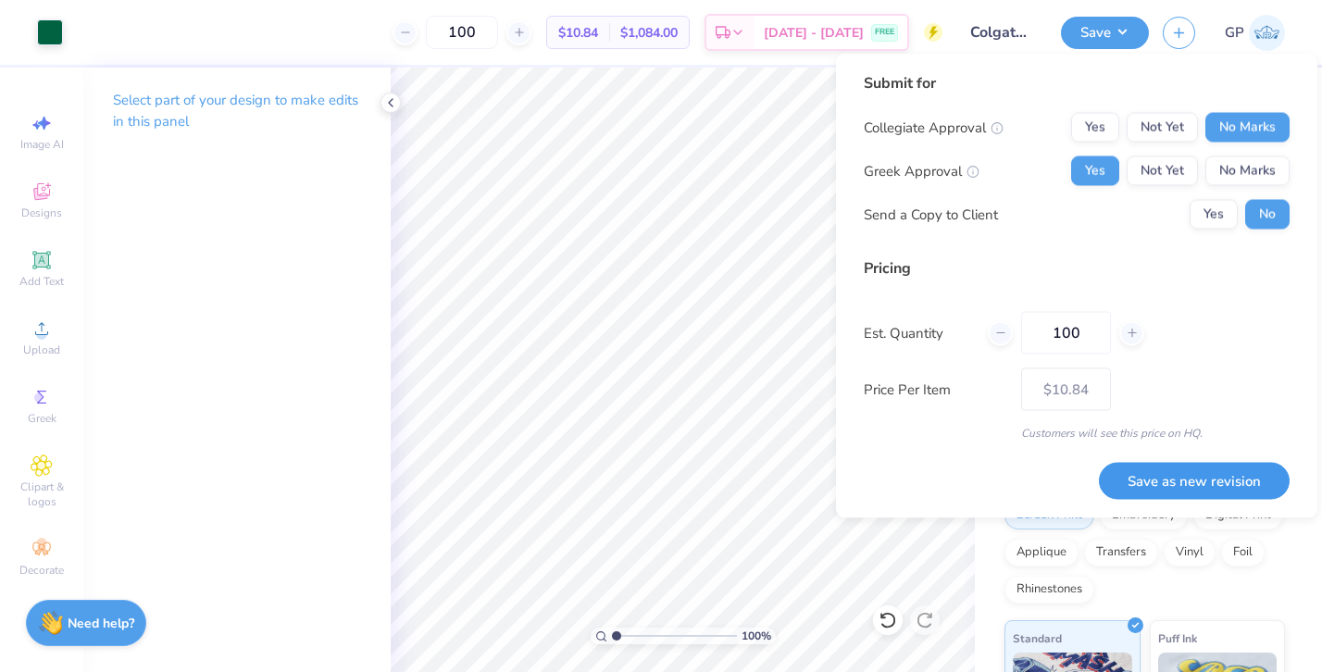
click at [1198, 481] on button "Save as new revision" at bounding box center [1194, 481] width 191 height 38
type input "$10.84"
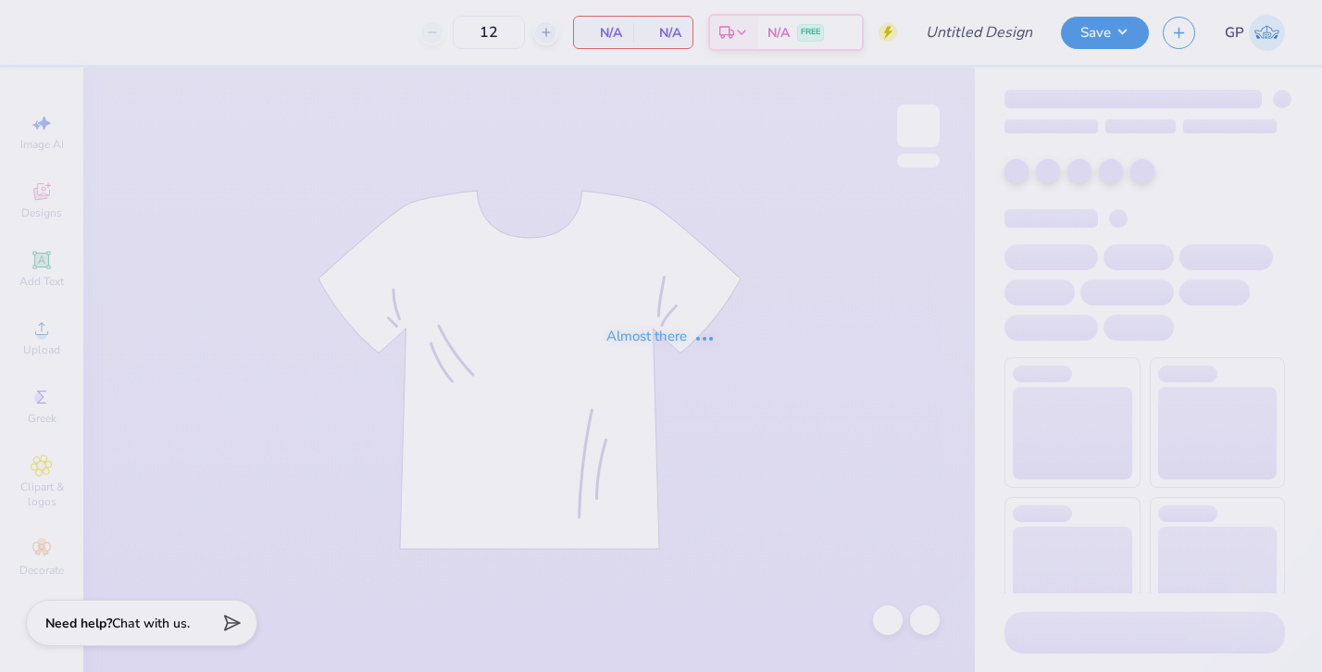
type input "PNM 1"
type input "300"
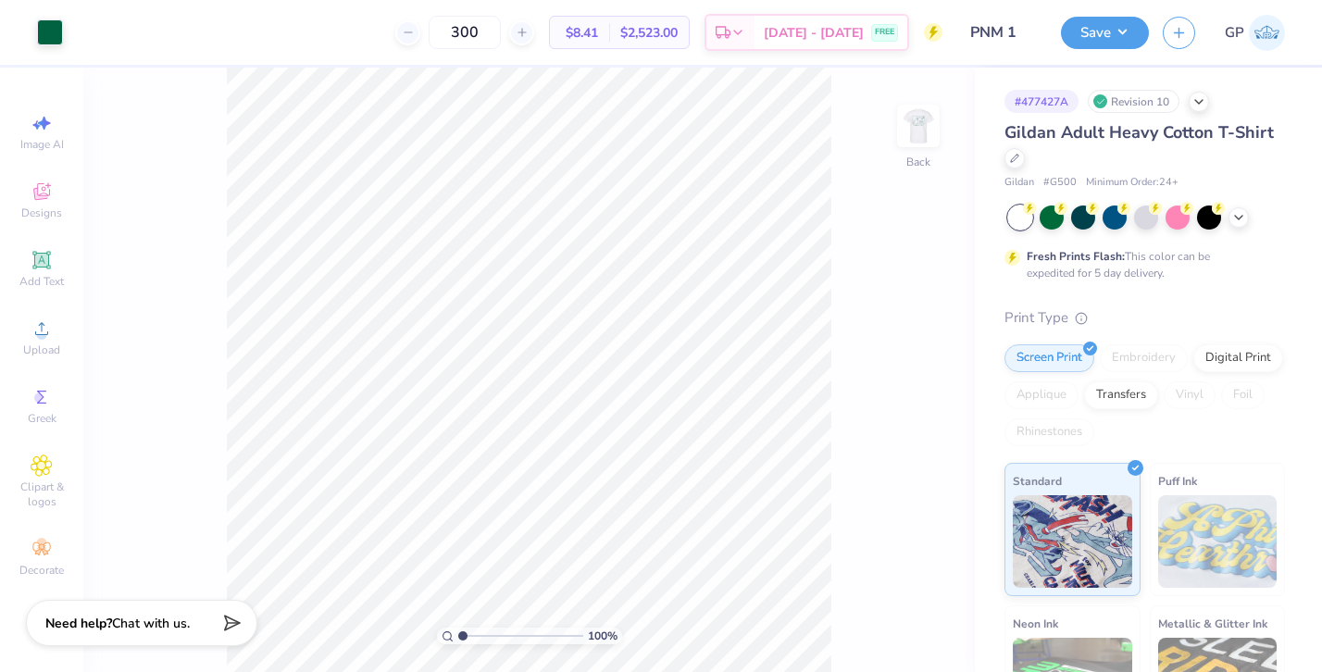
click at [924, 127] on img at bounding box center [918, 125] width 37 height 37
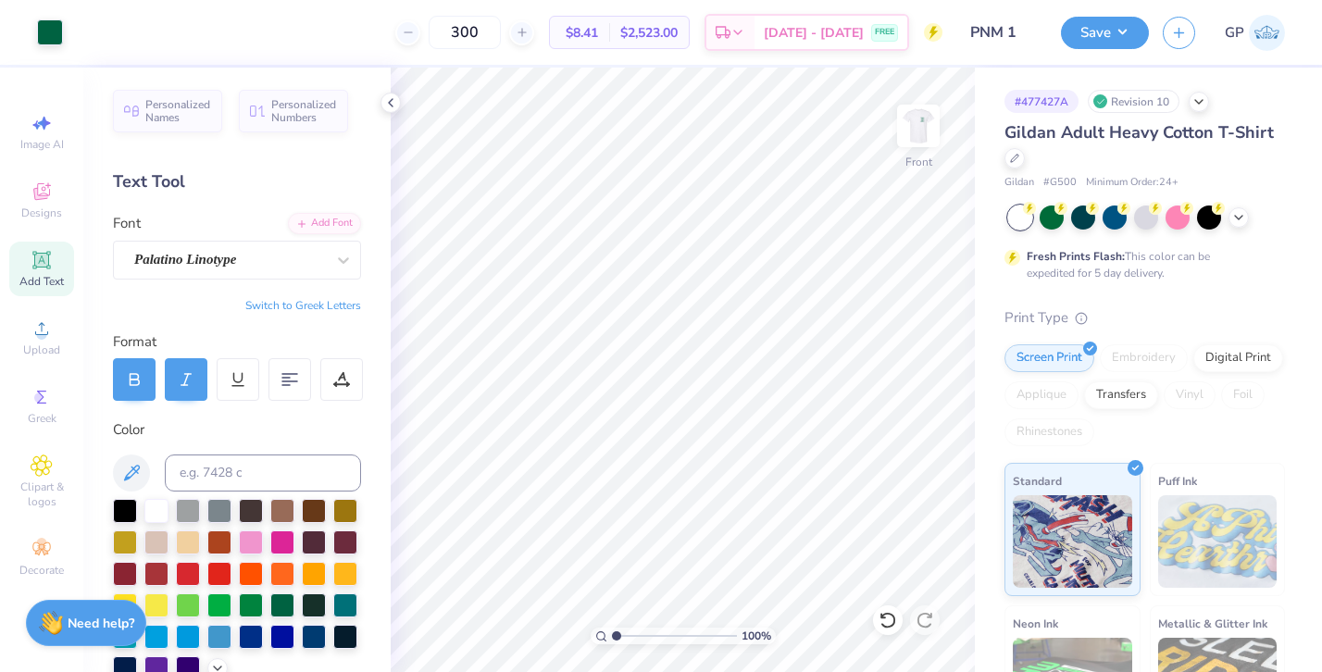
click at [1096, 48] on div "Save" at bounding box center [1105, 33] width 88 height 32
click at [1095, 40] on button "Save" at bounding box center [1105, 30] width 88 height 32
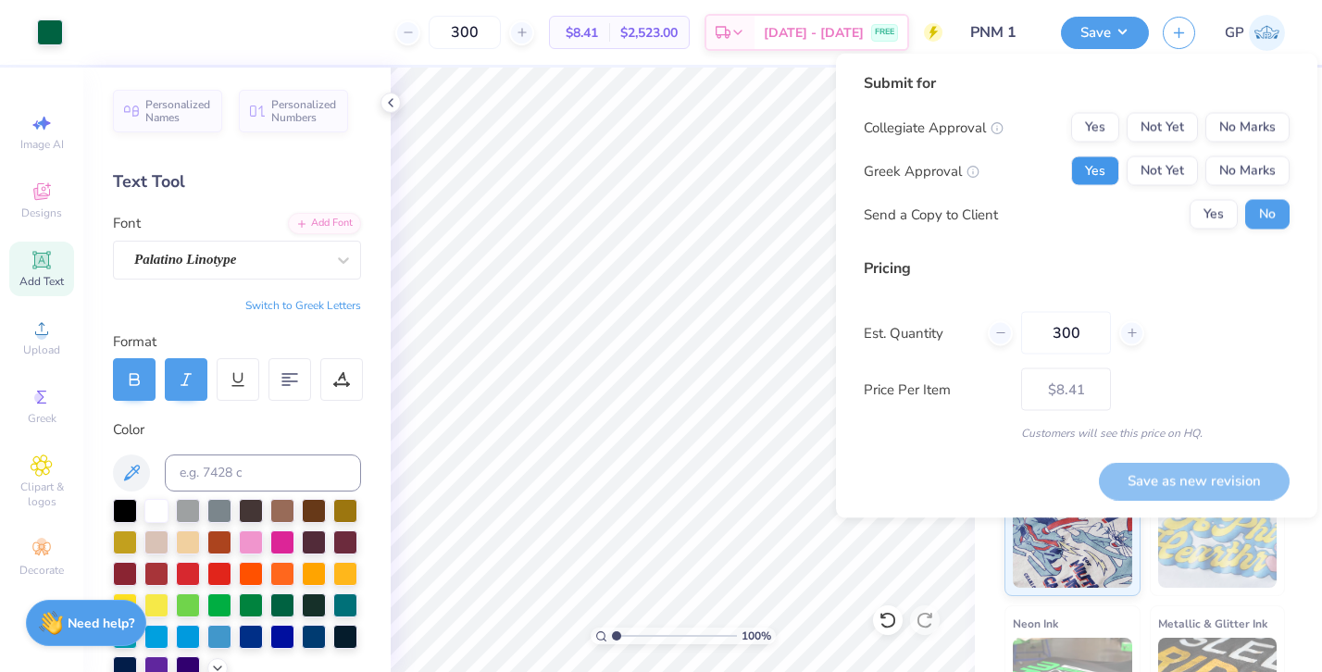
click at [1108, 169] on button "Yes" at bounding box center [1095, 171] width 48 height 30
click at [1231, 115] on button "No Marks" at bounding box center [1247, 128] width 84 height 30
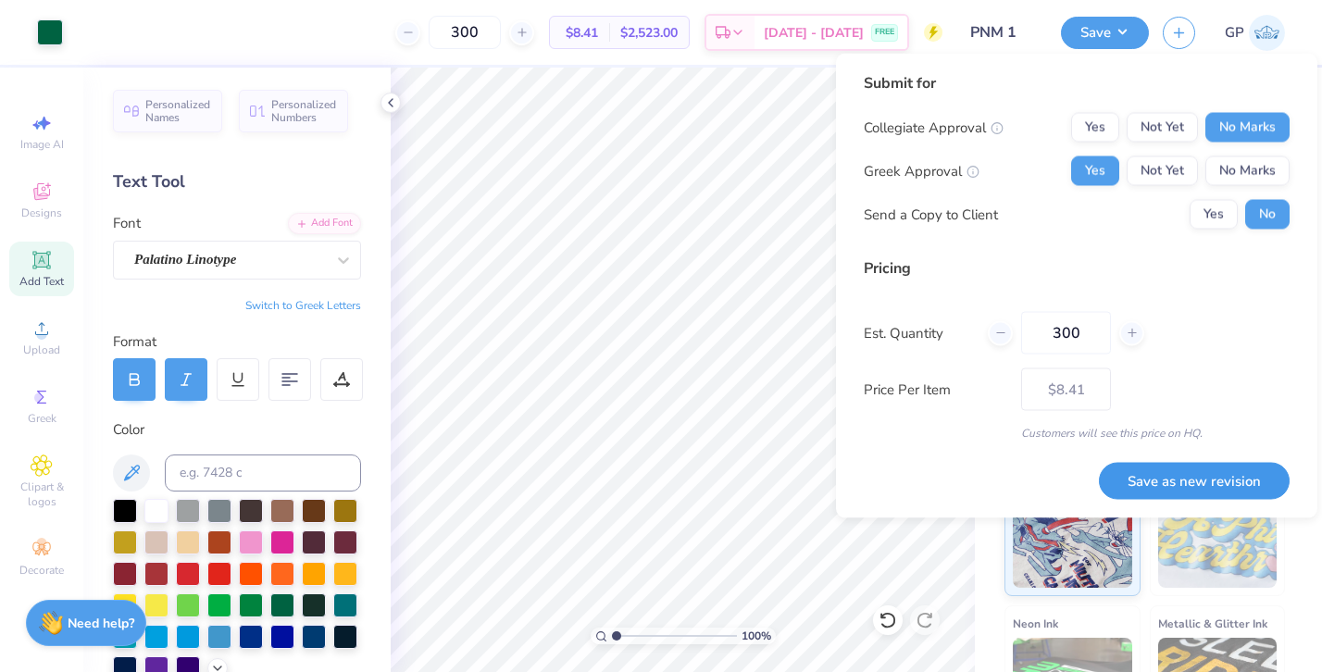
click at [1155, 477] on button "Save as new revision" at bounding box center [1194, 481] width 191 height 38
type input "$8.41"
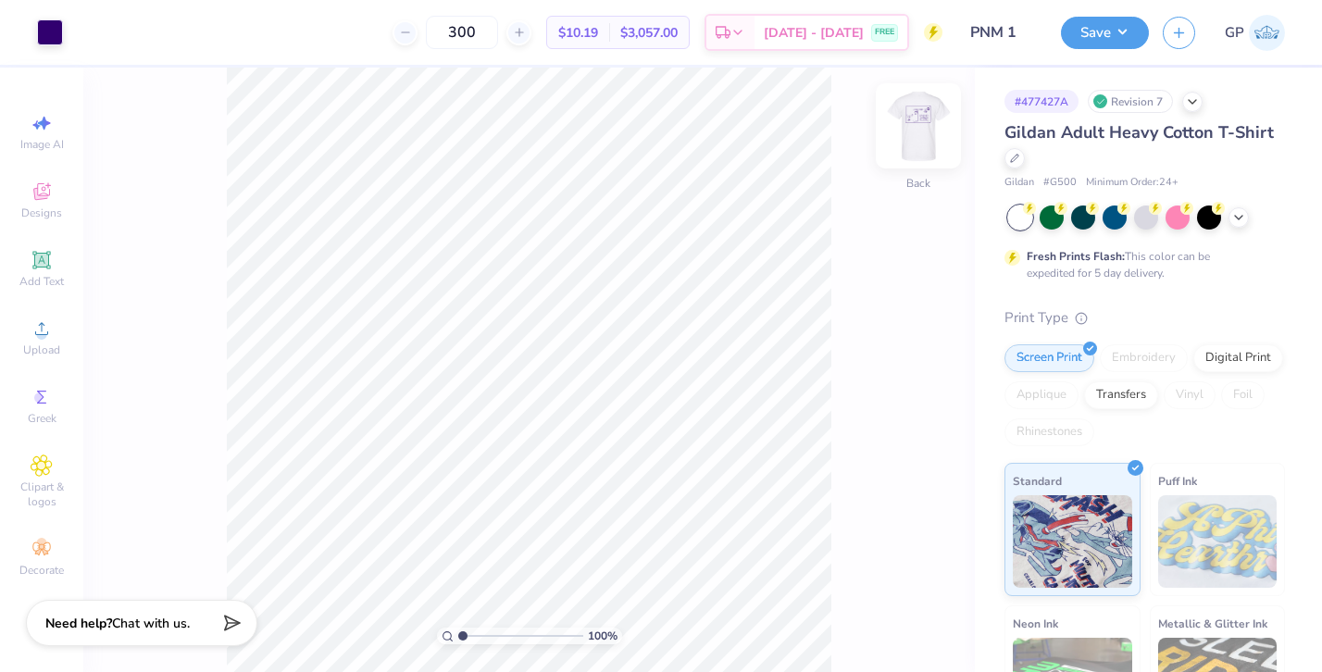
click at [918, 119] on img at bounding box center [918, 126] width 74 height 74
click at [920, 96] on div "100 % Back" at bounding box center [529, 370] width 892 height 605
